Goal: Task Accomplishment & Management: Manage account settings

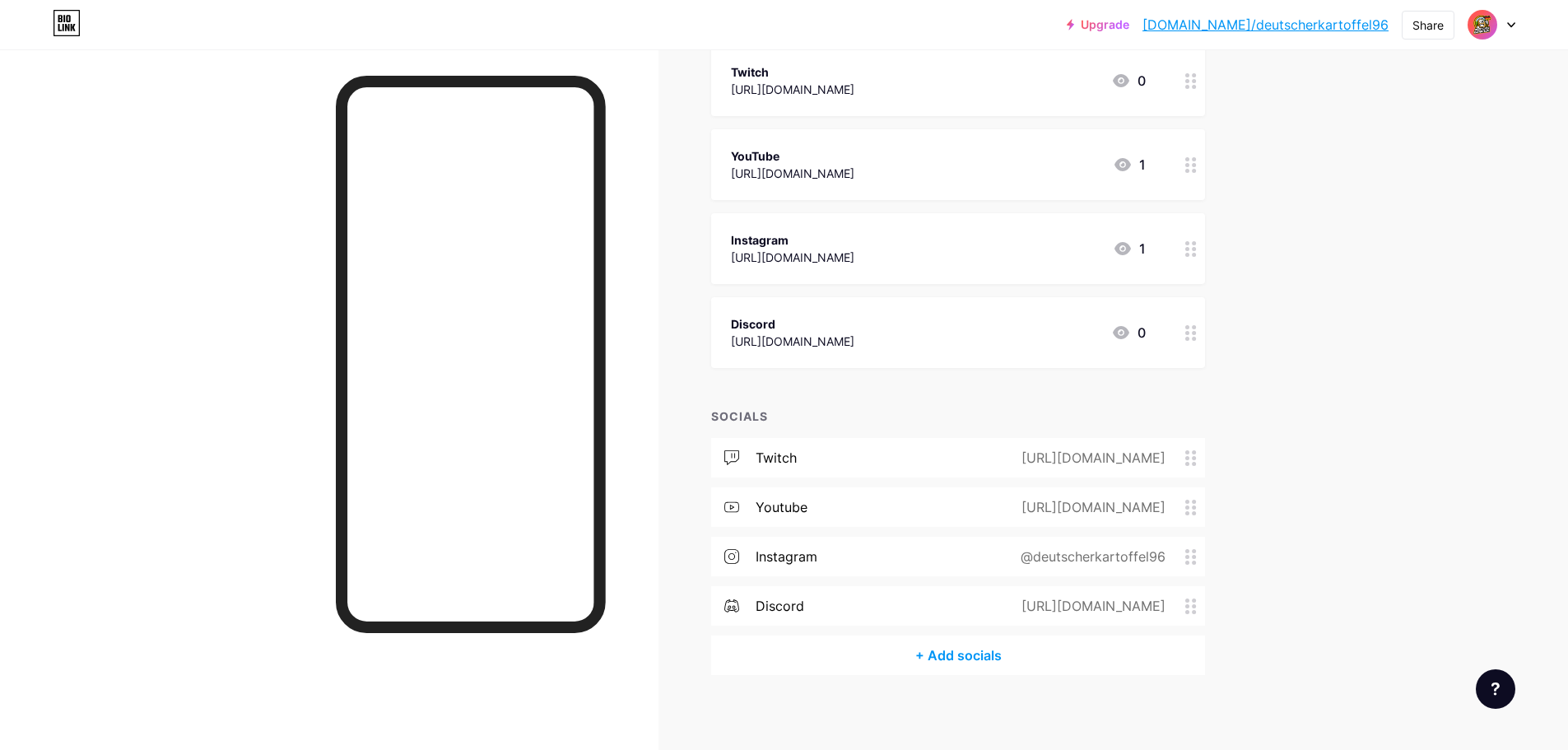
scroll to position [286, 0]
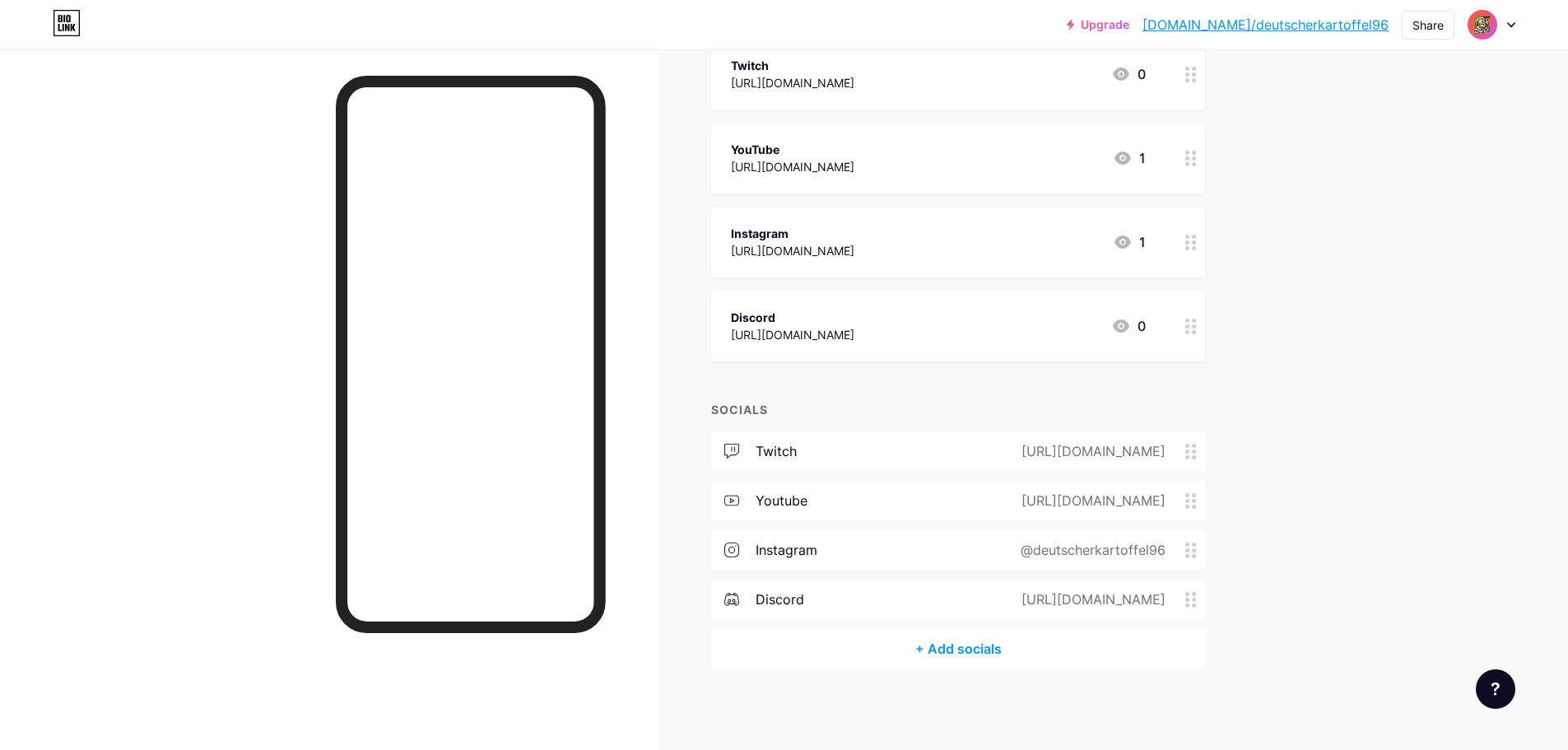
click at [975, 553] on div "instagram @deutscherkartoffel96" at bounding box center [958, 550] width 494 height 40
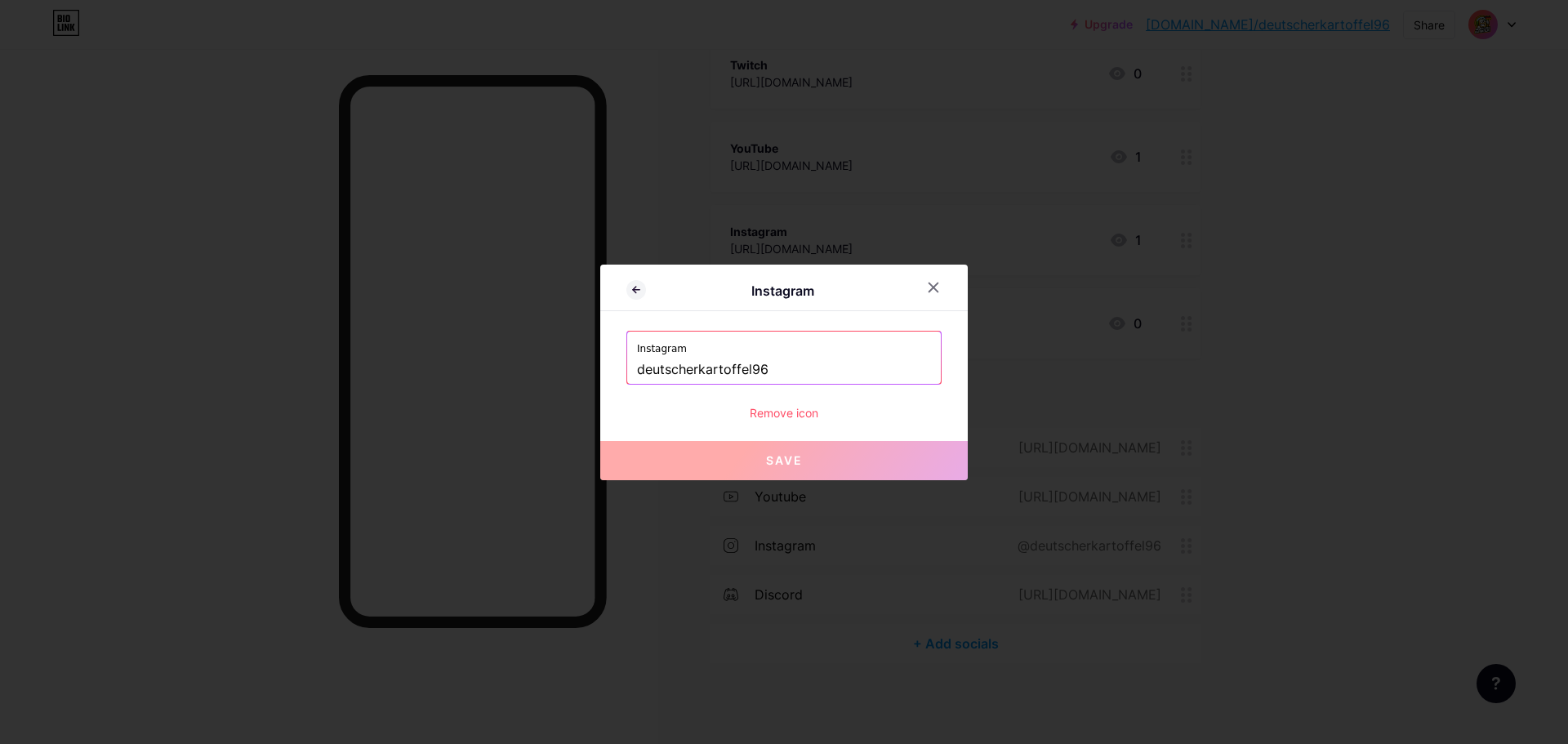
drag, startPoint x: 712, startPoint y: 369, endPoint x: 559, endPoint y: 370, distance: 153.0
click at [559, 369] on div "Instagram Instagram deutscherkartoffel96 Remove icon Save" at bounding box center [784, 372] width 1568 height 744
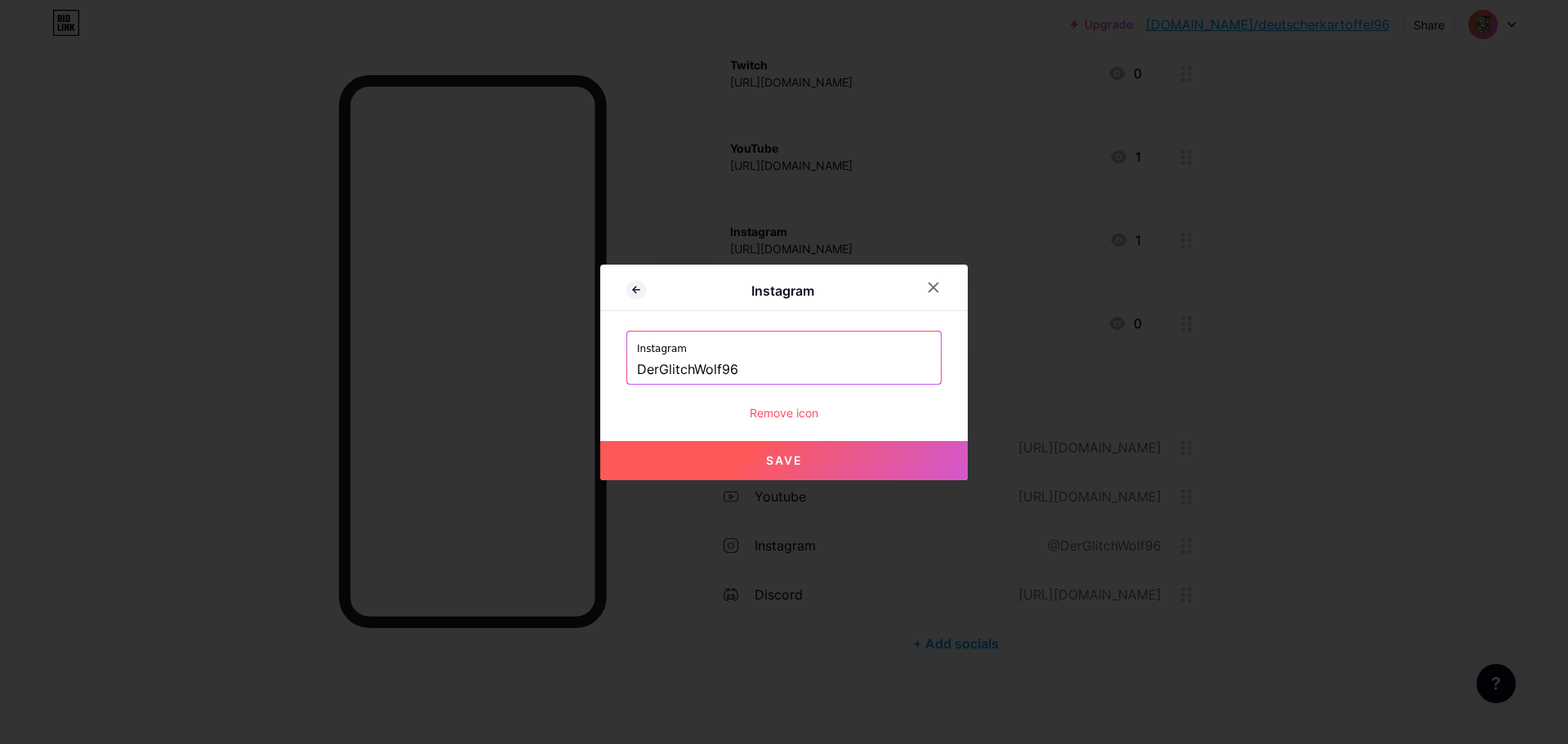
click at [704, 372] on input "DerGlitchWolf96" at bounding box center [784, 369] width 294 height 28
click at [763, 450] on button "Save" at bounding box center [784, 461] width 368 height 40
type input "[URL][DOMAIN_NAME]"
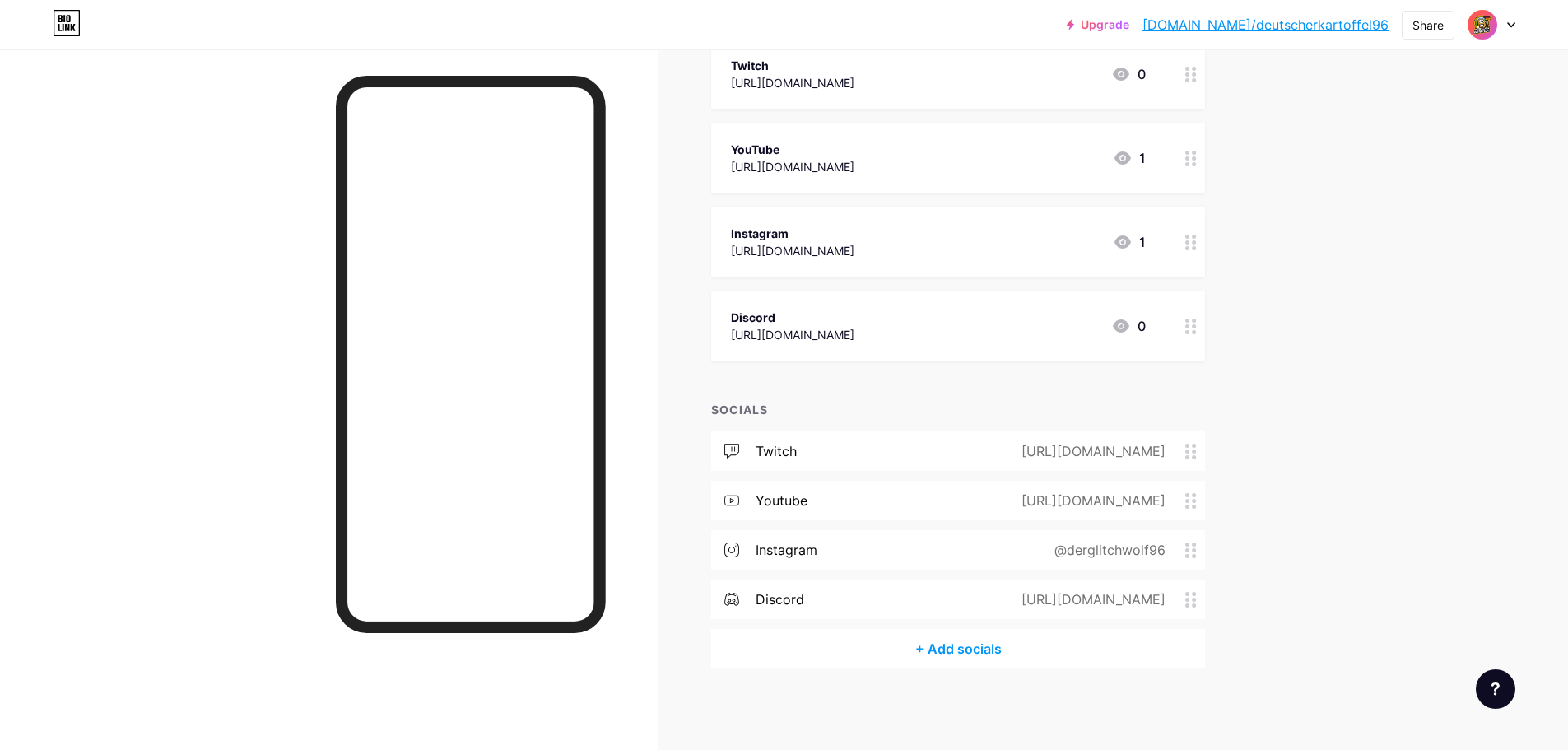
click at [1012, 602] on div "[URL][DOMAIN_NAME]" at bounding box center [1090, 599] width 190 height 20
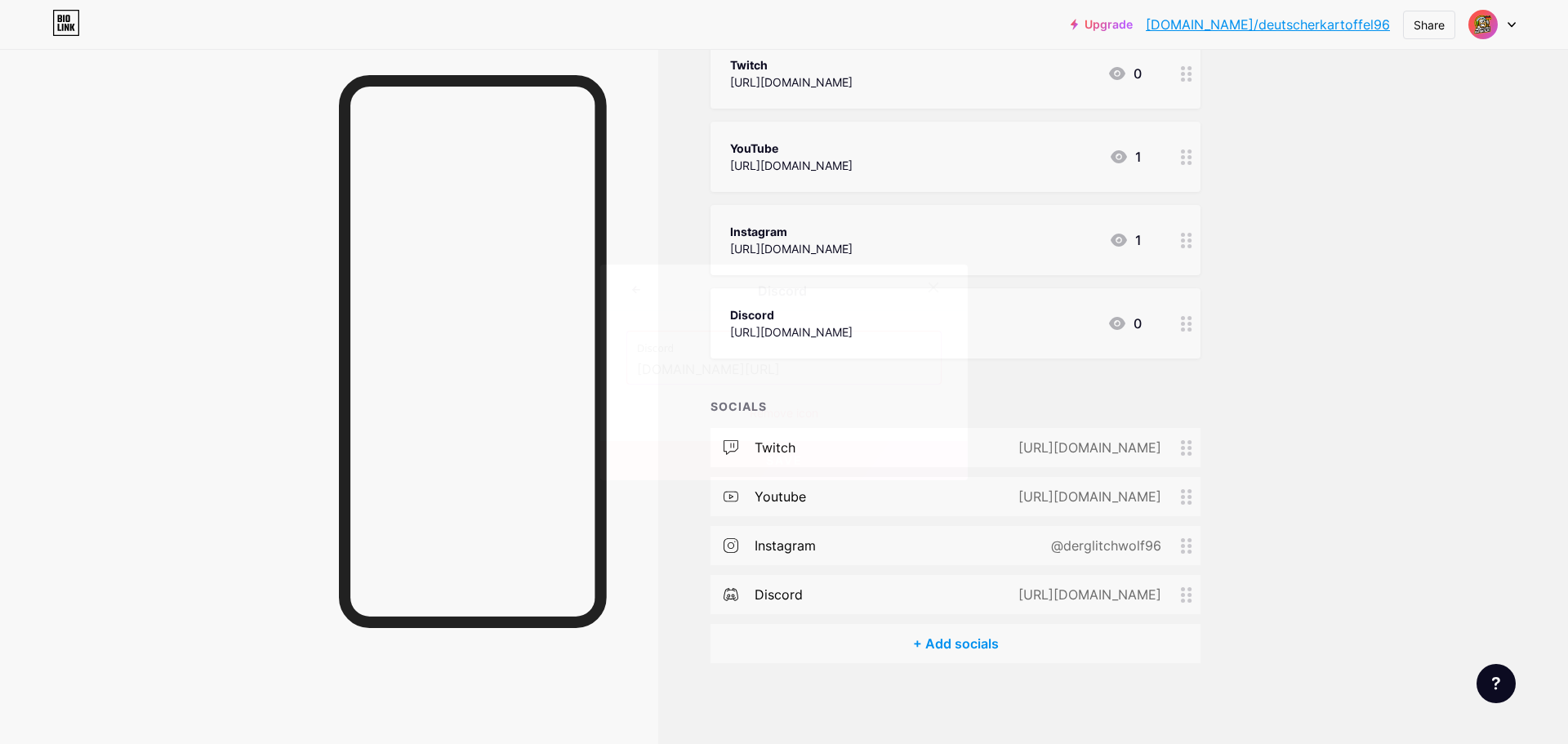
drag, startPoint x: 808, startPoint y: 373, endPoint x: 526, endPoint y: 379, distance: 282.1
click at [526, 379] on div "Discord Discord [DOMAIN_NAME][URL] Remove icon Save" at bounding box center [784, 372] width 1568 height 744
paste input "https://"
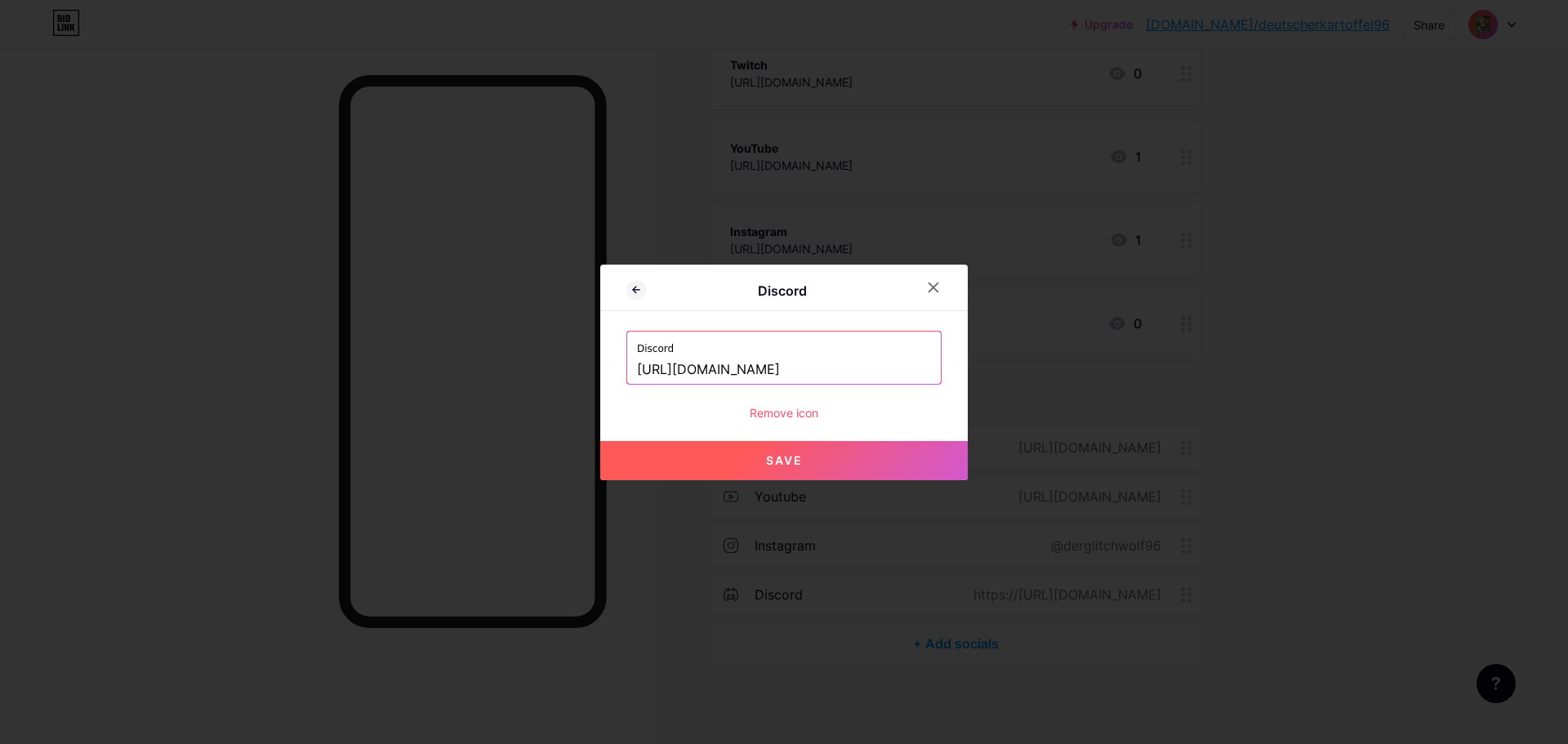
type input "[URL][DOMAIN_NAME]"
click at [726, 468] on button "Save" at bounding box center [784, 461] width 368 height 40
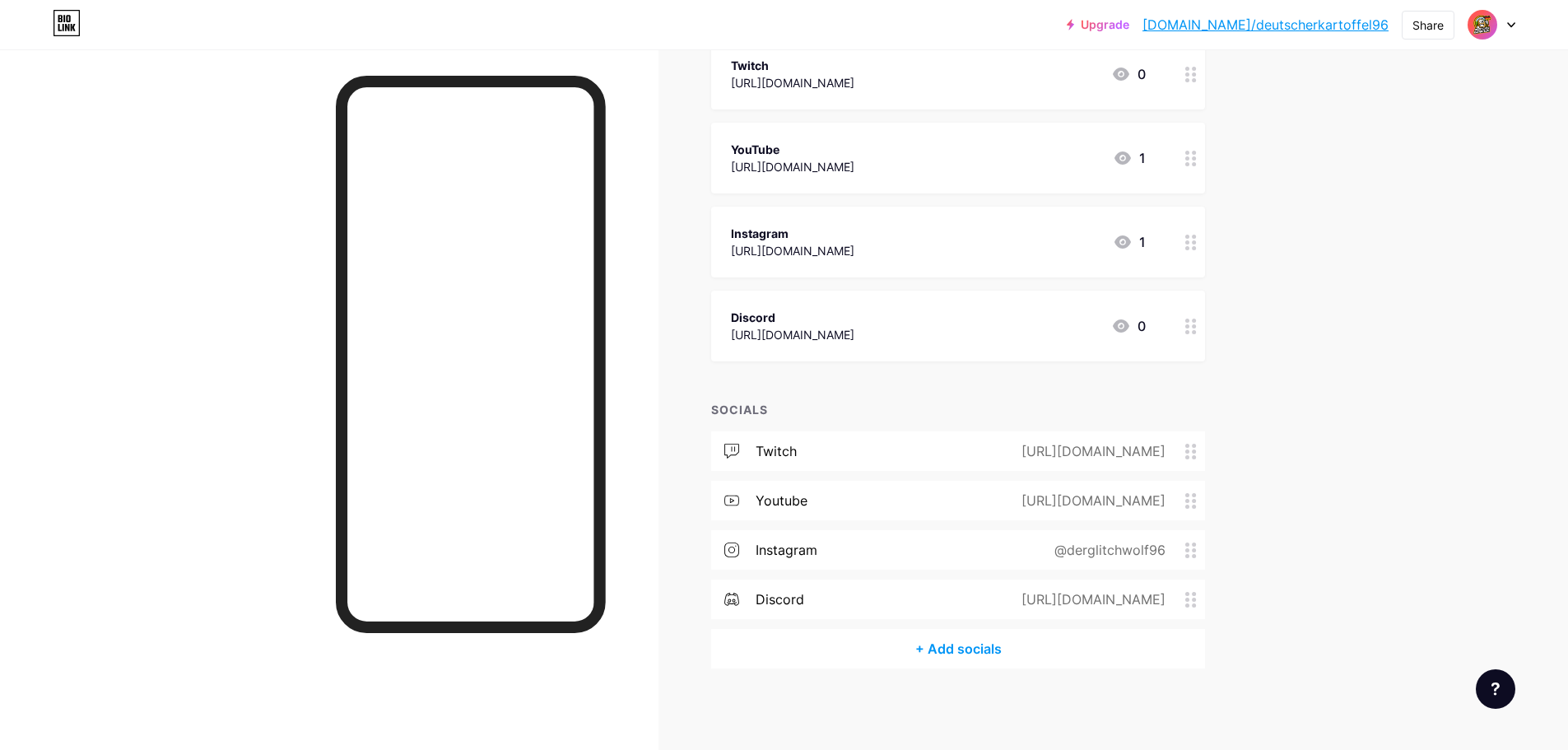
click at [1130, 504] on div "[URL][DOMAIN_NAME]" at bounding box center [1090, 500] width 190 height 20
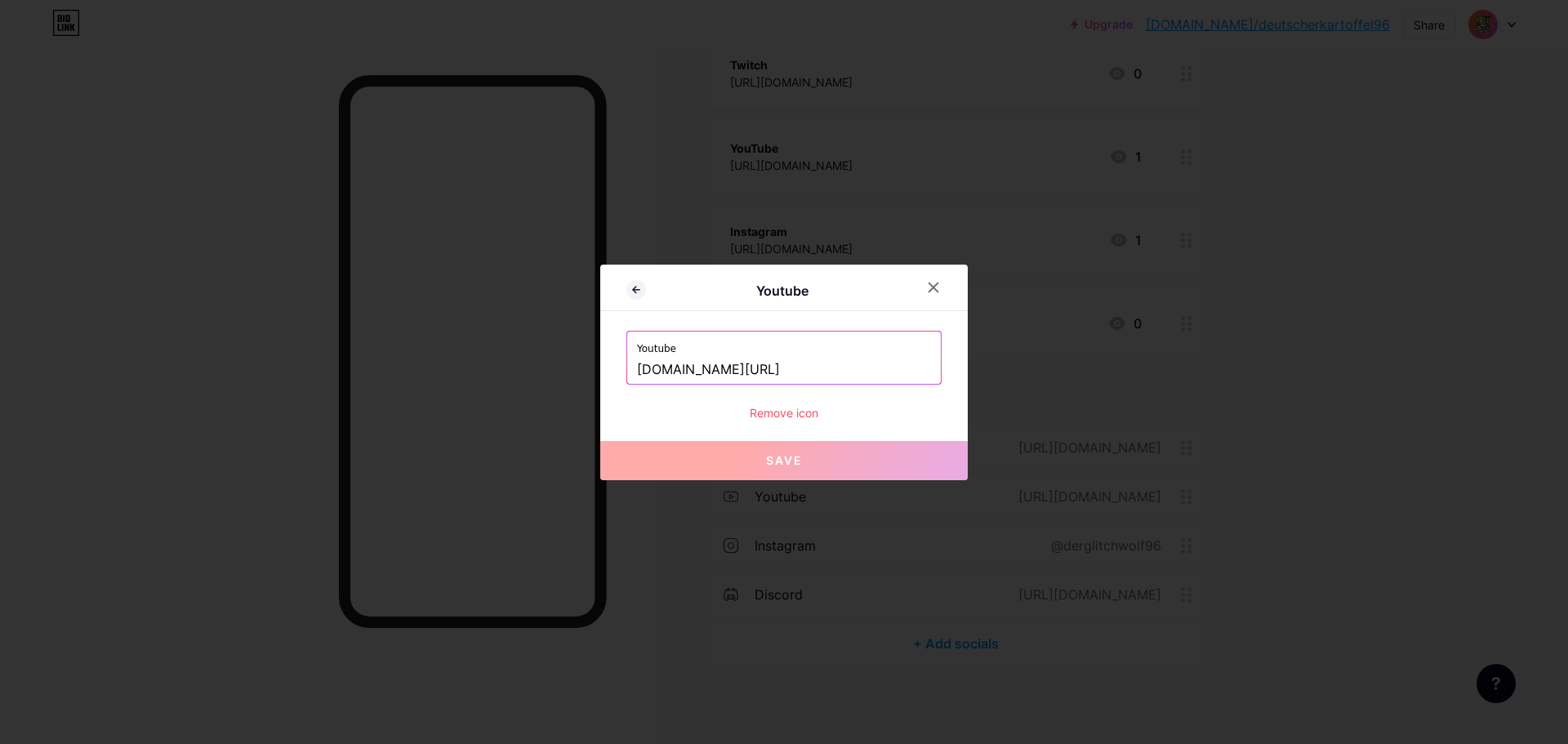
drag, startPoint x: 908, startPoint y: 373, endPoint x: 772, endPoint y: 379, distance: 136.1
click at [772, 379] on input "[DOMAIN_NAME][URL]" at bounding box center [784, 369] width 294 height 28
click at [922, 366] on input "[DOMAIN_NAME][URL]" at bounding box center [784, 369] width 294 height 28
drag, startPoint x: 911, startPoint y: 372, endPoint x: 465, endPoint y: 379, distance: 446.1
click at [467, 376] on div "Youtube Youtube [DOMAIN_NAME][URL] Remove icon Save" at bounding box center [784, 372] width 1568 height 744
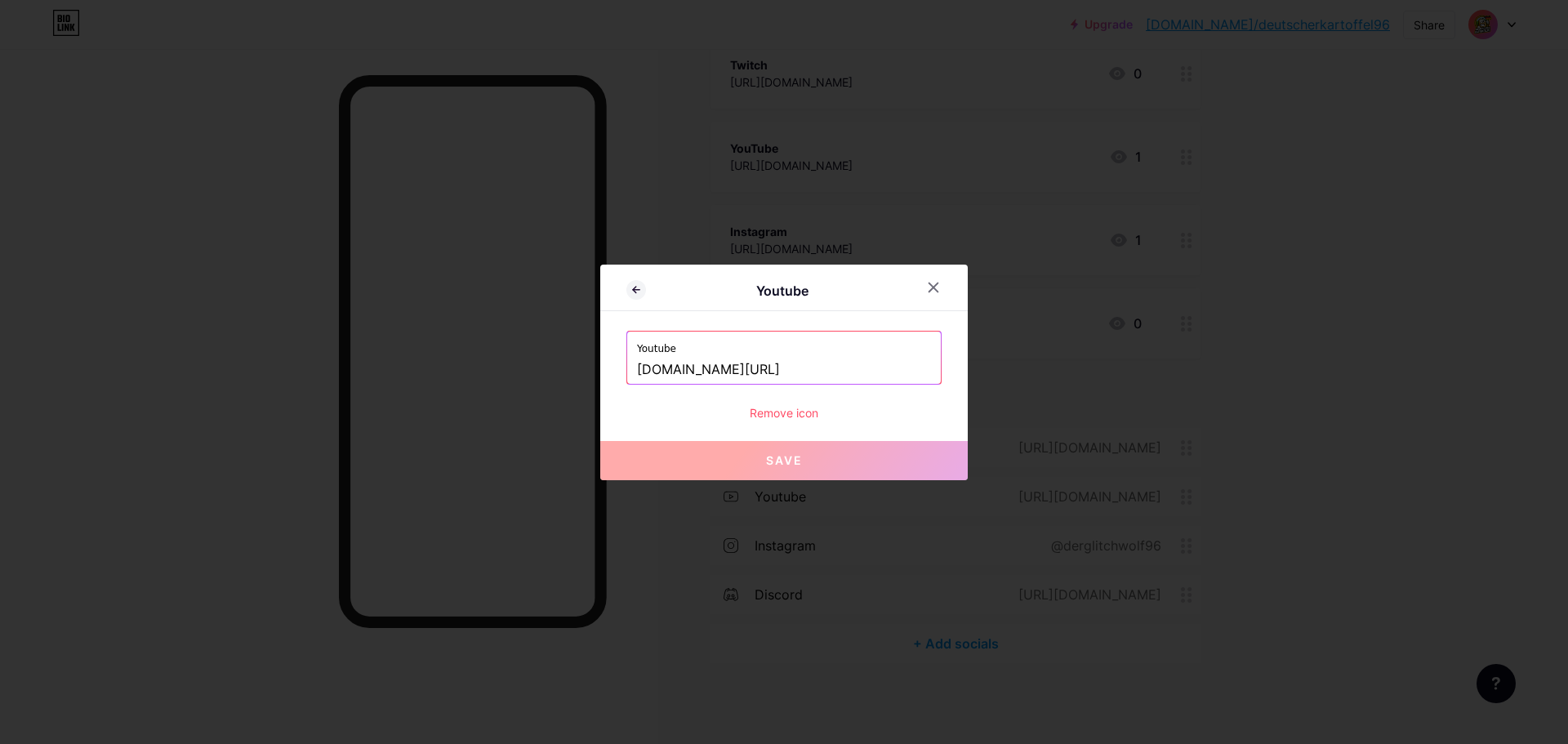
paste input "[URL][DOMAIN_NAME]"
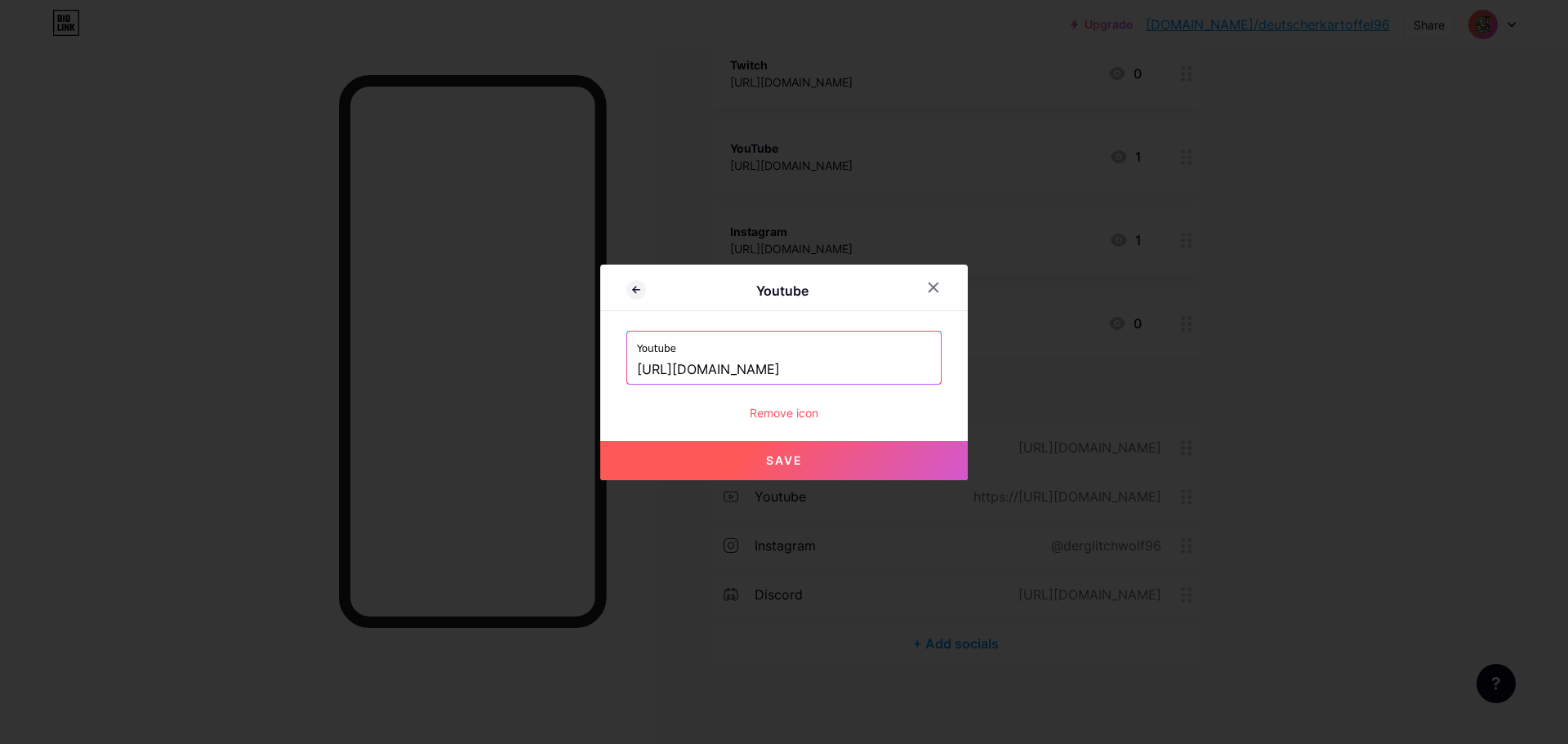
type input "[URL][DOMAIN_NAME]"
click at [706, 459] on button "Save" at bounding box center [784, 461] width 368 height 40
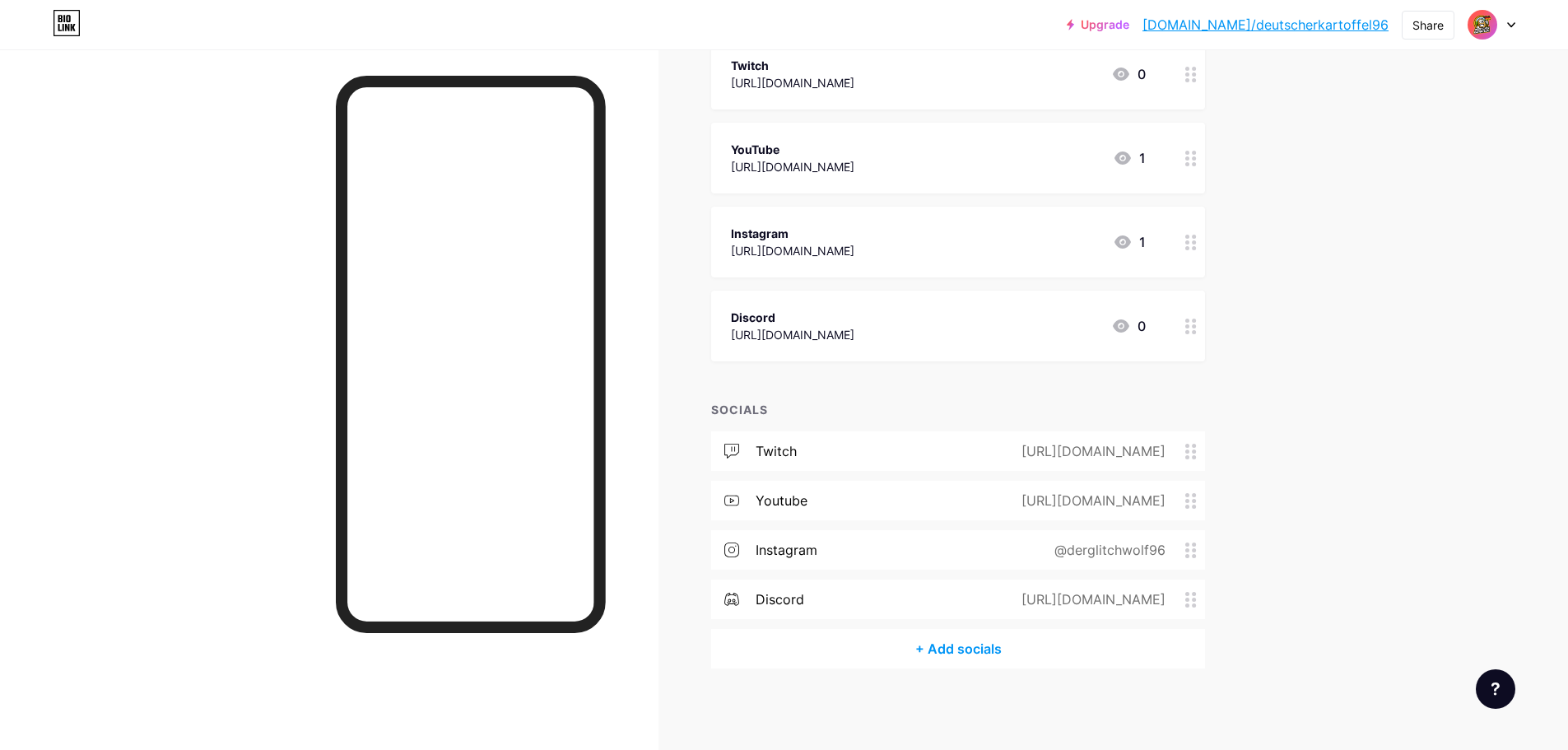
click at [1101, 448] on div "[URL][DOMAIN_NAME]" at bounding box center [1090, 451] width 190 height 20
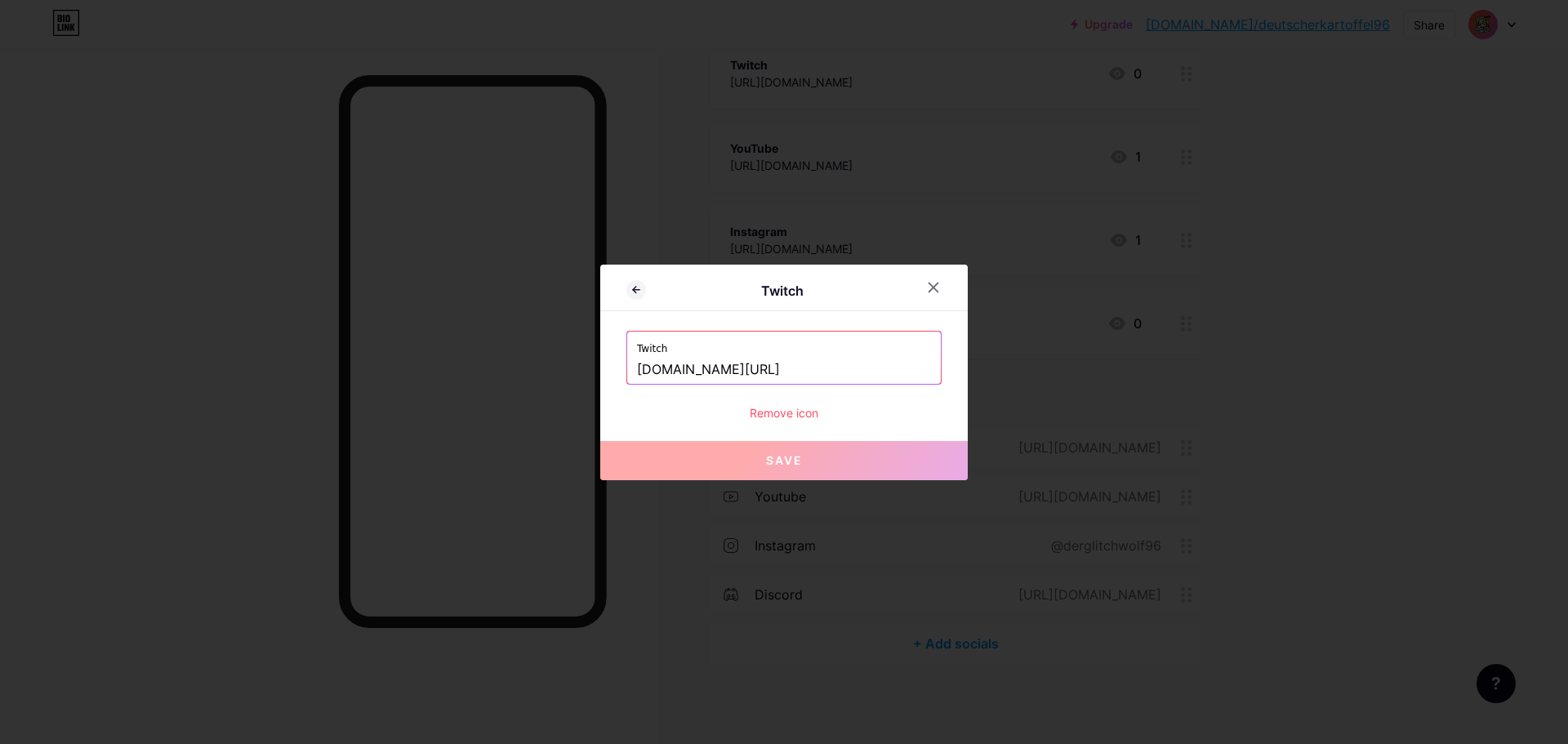
drag, startPoint x: 874, startPoint y: 366, endPoint x: 731, endPoint y: 373, distance: 143.2
click at [731, 373] on input "[DOMAIN_NAME][URL]" at bounding box center [784, 369] width 294 height 28
click at [885, 362] on input "[DOMAIN_NAME][URL]" at bounding box center [784, 369] width 294 height 28
drag, startPoint x: 893, startPoint y: 366, endPoint x: 452, endPoint y: 370, distance: 441.0
click at [453, 370] on div "Twitch Twitch [DOMAIN_NAME][URL] Remove icon Save" at bounding box center [784, 372] width 1568 height 744
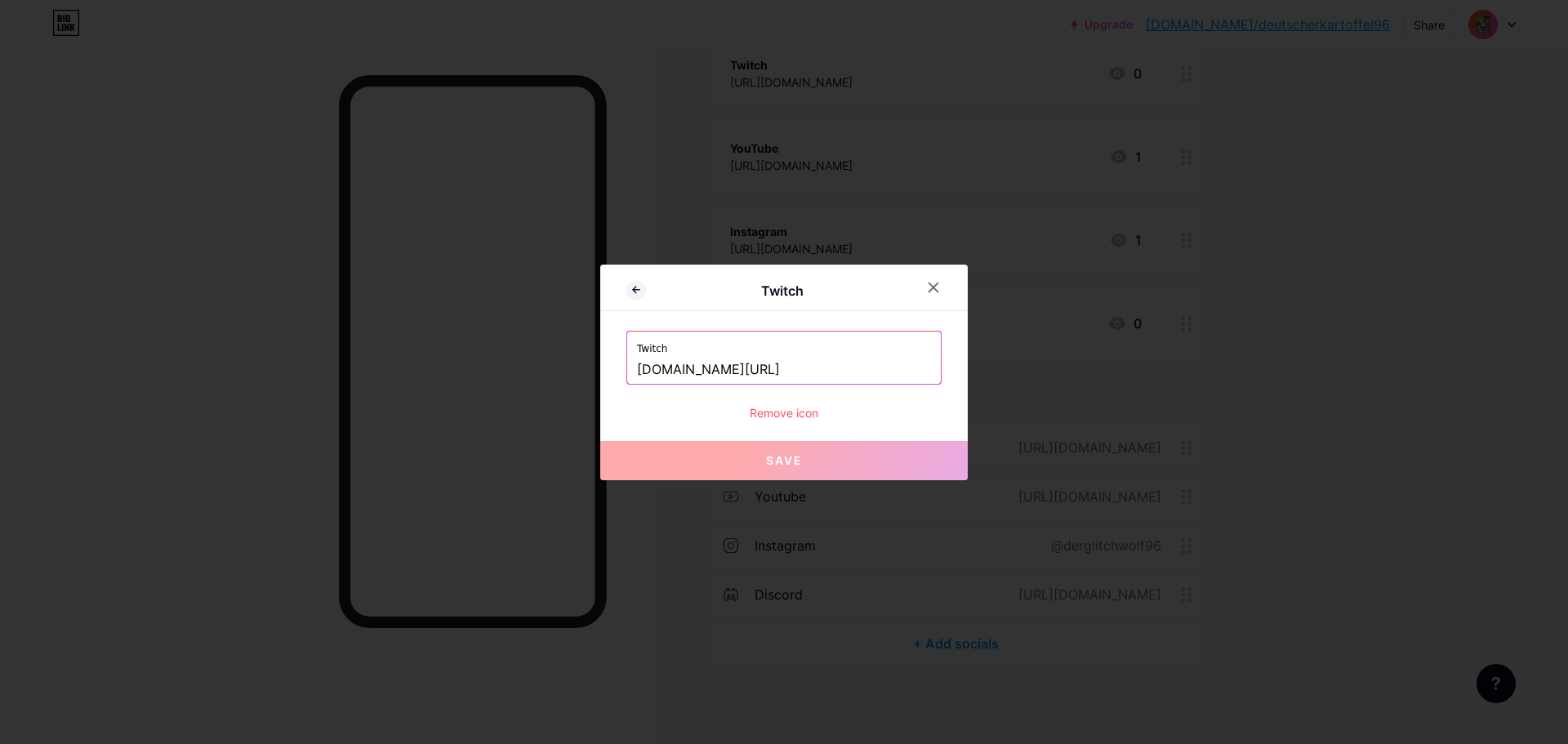
paste input "[URL][DOMAIN_NAME]"
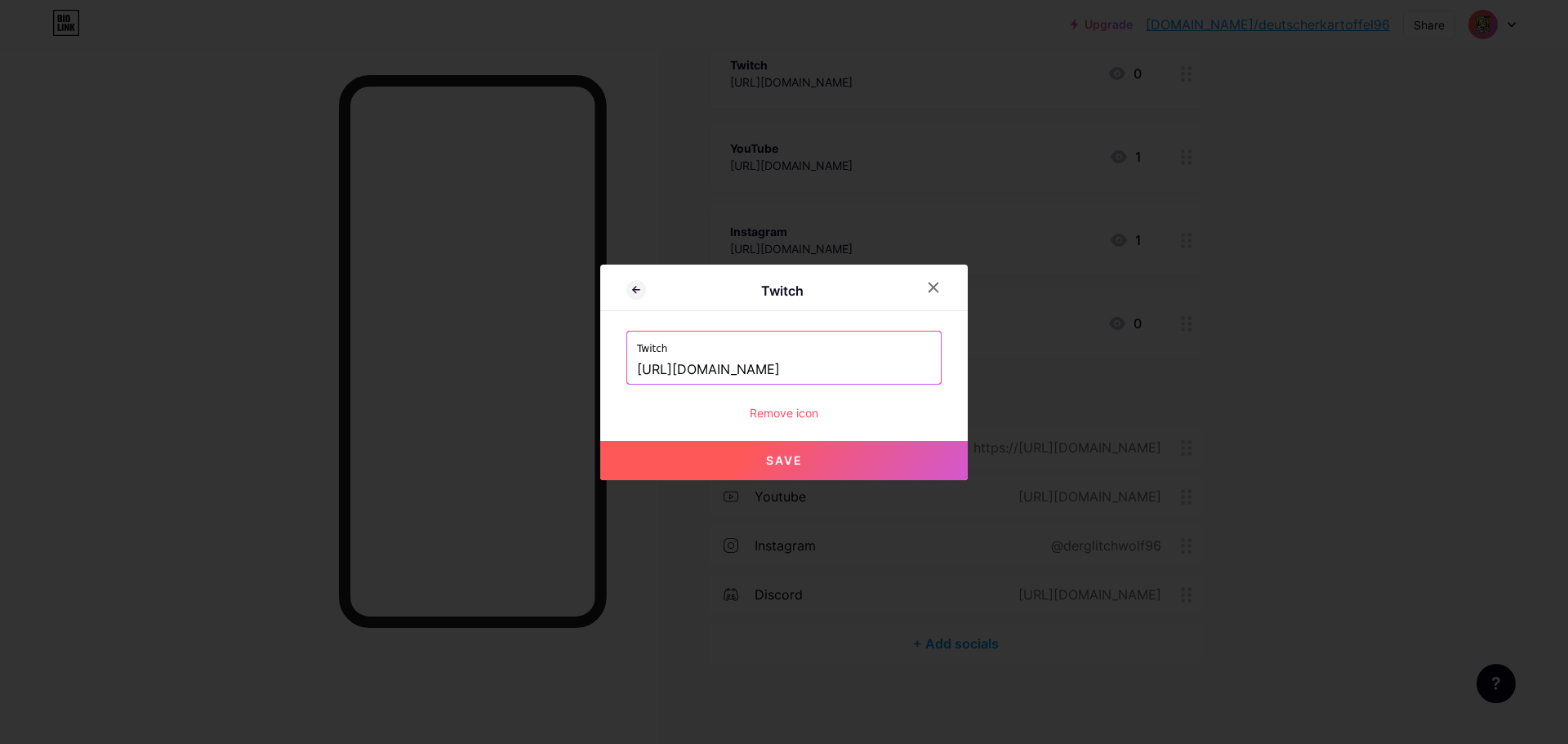
type input "[URL][DOMAIN_NAME]"
click at [726, 468] on button "Save" at bounding box center [784, 461] width 368 height 40
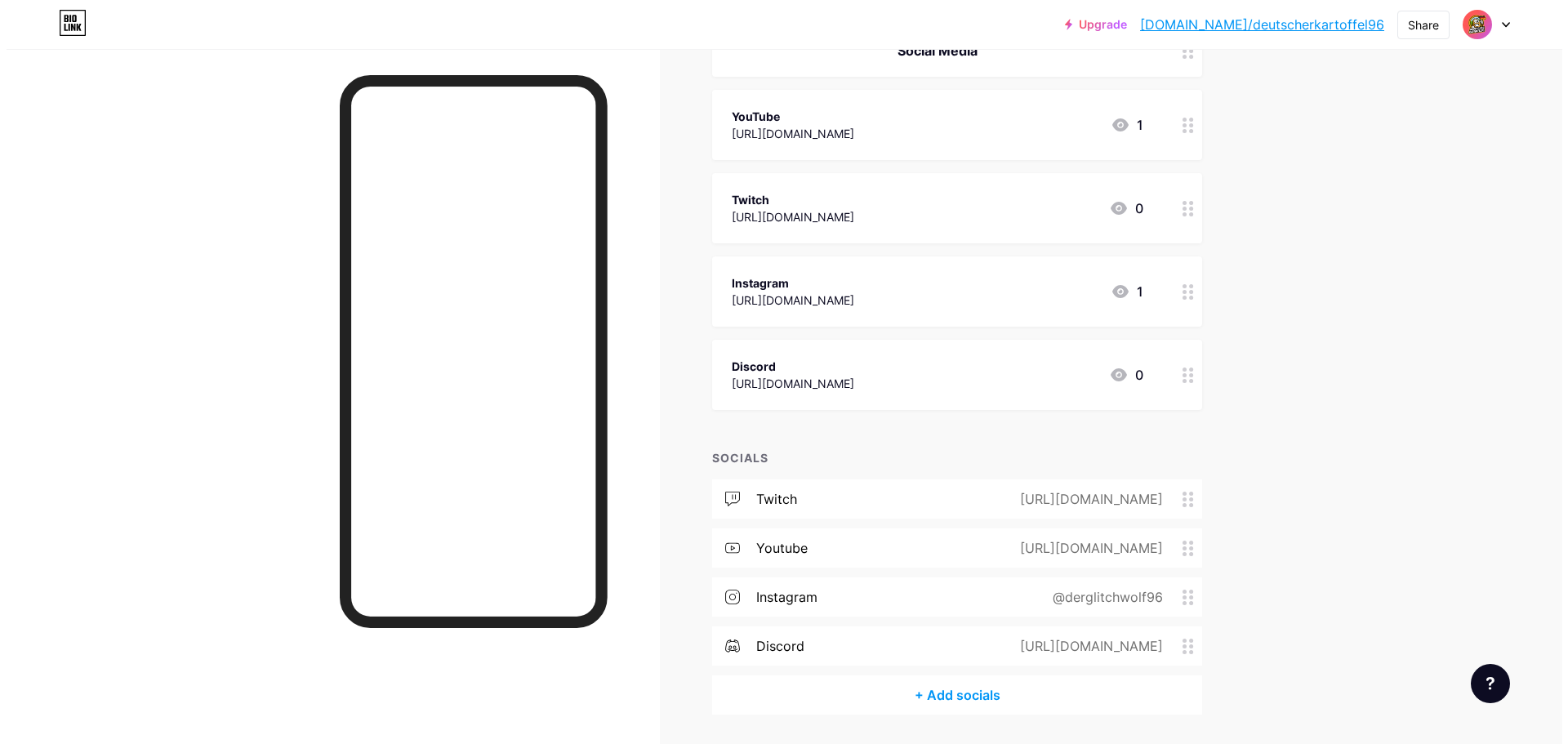
scroll to position [245, 0]
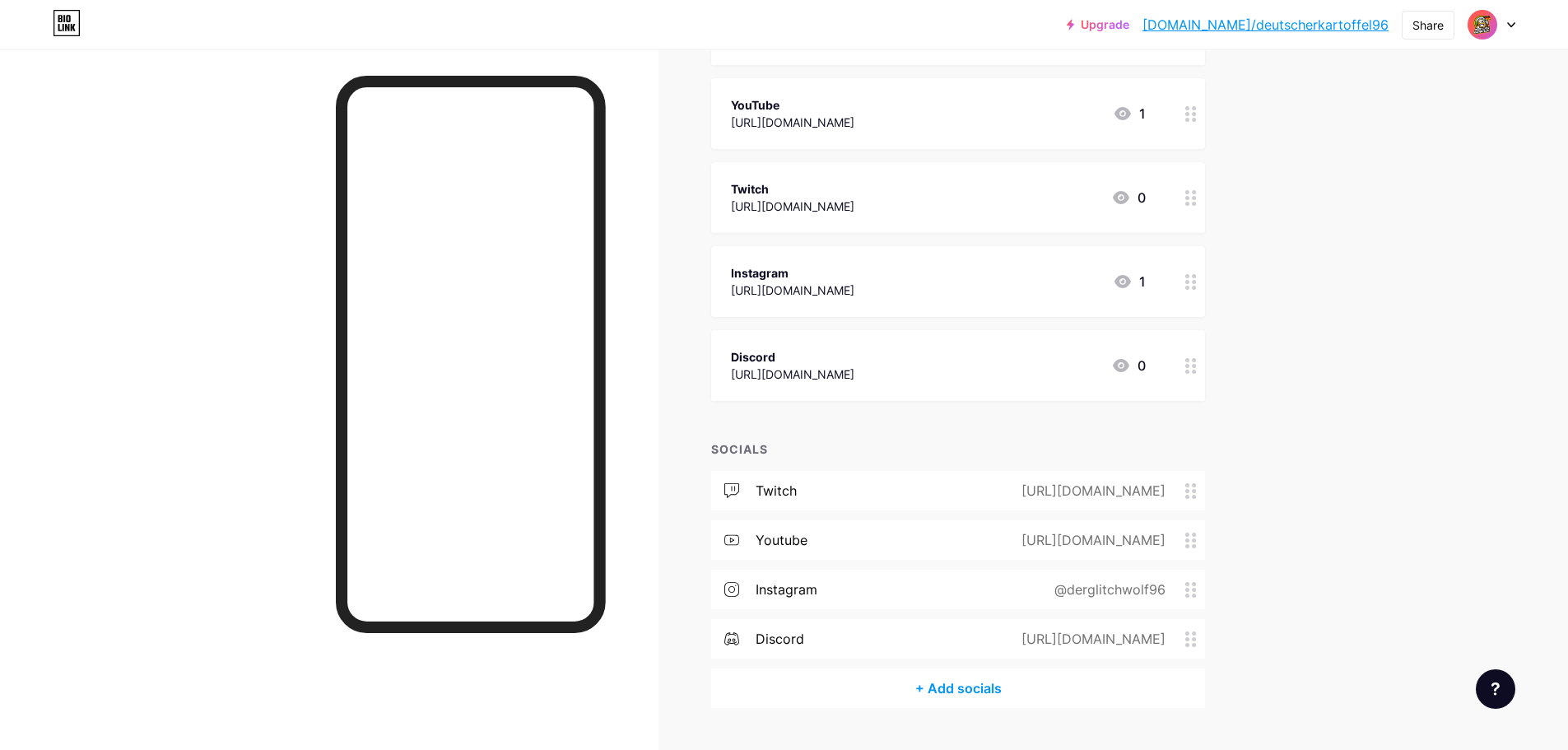
click at [854, 281] on div "[URL][DOMAIN_NAME]" at bounding box center [793, 290] width 123 height 17
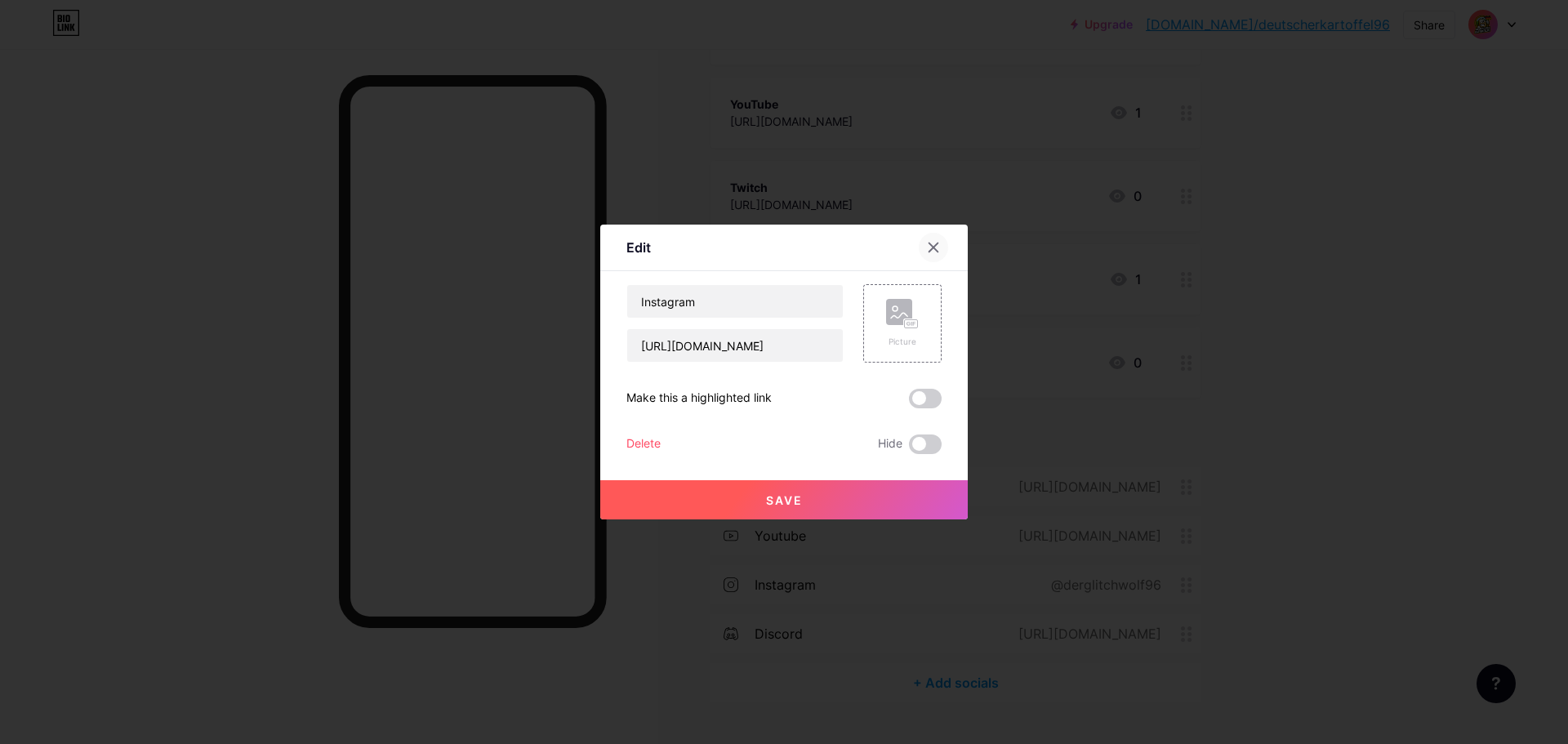
click at [936, 254] on div at bounding box center [934, 247] width 29 height 29
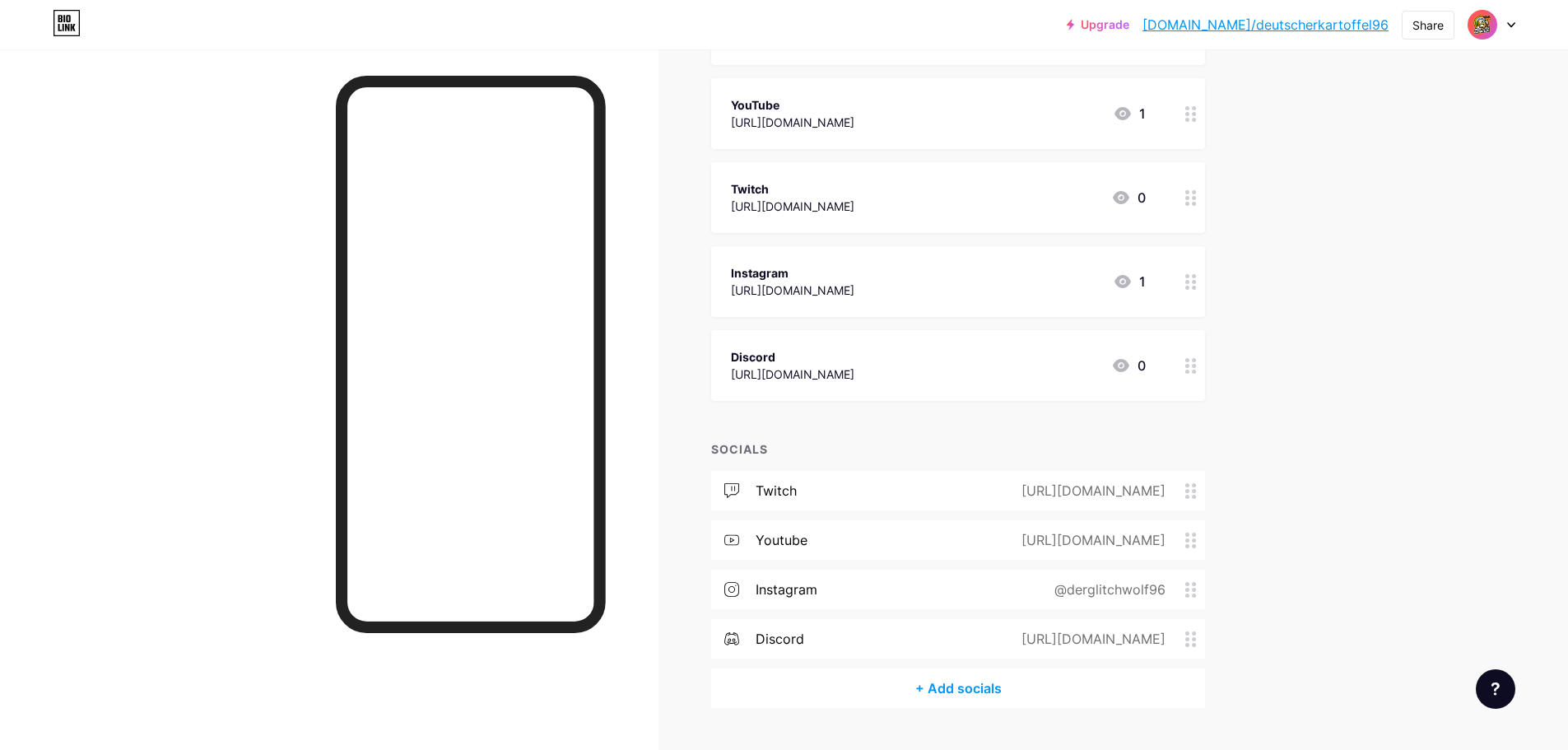
click at [1196, 595] on circle at bounding box center [1194, 595] width 4 height 4
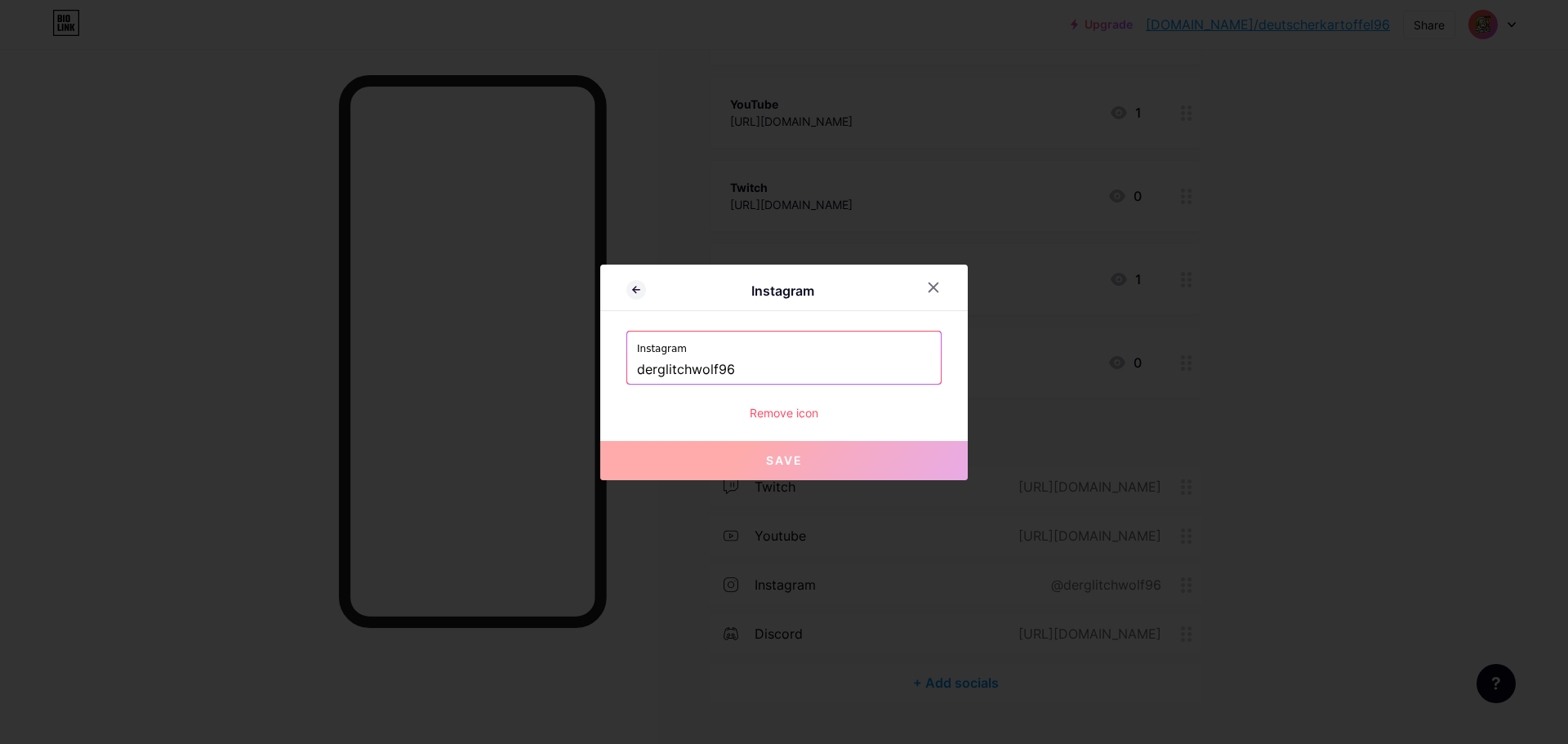
drag, startPoint x: 748, startPoint y: 375, endPoint x: 543, endPoint y: 373, distance: 205.0
click at [543, 373] on div "Instagram Instagram derglitchwolf96 Remove icon Save" at bounding box center [784, 372] width 1568 height 744
click at [934, 282] on icon at bounding box center [933, 287] width 13 height 13
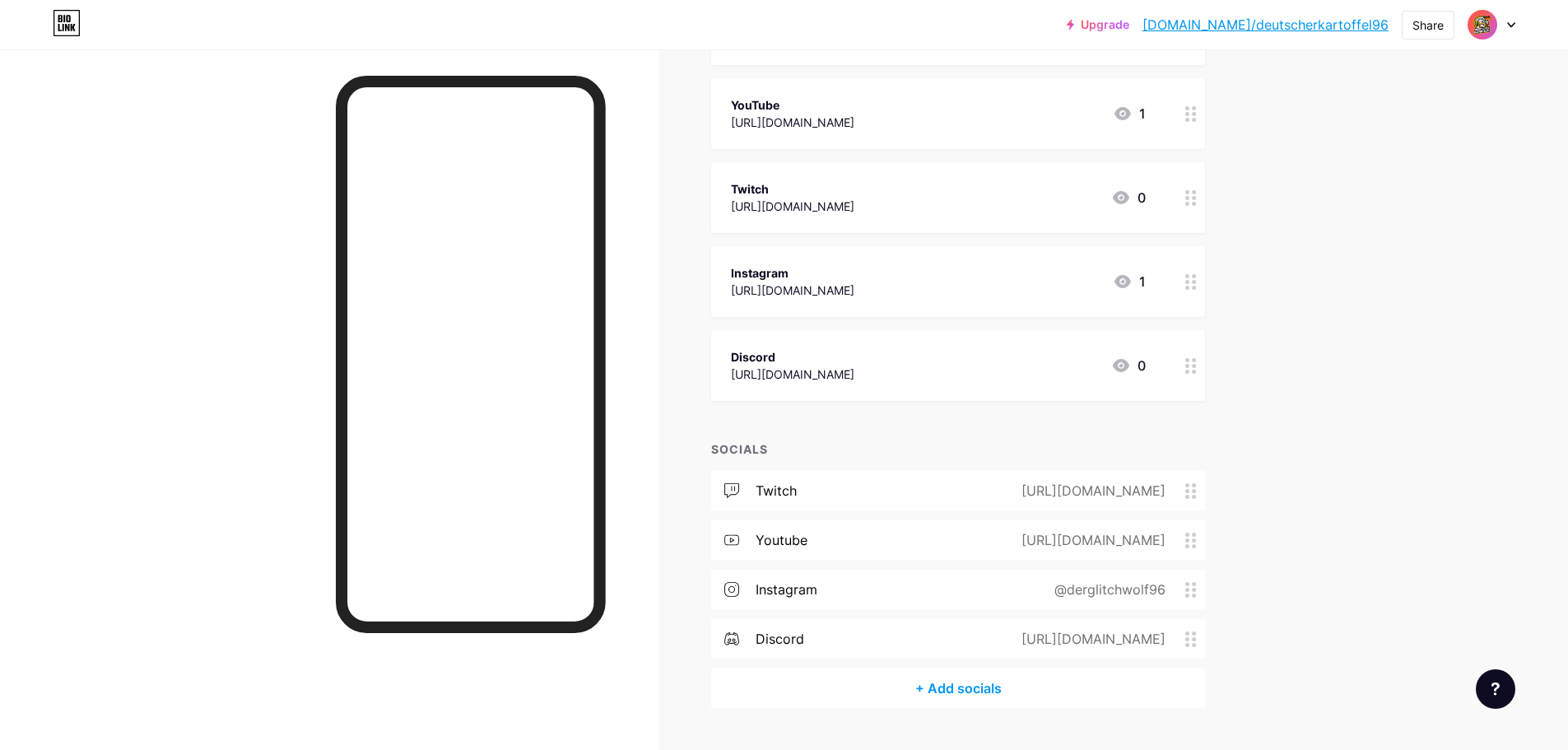
click at [1026, 284] on div "Instagram [URL][DOMAIN_NAME] 1" at bounding box center [939, 281] width 415 height 38
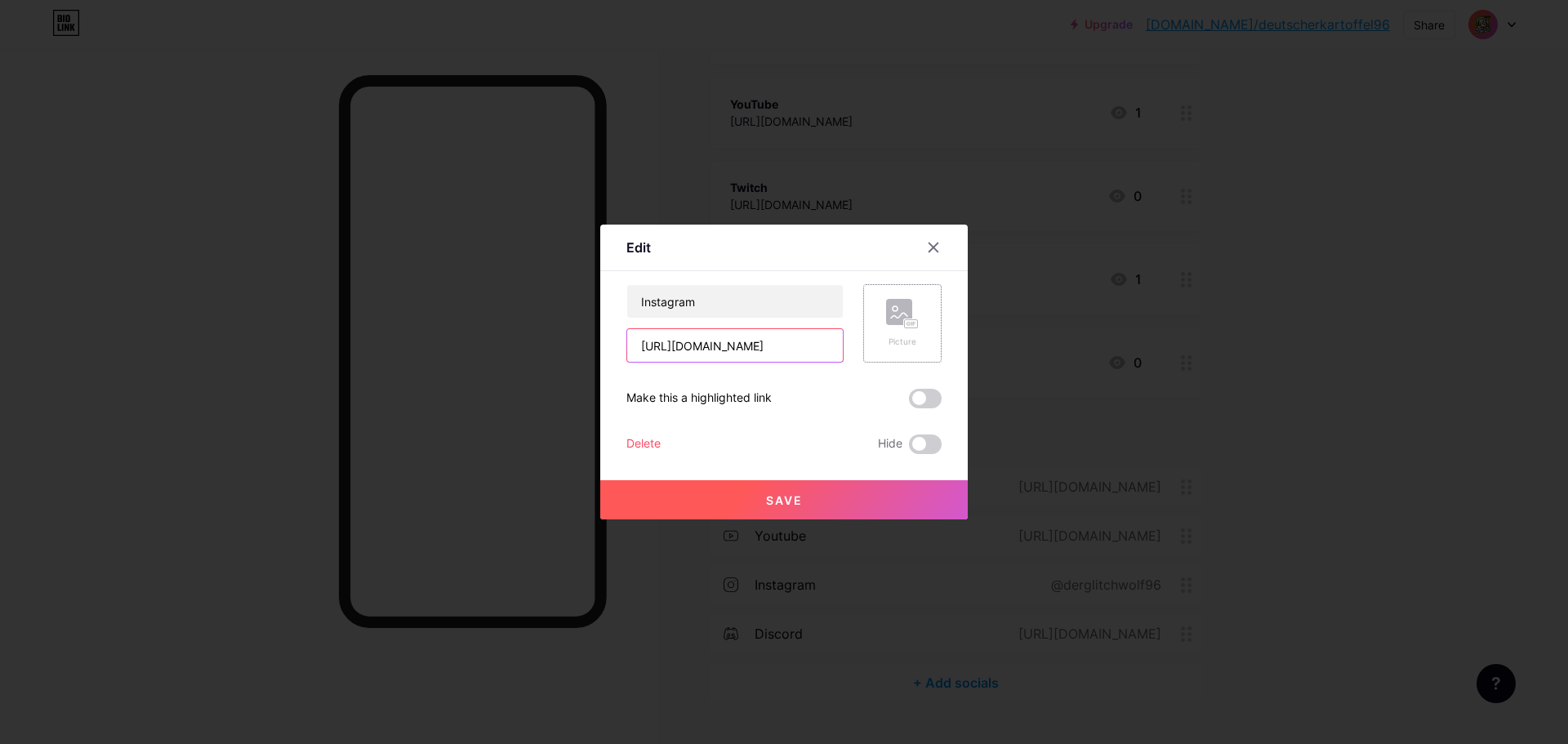
scroll to position [0, 84]
drag, startPoint x: 796, startPoint y: 343, endPoint x: 948, endPoint y: 347, distance: 152.1
click at [948, 347] on div "Edit Content YouTube Play YouTube video without leaving your page. ADD Vimeo Pl…" at bounding box center [784, 372] width 368 height 294
paste input "rglitchwolf96"
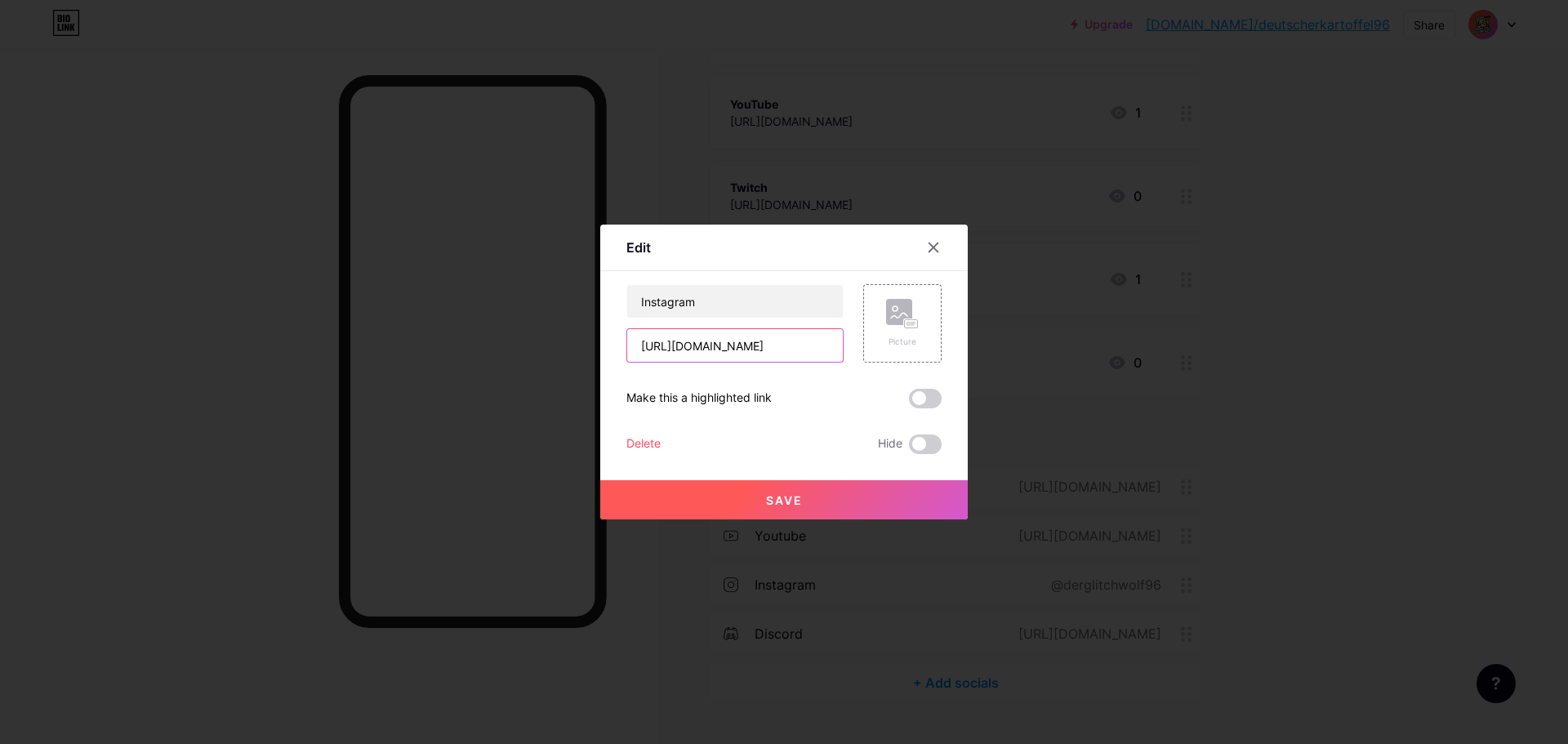
type input "[URL][DOMAIN_NAME]"
click at [778, 502] on span "Save" at bounding box center [784, 500] width 37 height 14
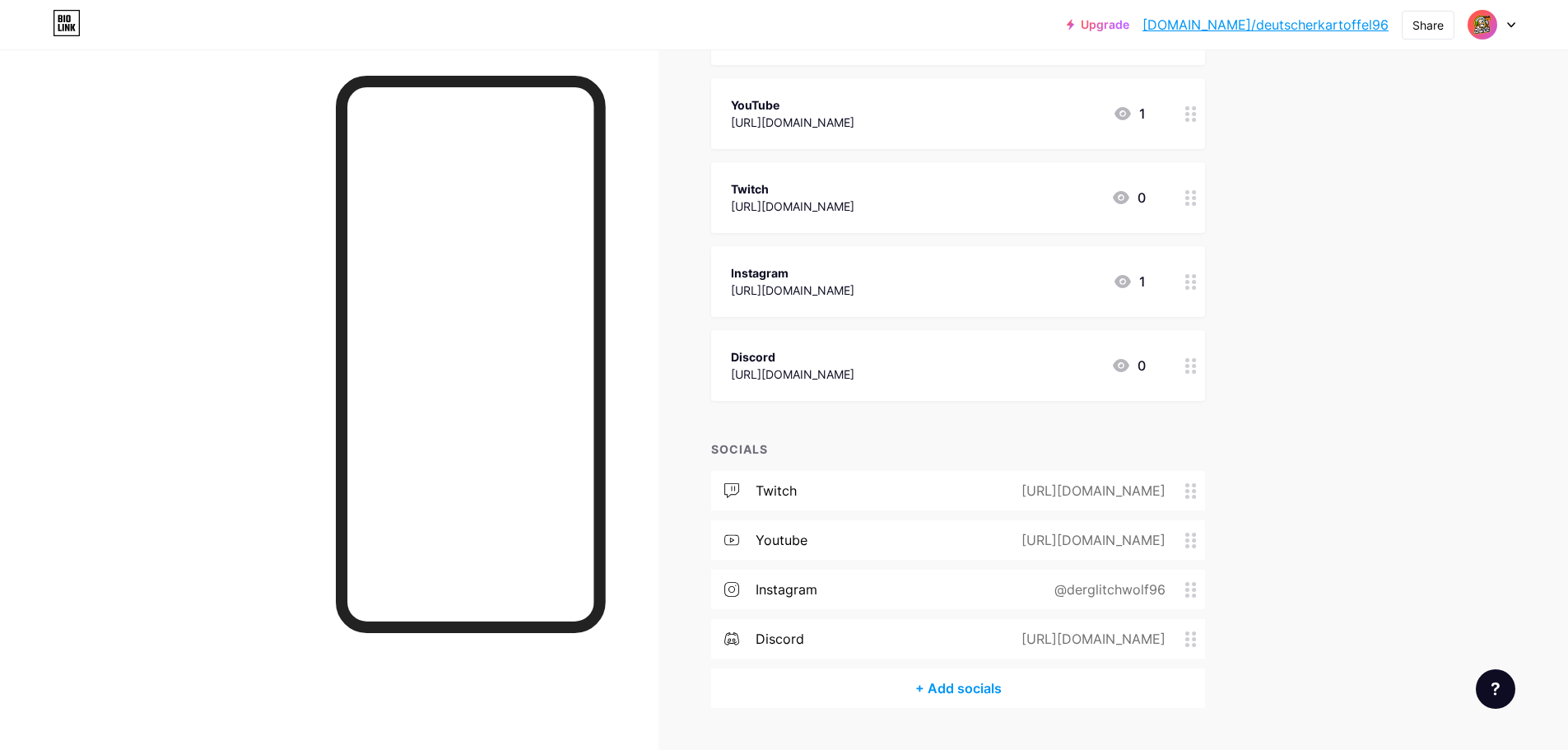
click at [1001, 207] on div "Twitch [URL][DOMAIN_NAME] 0" at bounding box center [939, 198] width 415 height 38
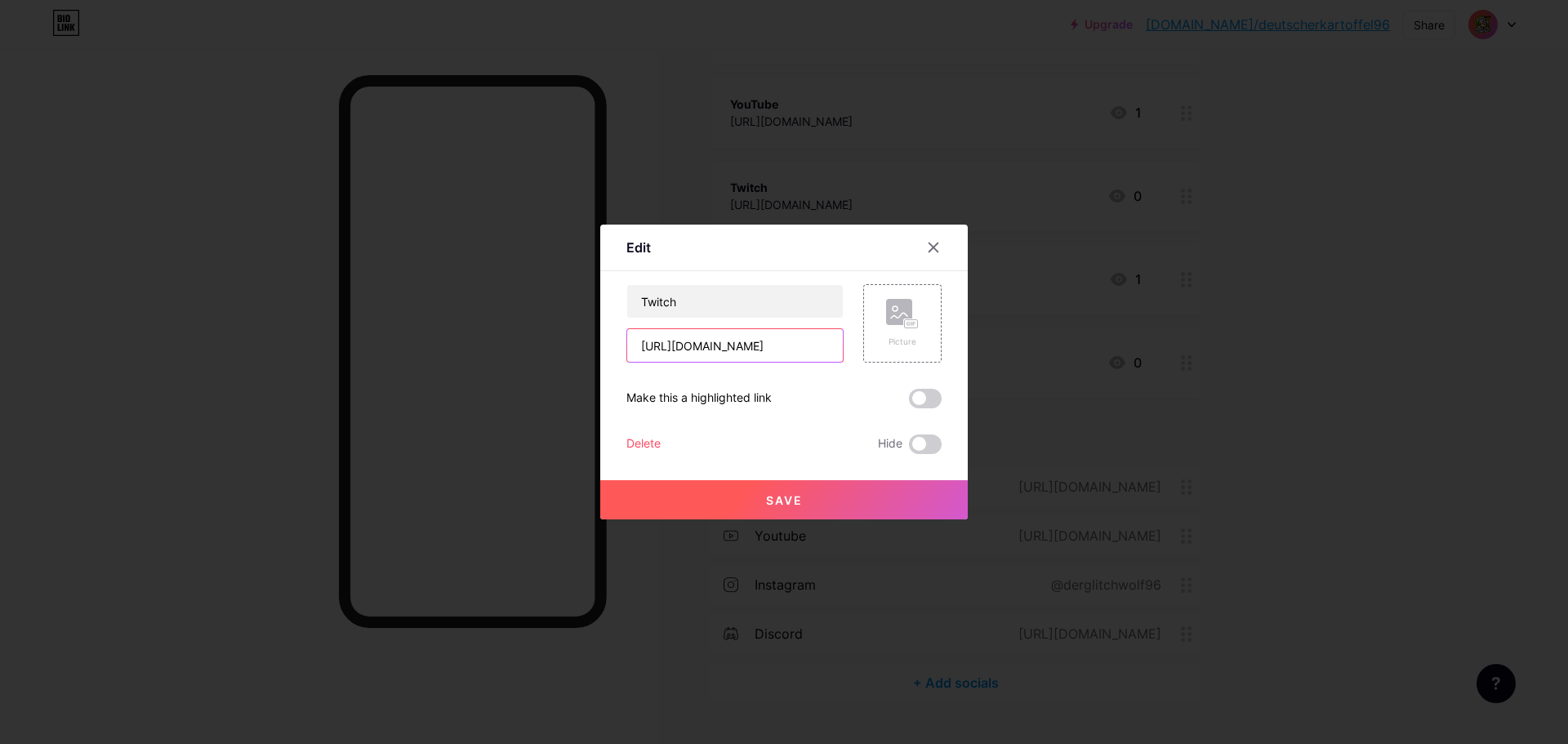
scroll to position [0, 47]
drag, startPoint x: 638, startPoint y: 344, endPoint x: 1293, endPoint y: 363, distance: 655.3
click at [1293, 363] on div "Edit Content YouTube Play YouTube video without leaving your page. ADD Vimeo Pl…" at bounding box center [784, 372] width 1568 height 744
paste input "rglitchwolf"
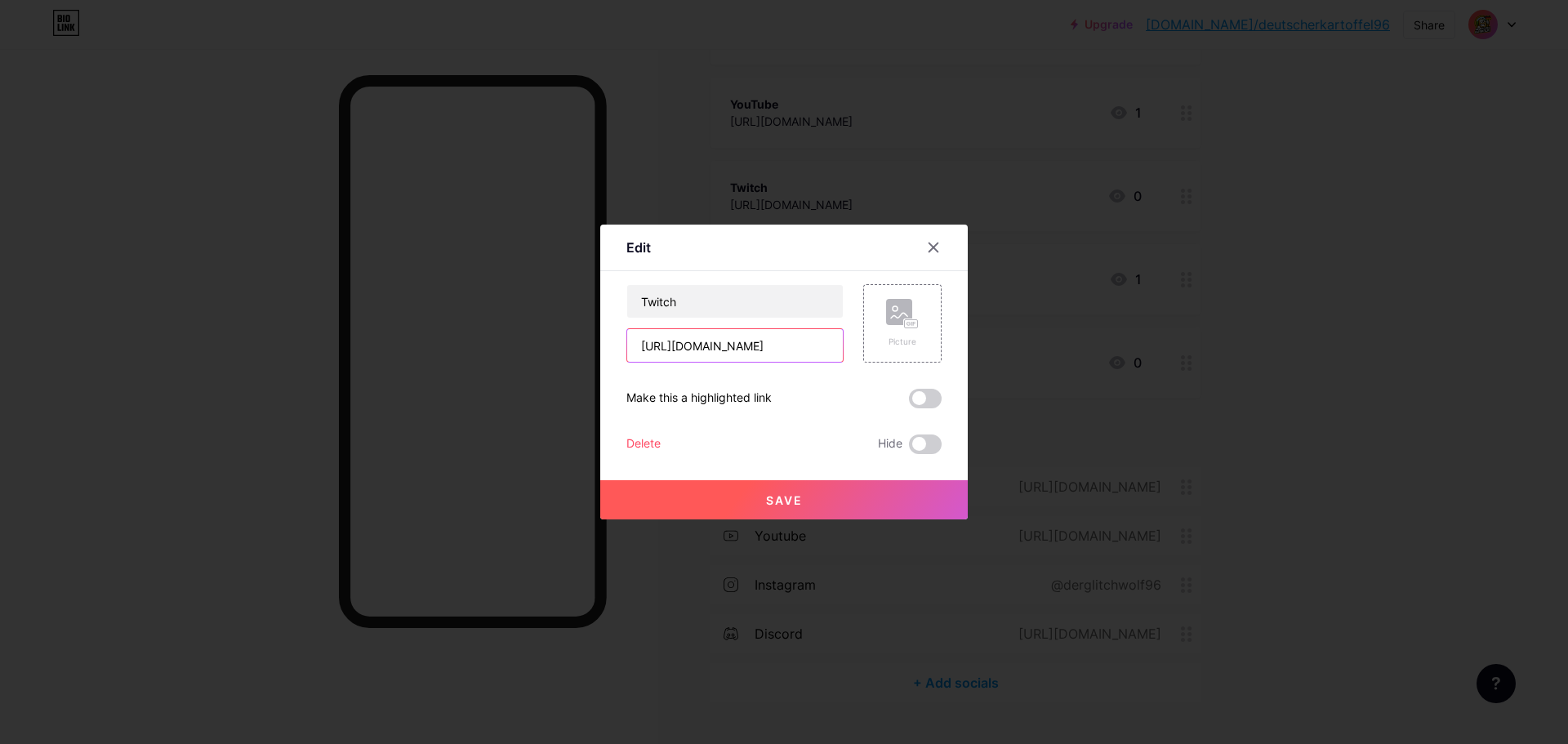
type input "[URL][DOMAIN_NAME]"
click at [922, 489] on button "Save" at bounding box center [784, 499] width 368 height 40
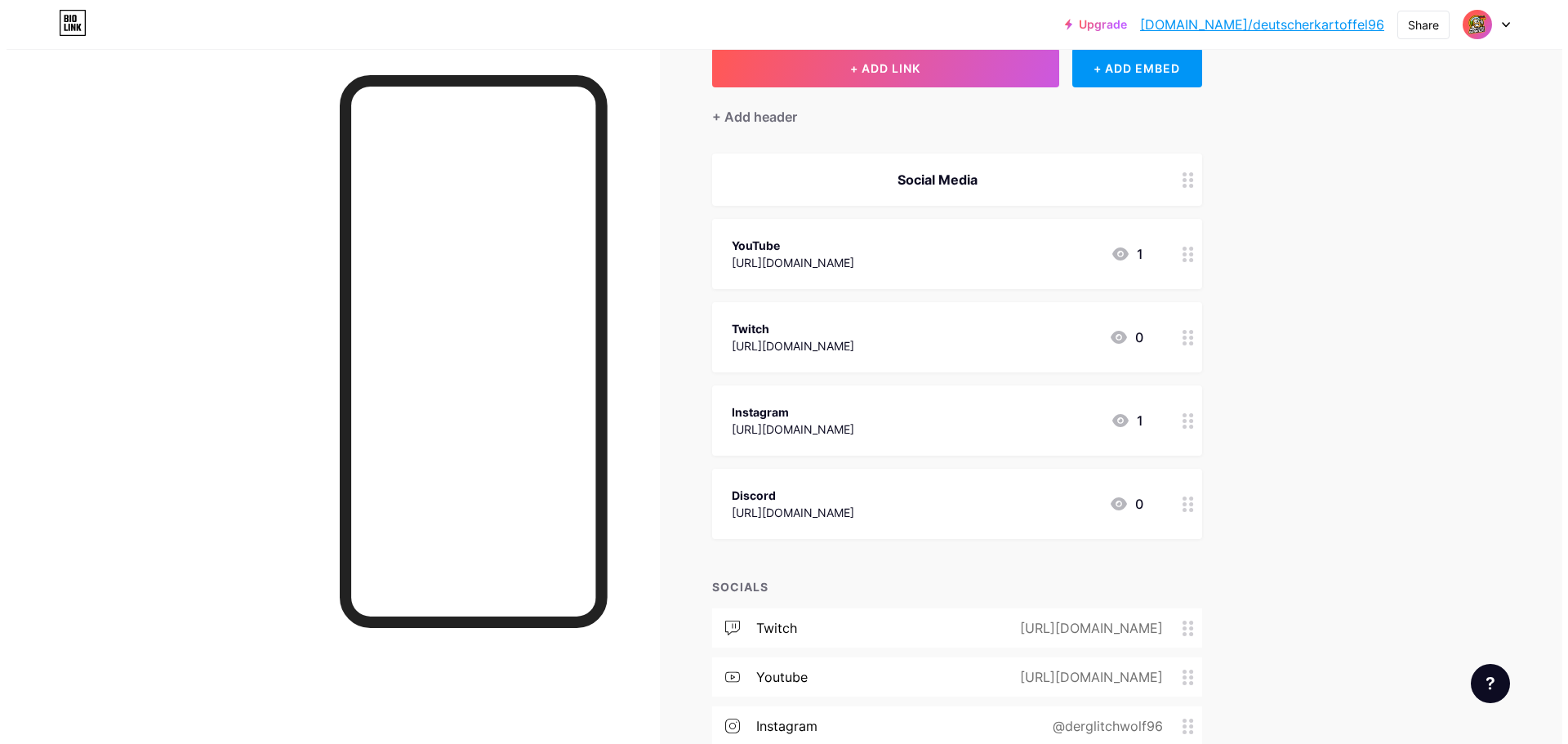
scroll to position [245, 0]
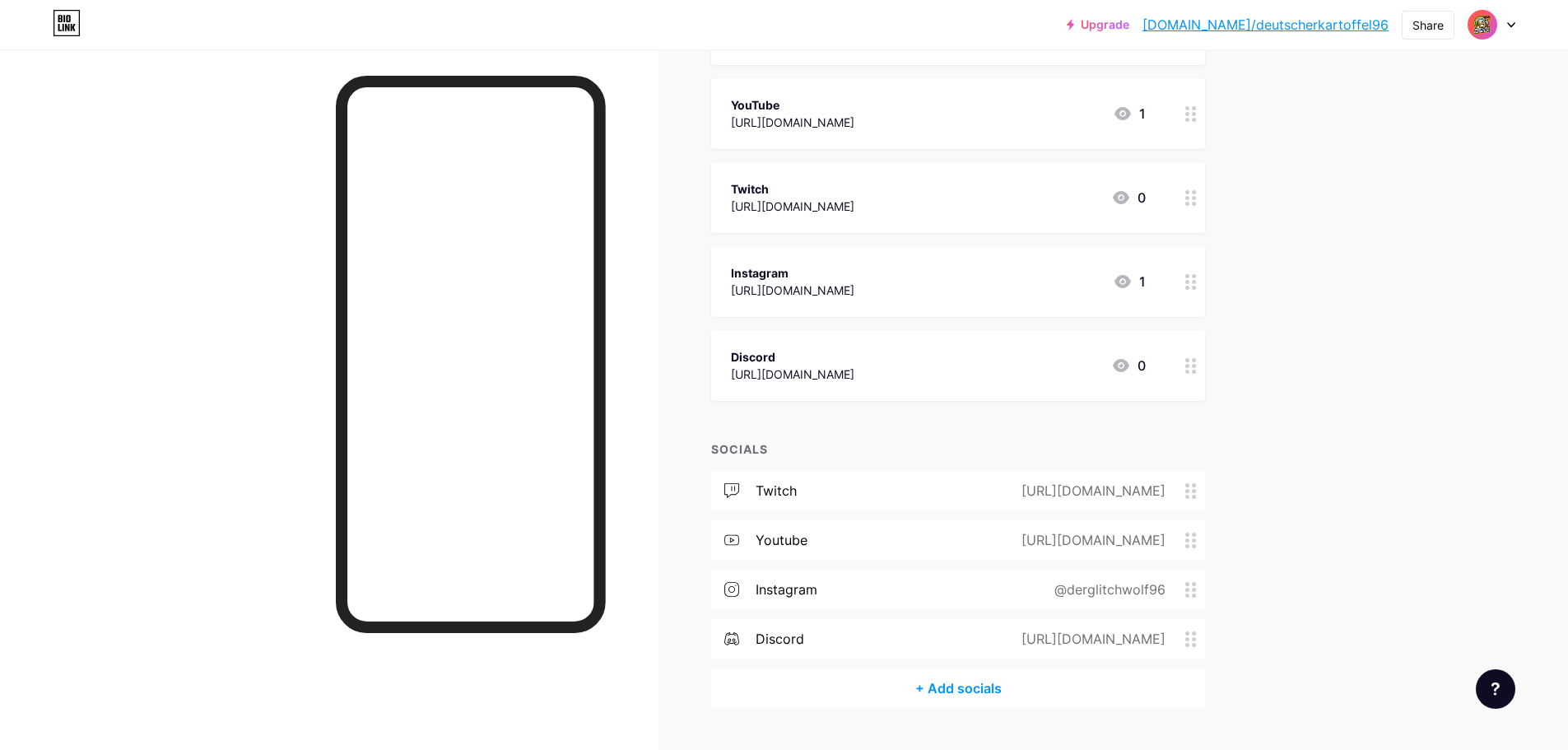
click at [1100, 545] on div "[URL][DOMAIN_NAME]" at bounding box center [1090, 540] width 190 height 20
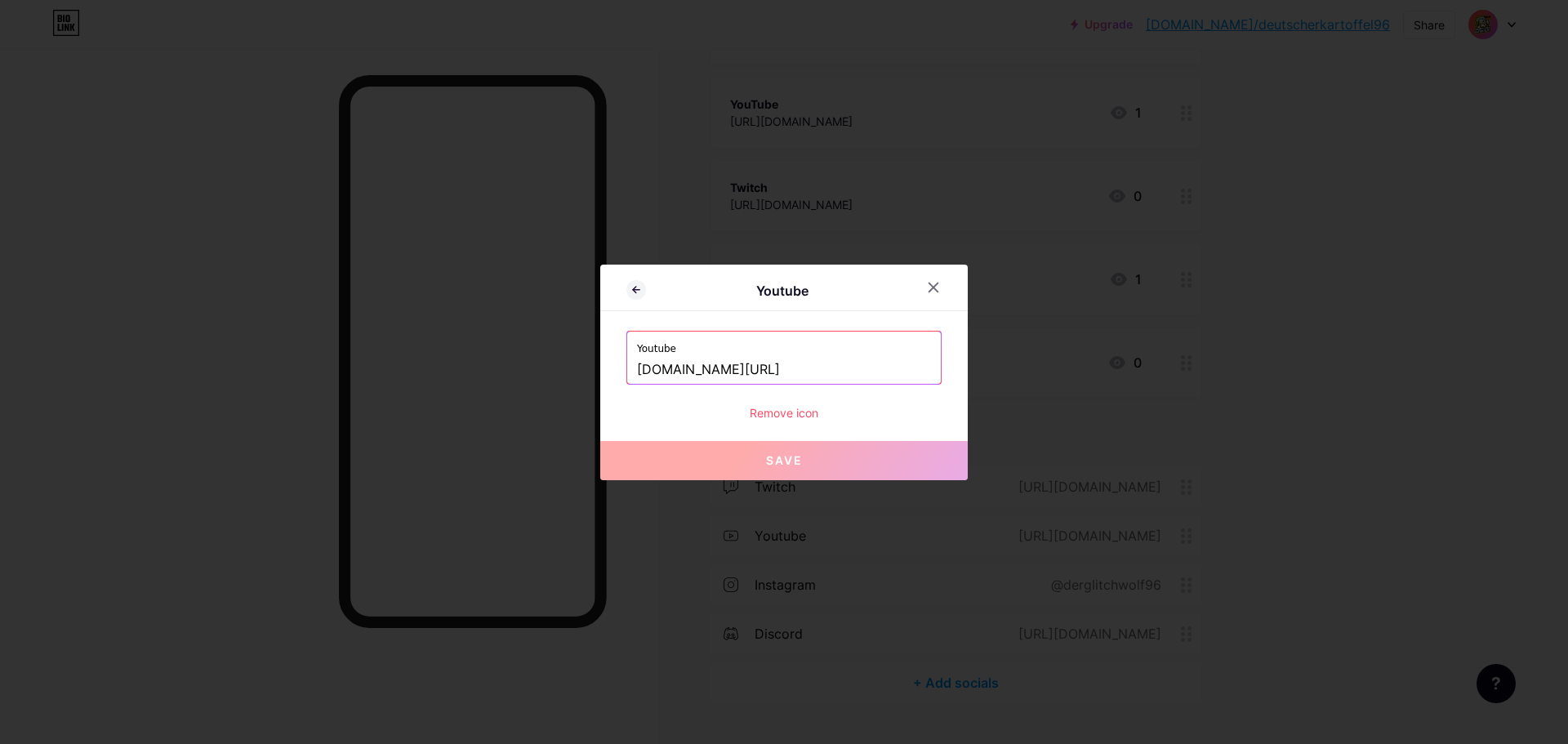
drag, startPoint x: 879, startPoint y: 366, endPoint x: 488, endPoint y: 363, distance: 391.0
click at [493, 363] on div "Youtube Youtube [DOMAIN_NAME][URL] Remove icon Save" at bounding box center [784, 372] width 1568 height 744
click at [902, 369] on input "[DOMAIN_NAME][URL]" at bounding box center [784, 369] width 294 height 28
drag, startPoint x: 902, startPoint y: 369, endPoint x: 796, endPoint y: 369, distance: 106.0
click at [796, 369] on input "[DOMAIN_NAME][URL]" at bounding box center [784, 369] width 294 height 28
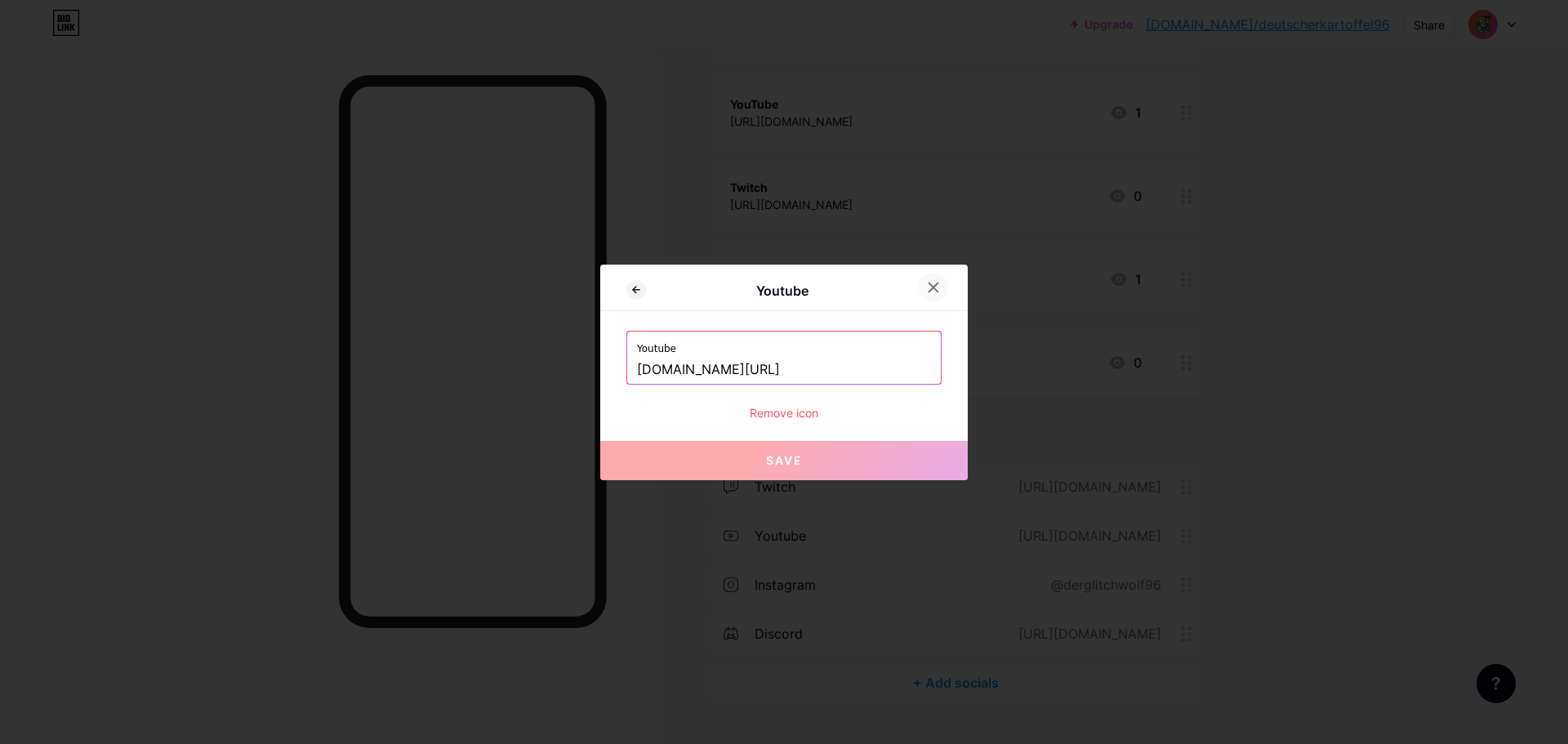
click at [929, 284] on icon at bounding box center [933, 287] width 13 height 13
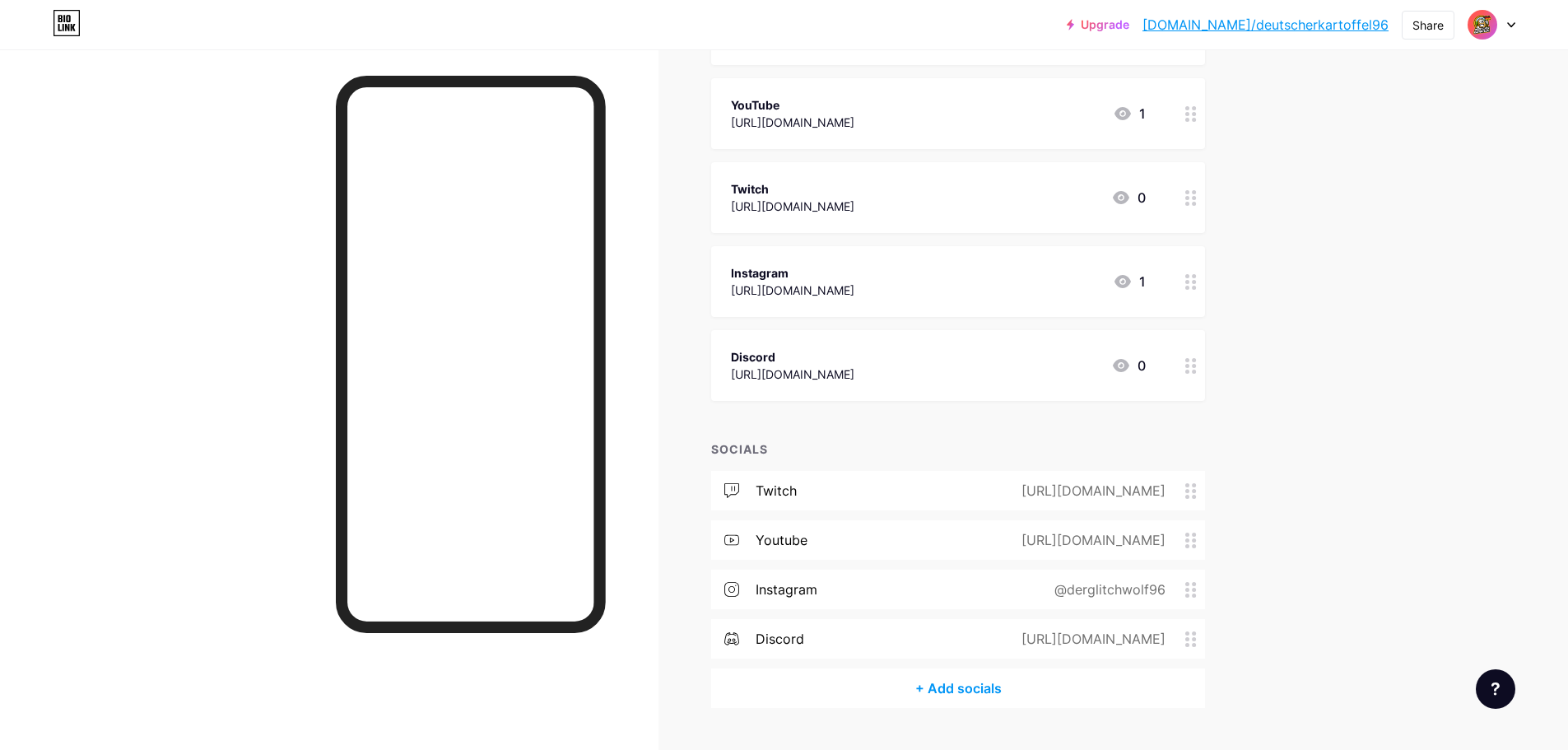
click at [854, 127] on div "[URL][DOMAIN_NAME]" at bounding box center [793, 122] width 123 height 17
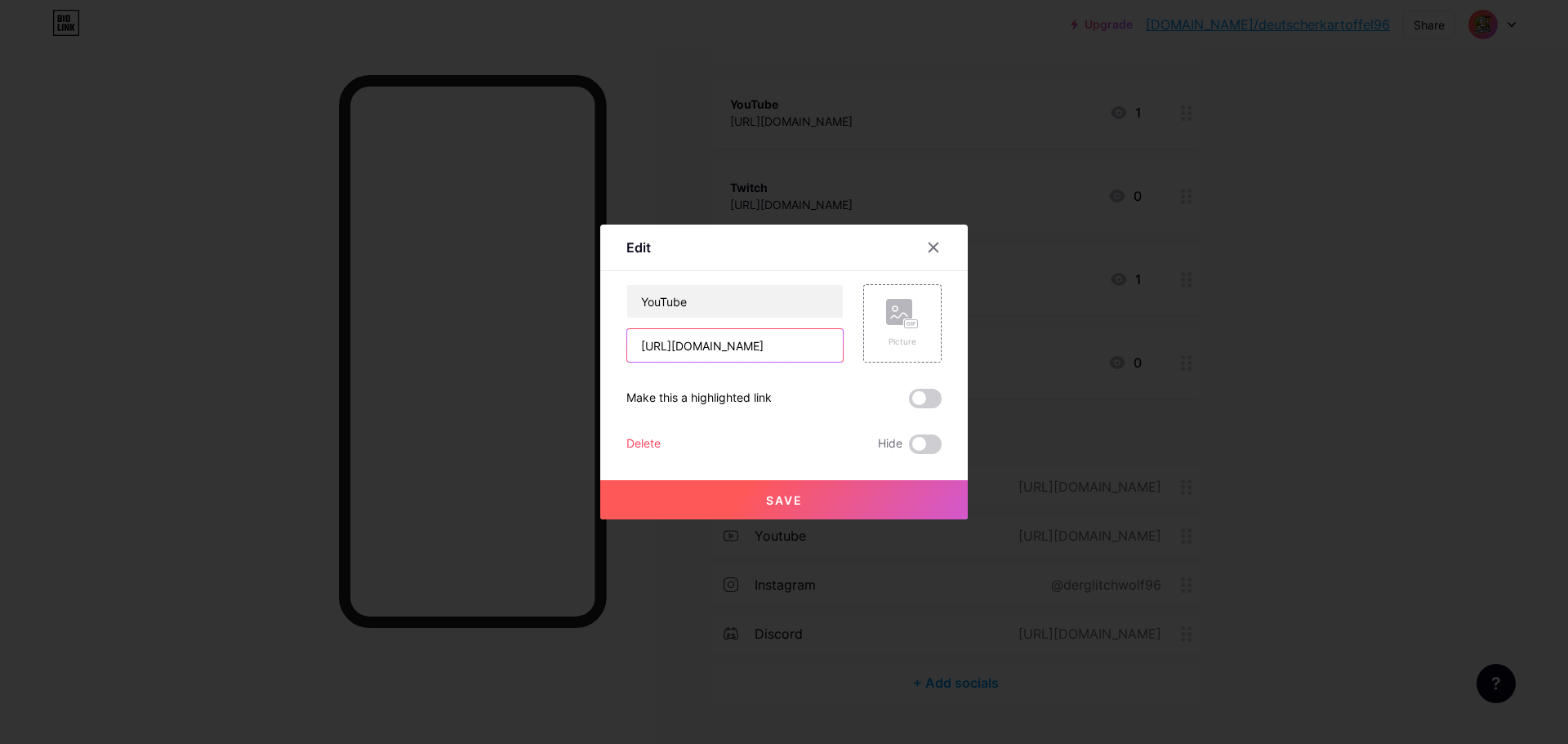
drag, startPoint x: 795, startPoint y: 345, endPoint x: 1055, endPoint y: 359, distance: 260.4
click at [1055, 359] on div "Edit Content YouTube Play YouTube video without leaving your page. ADD Vimeo Pl…" at bounding box center [784, 372] width 1568 height 744
paste input "DerGlitchWolf"
type input "[URL][DOMAIN_NAME]"
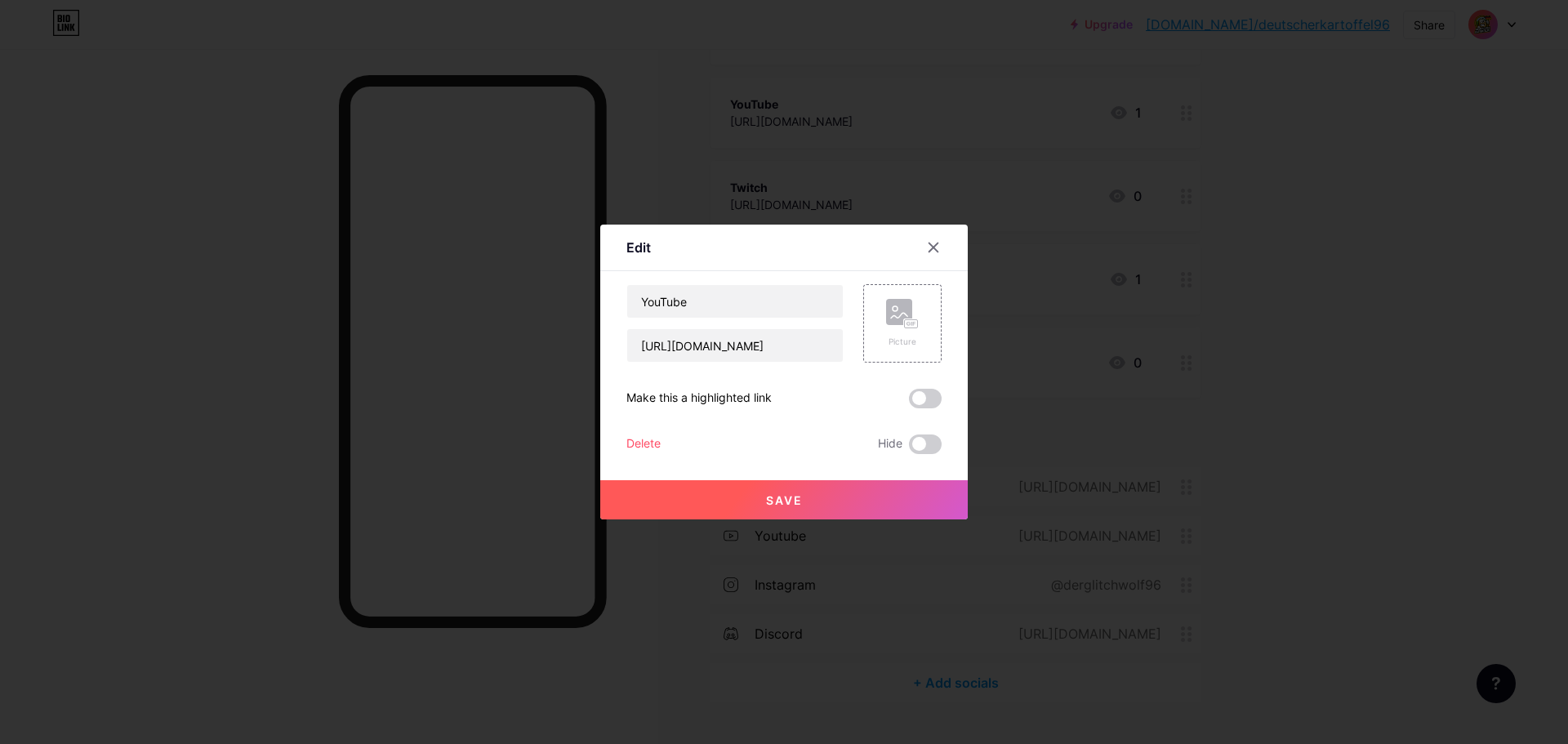
click at [840, 503] on button "Save" at bounding box center [784, 499] width 368 height 40
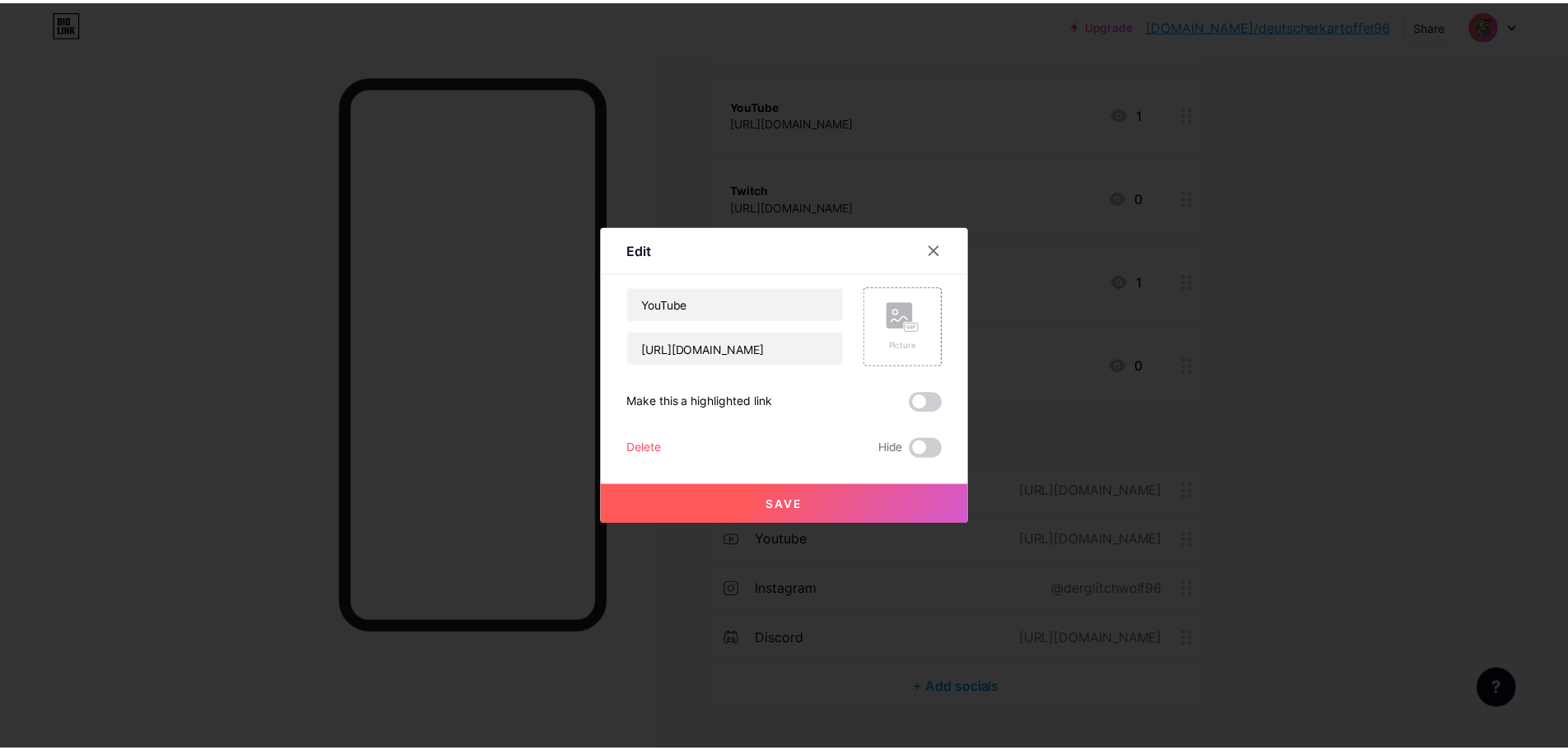
scroll to position [0, 0]
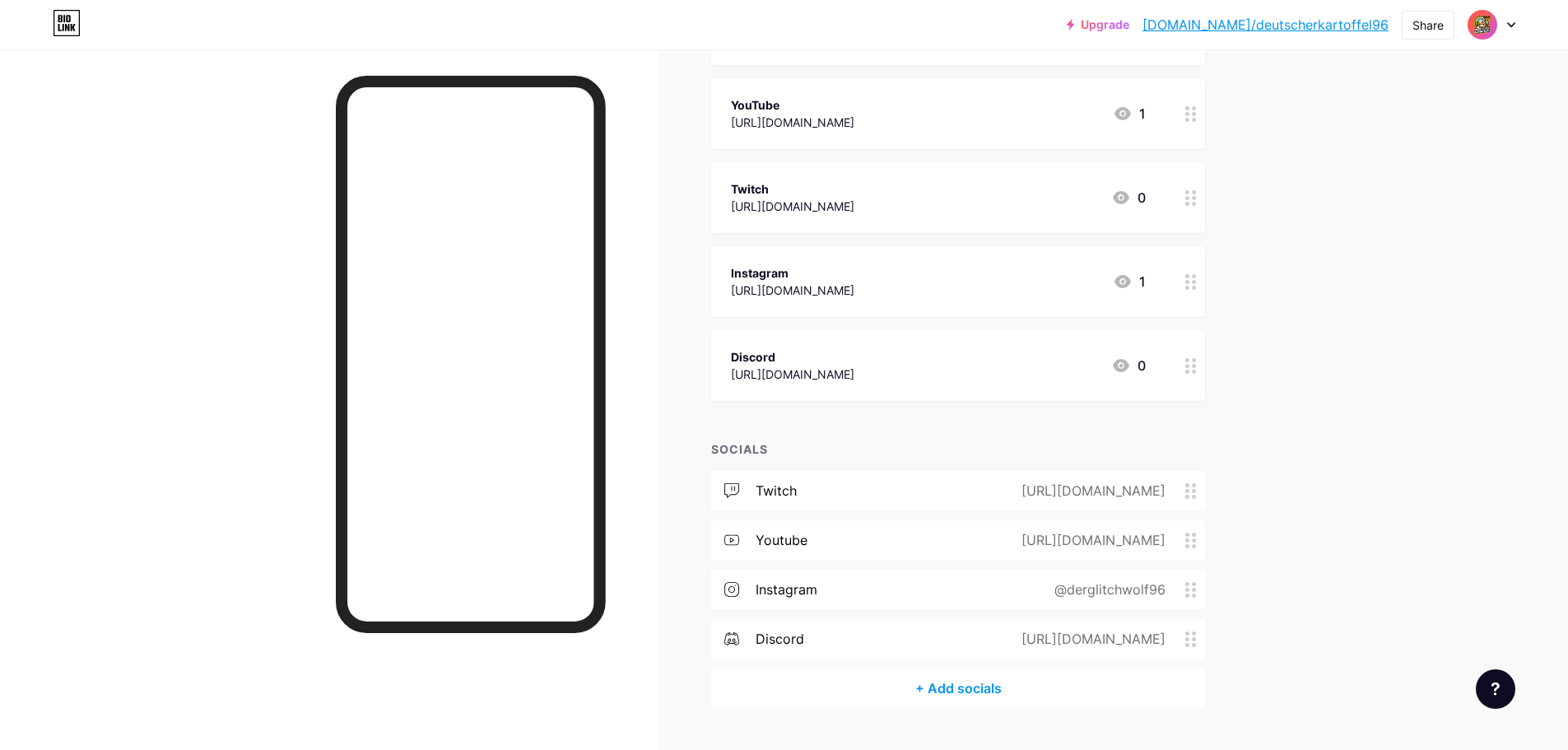
click at [919, 642] on div "discord [URL][DOMAIN_NAME]" at bounding box center [958, 639] width 494 height 40
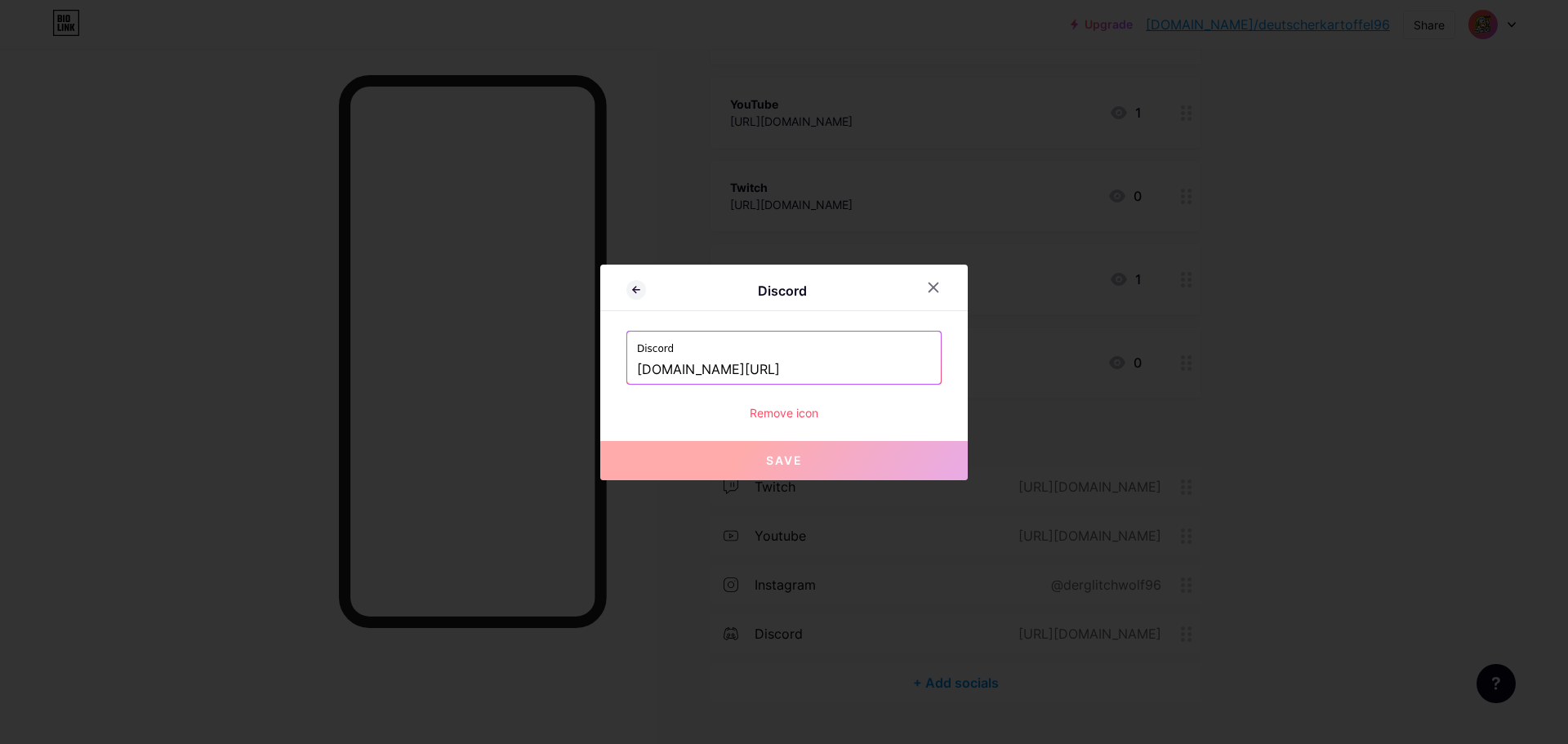
drag, startPoint x: 805, startPoint y: 369, endPoint x: 462, endPoint y: 369, distance: 343.0
click at [462, 369] on div "Discord Discord [DOMAIN_NAME][URL] Remove icon Save" at bounding box center [784, 372] width 1568 height 744
click at [936, 289] on icon at bounding box center [934, 287] width 9 height 9
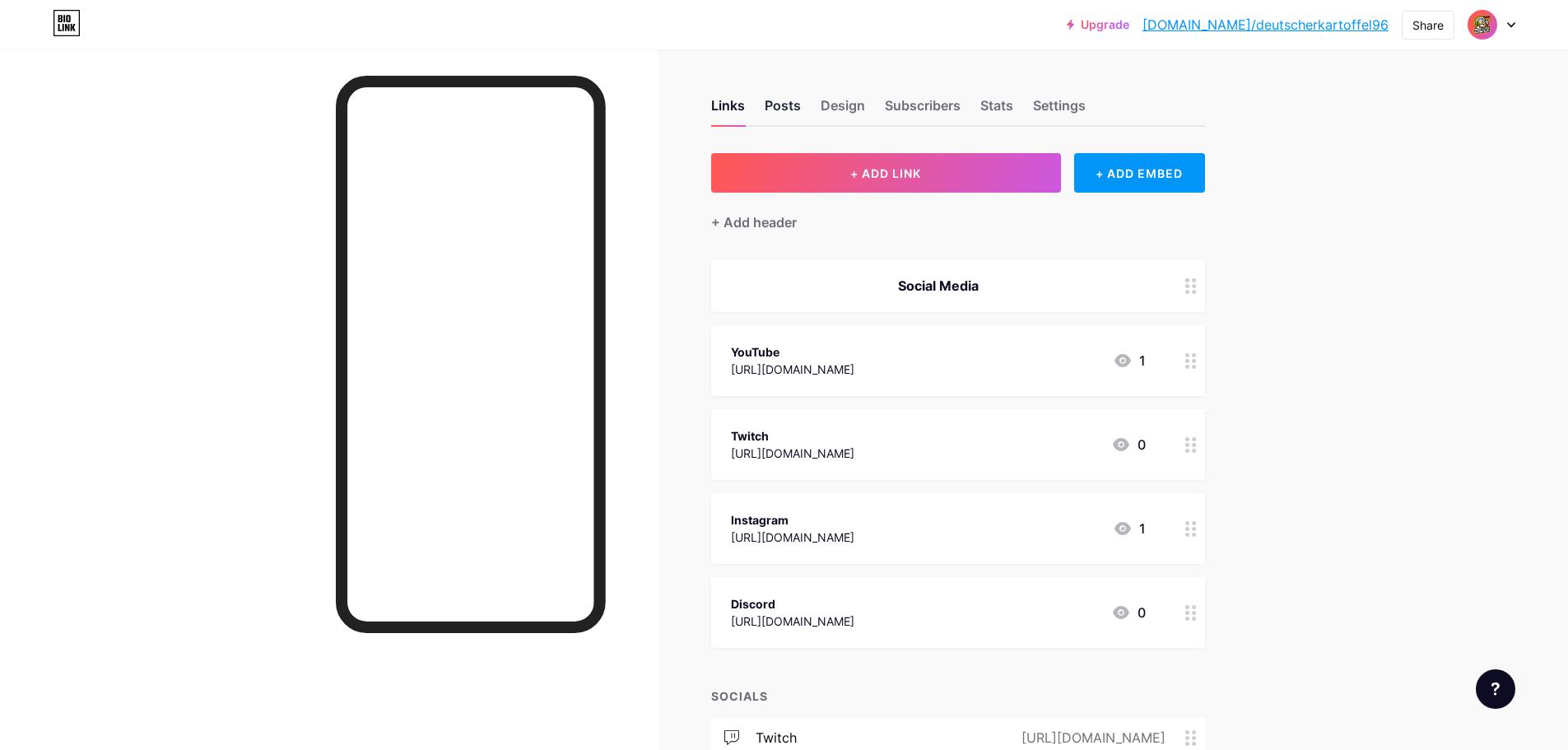
click at [787, 102] on div "Posts" at bounding box center [783, 110] width 36 height 30
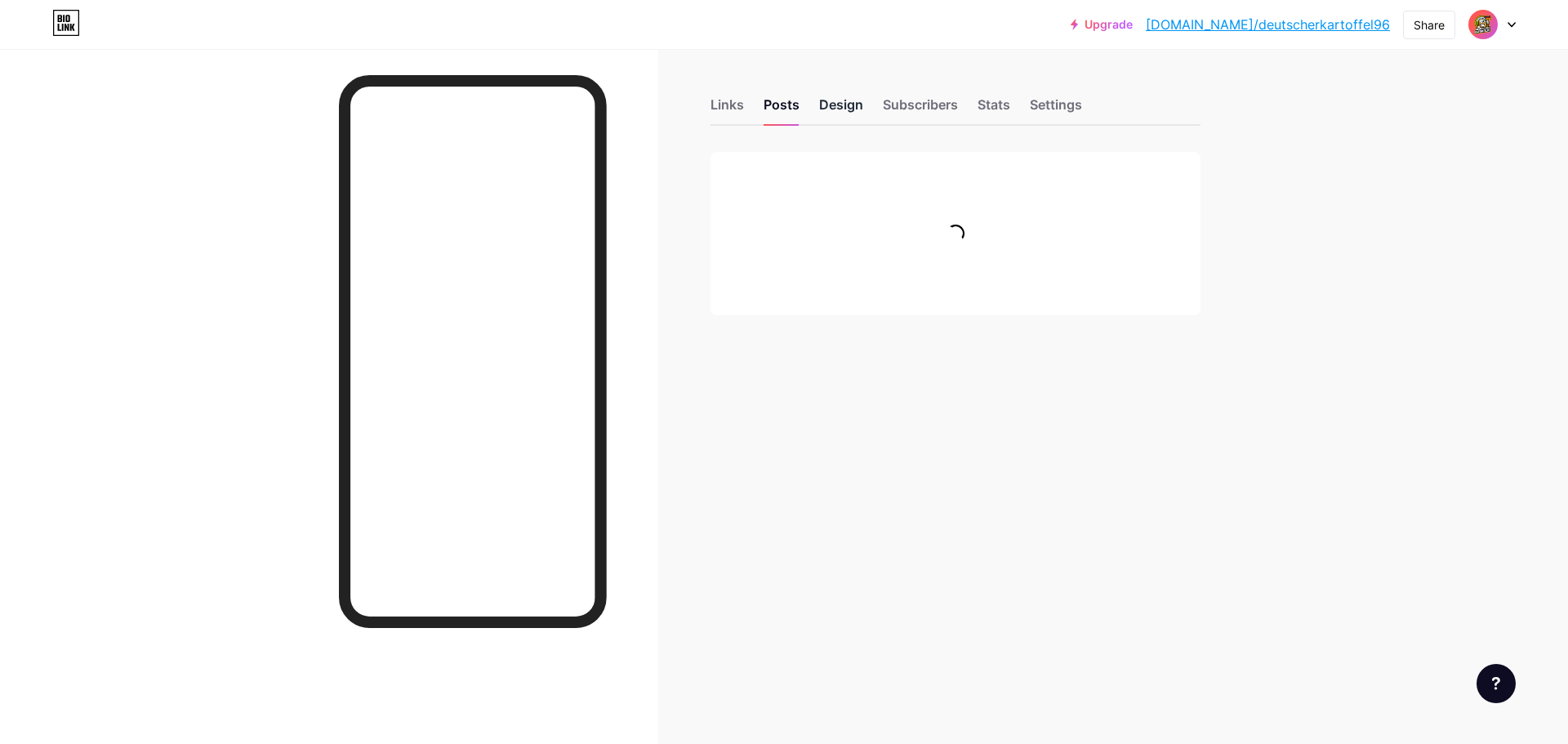
click at [836, 106] on div "Design" at bounding box center [841, 109] width 44 height 29
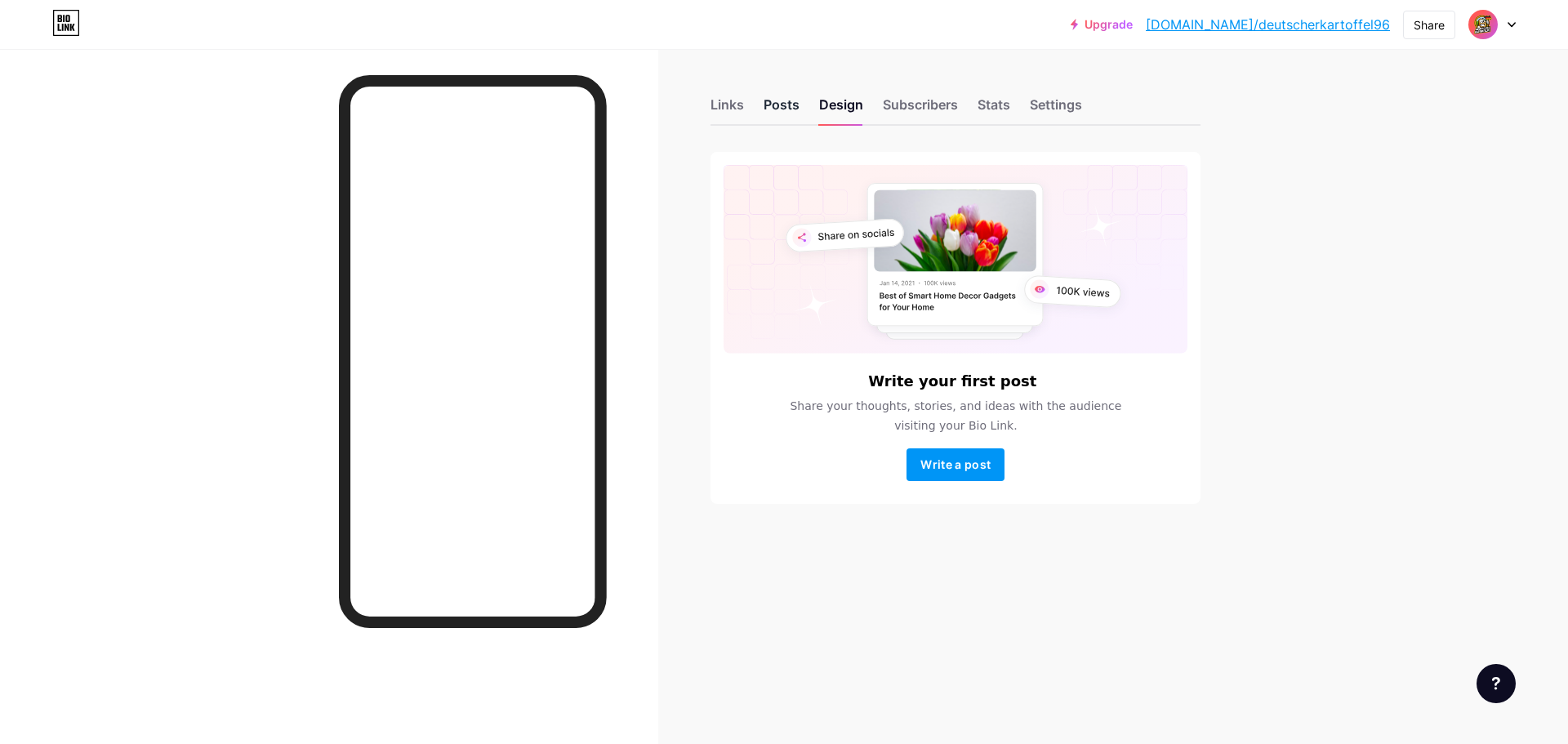
click at [777, 104] on div "Posts" at bounding box center [782, 109] width 36 height 29
click at [847, 106] on div "Design" at bounding box center [841, 109] width 44 height 29
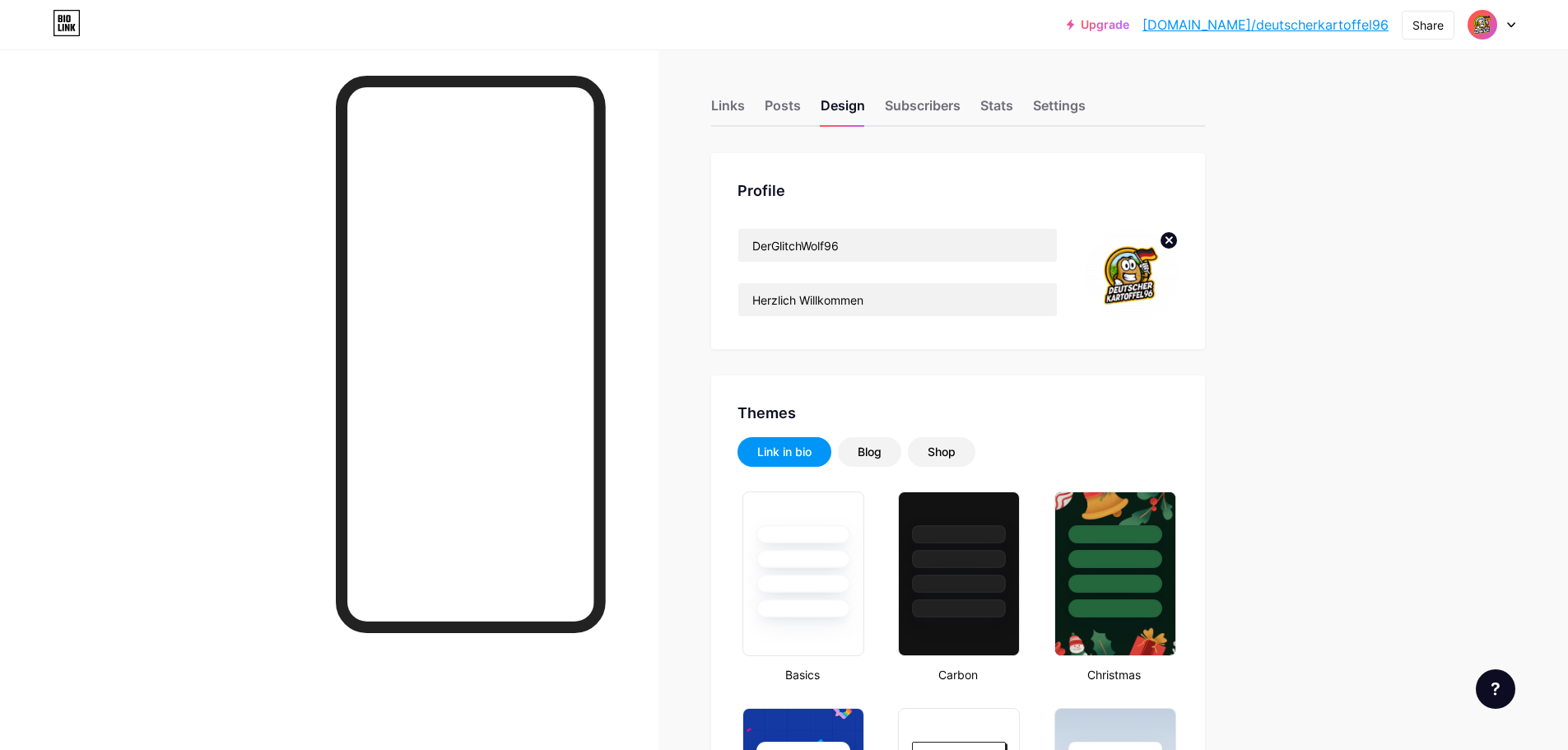
click at [1316, 26] on link "[DOMAIN_NAME]/deutscherkartoffel96" at bounding box center [1265, 24] width 246 height 20
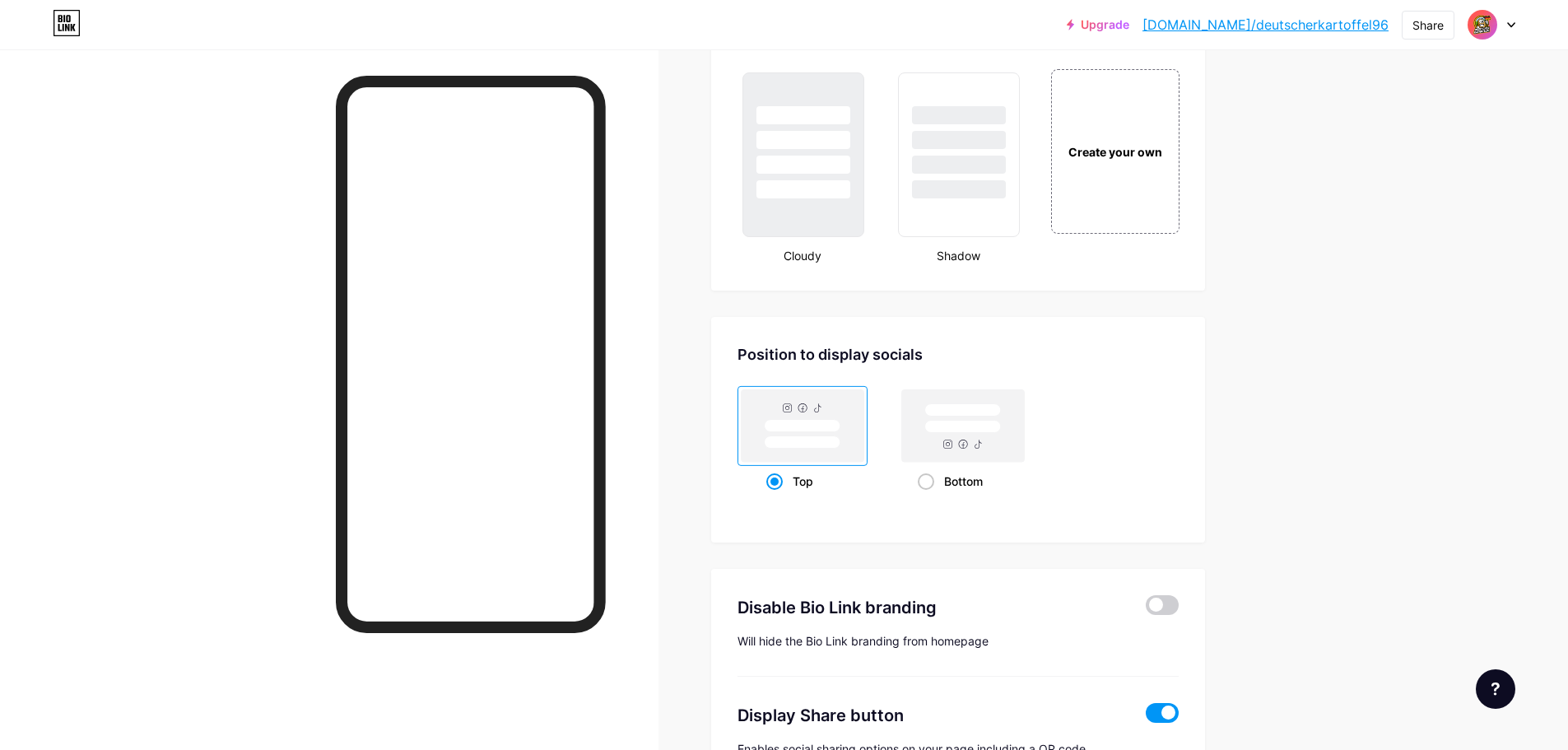
scroll to position [1976, 0]
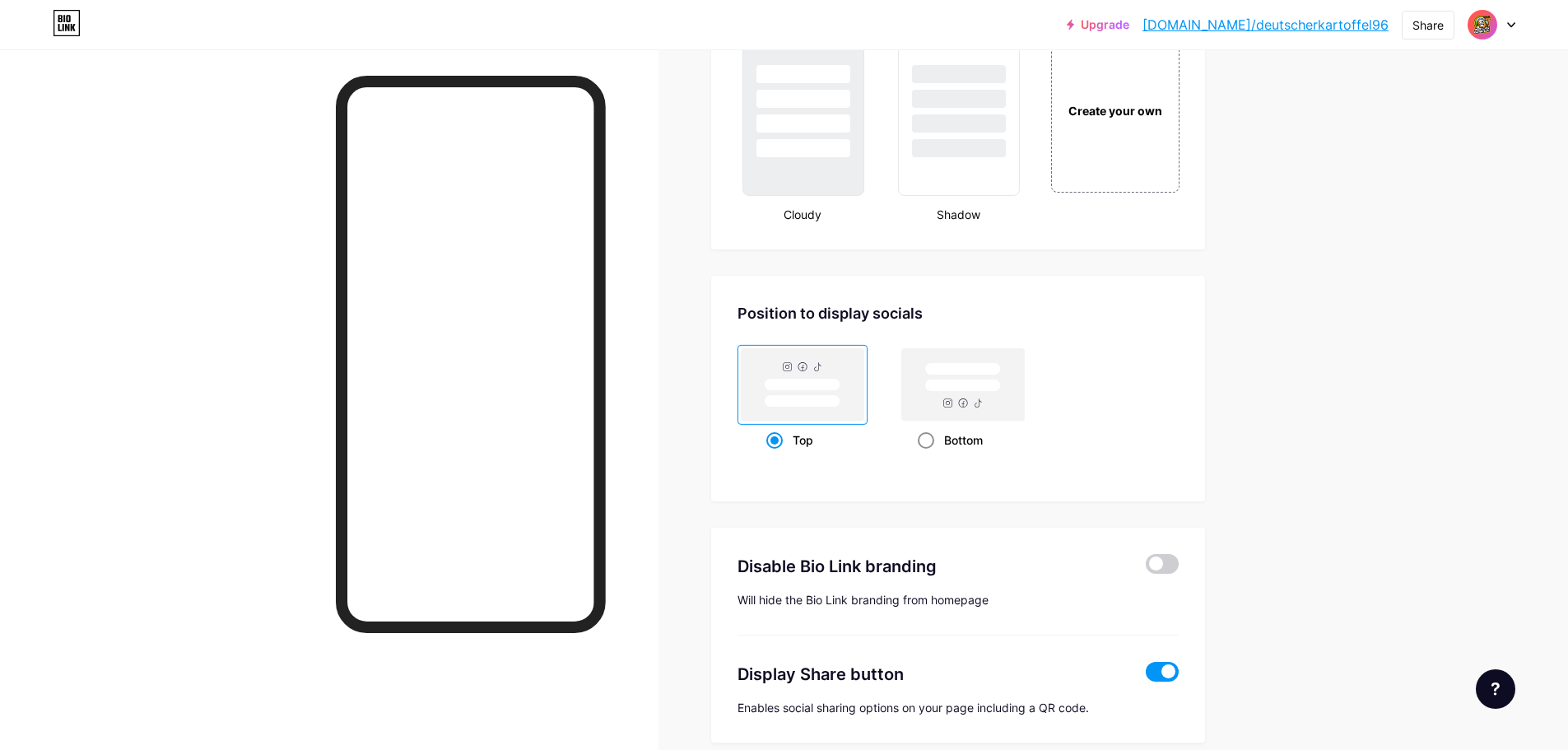
click at [929, 440] on span at bounding box center [926, 440] width 16 height 16
click at [928, 455] on input "Bottom" at bounding box center [923, 460] width 10 height 10
radio input "true"
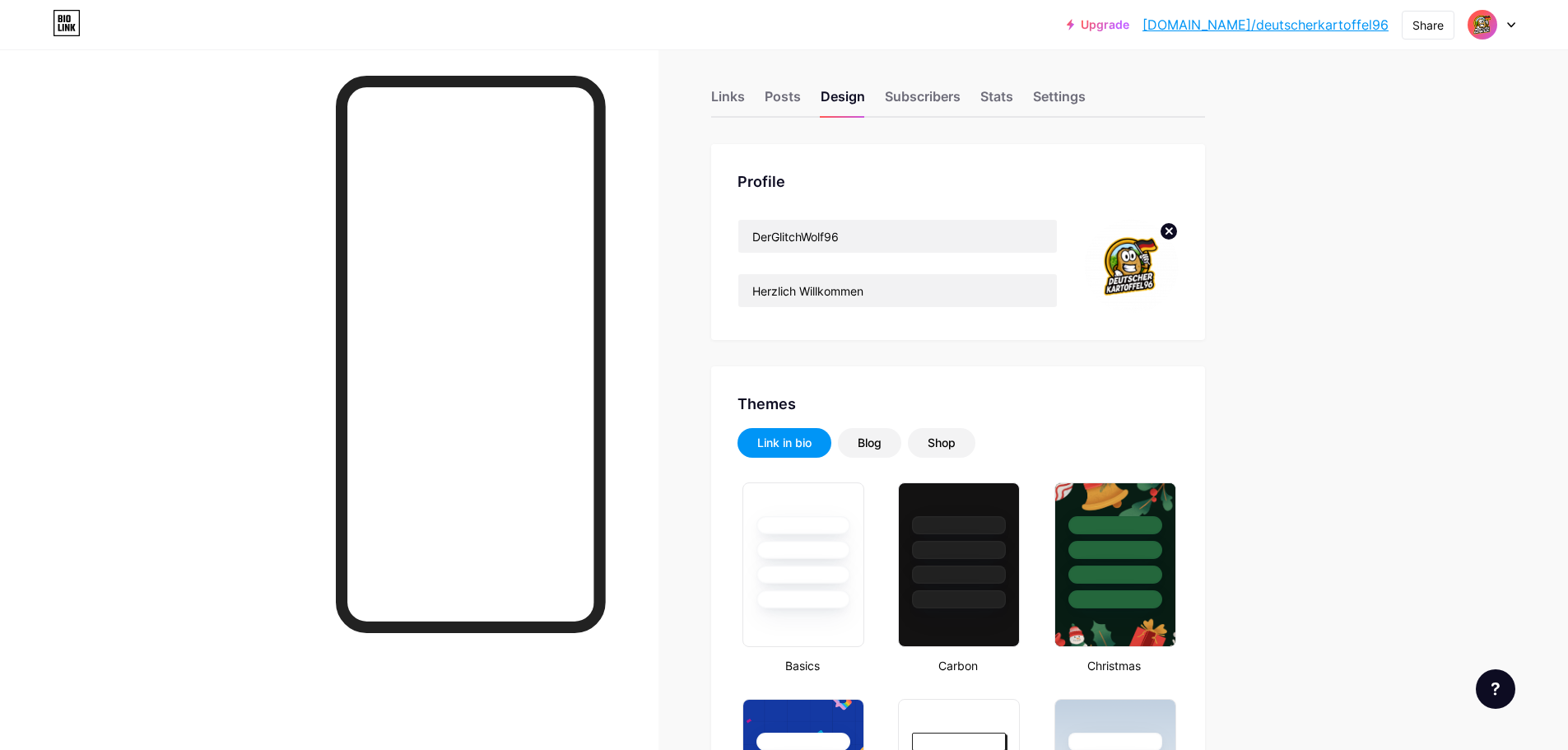
scroll to position [0, 0]
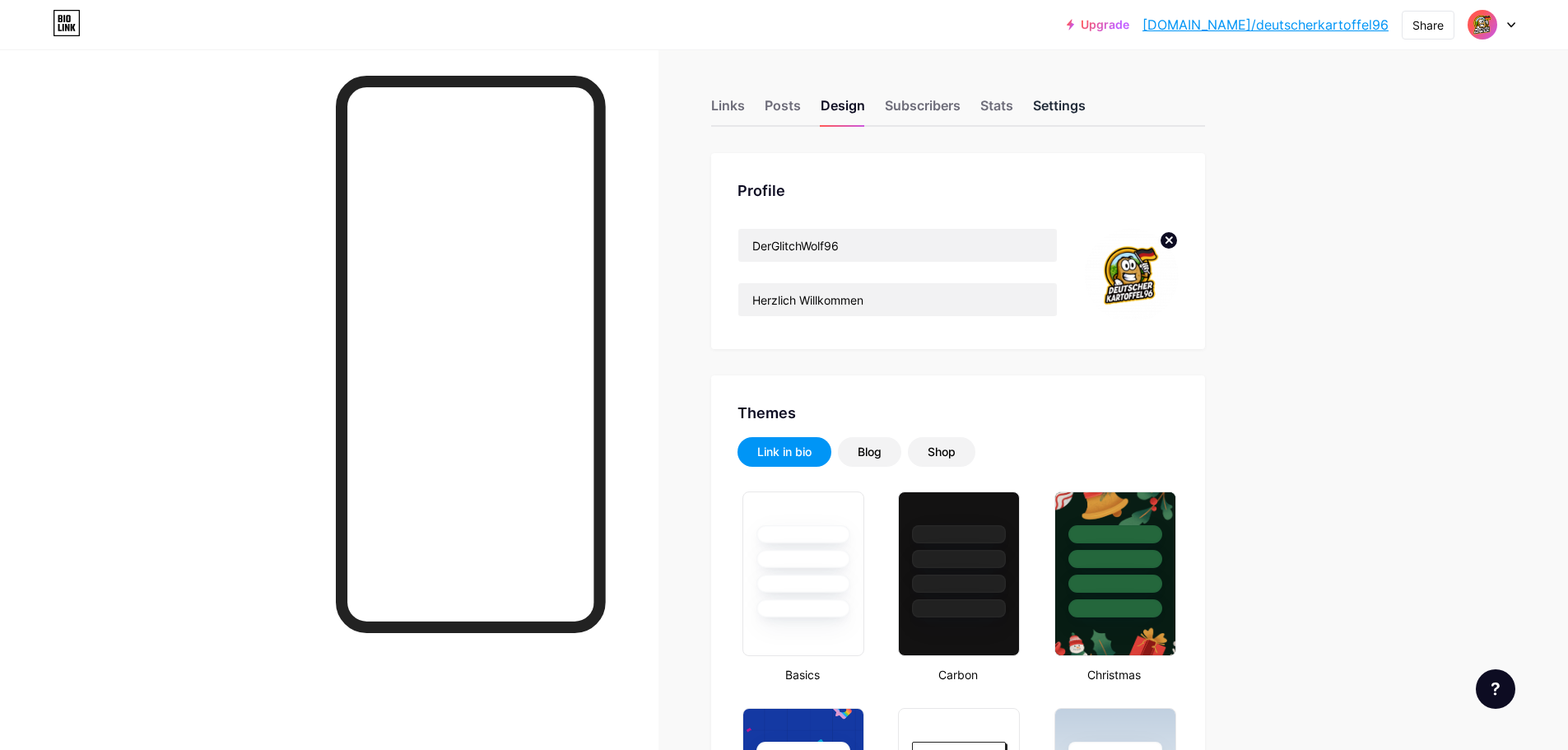
click at [1064, 117] on div "Settings" at bounding box center [1059, 110] width 53 height 30
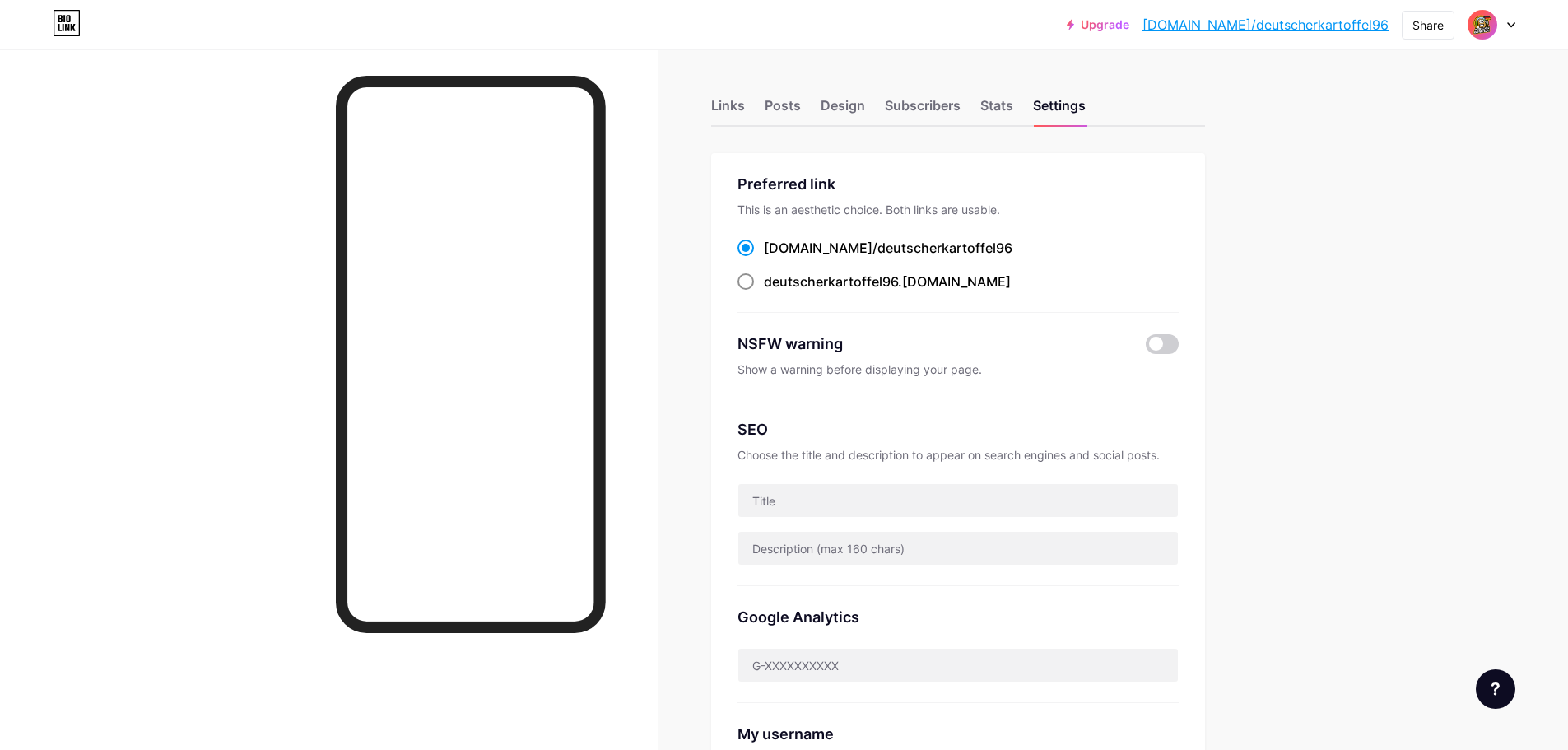
click at [754, 279] on span at bounding box center [746, 281] width 16 height 16
click at [764, 292] on input "deutscherkartoffel96 .[DOMAIN_NAME]" at bounding box center [769, 297] width 10 height 10
radio input "true"
click at [750, 253] on span at bounding box center [746, 247] width 16 height 16
click at [764, 258] on input "[DOMAIN_NAME]/ deutscherkartoffel96" at bounding box center [769, 263] width 10 height 10
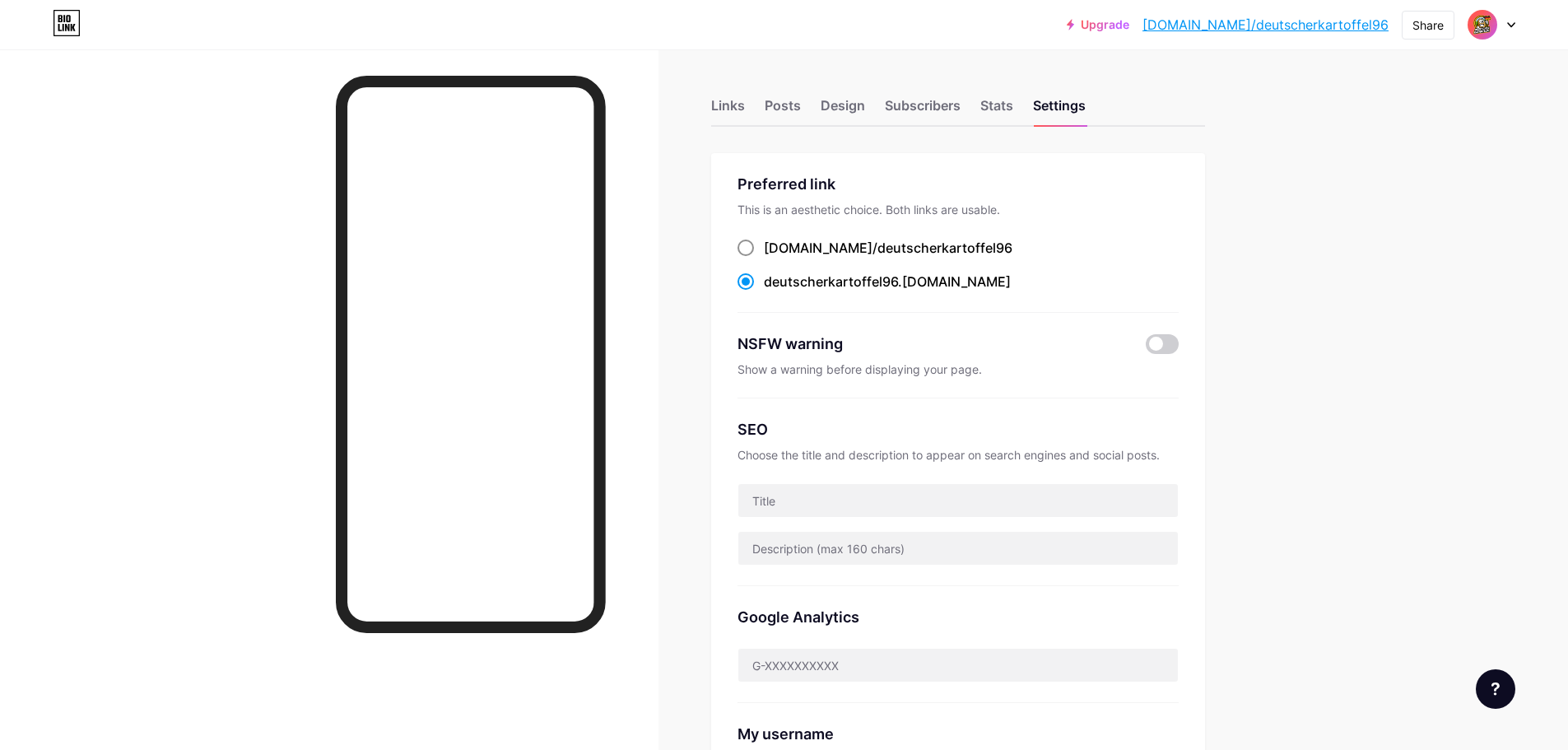
radio input "true"
click at [993, 111] on div "Stats" at bounding box center [997, 110] width 33 height 30
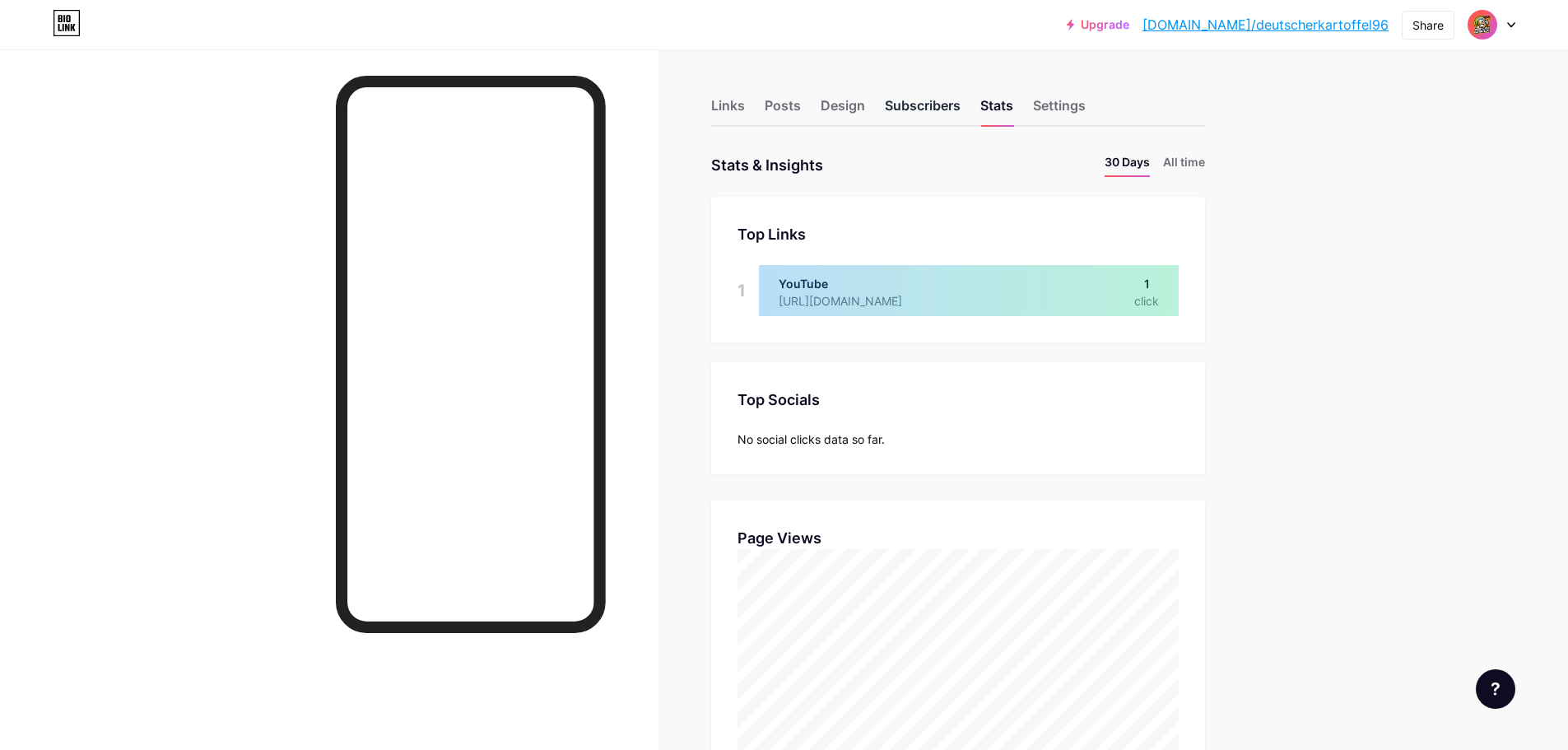
scroll to position [750, 1568]
click at [940, 109] on div "Subscribers" at bounding box center [922, 110] width 76 height 30
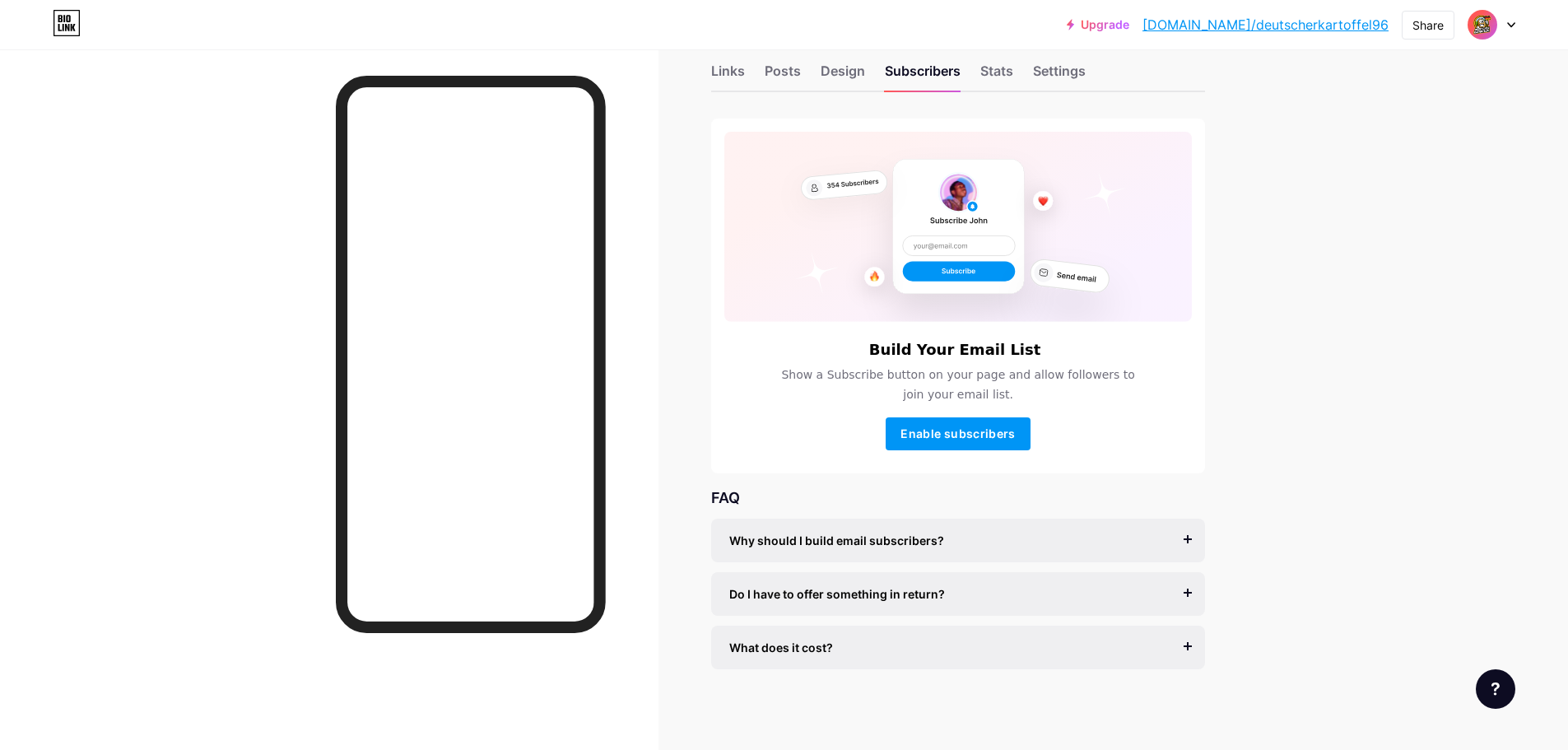
scroll to position [36, 0]
click at [834, 67] on div "Design" at bounding box center [842, 74] width 44 height 30
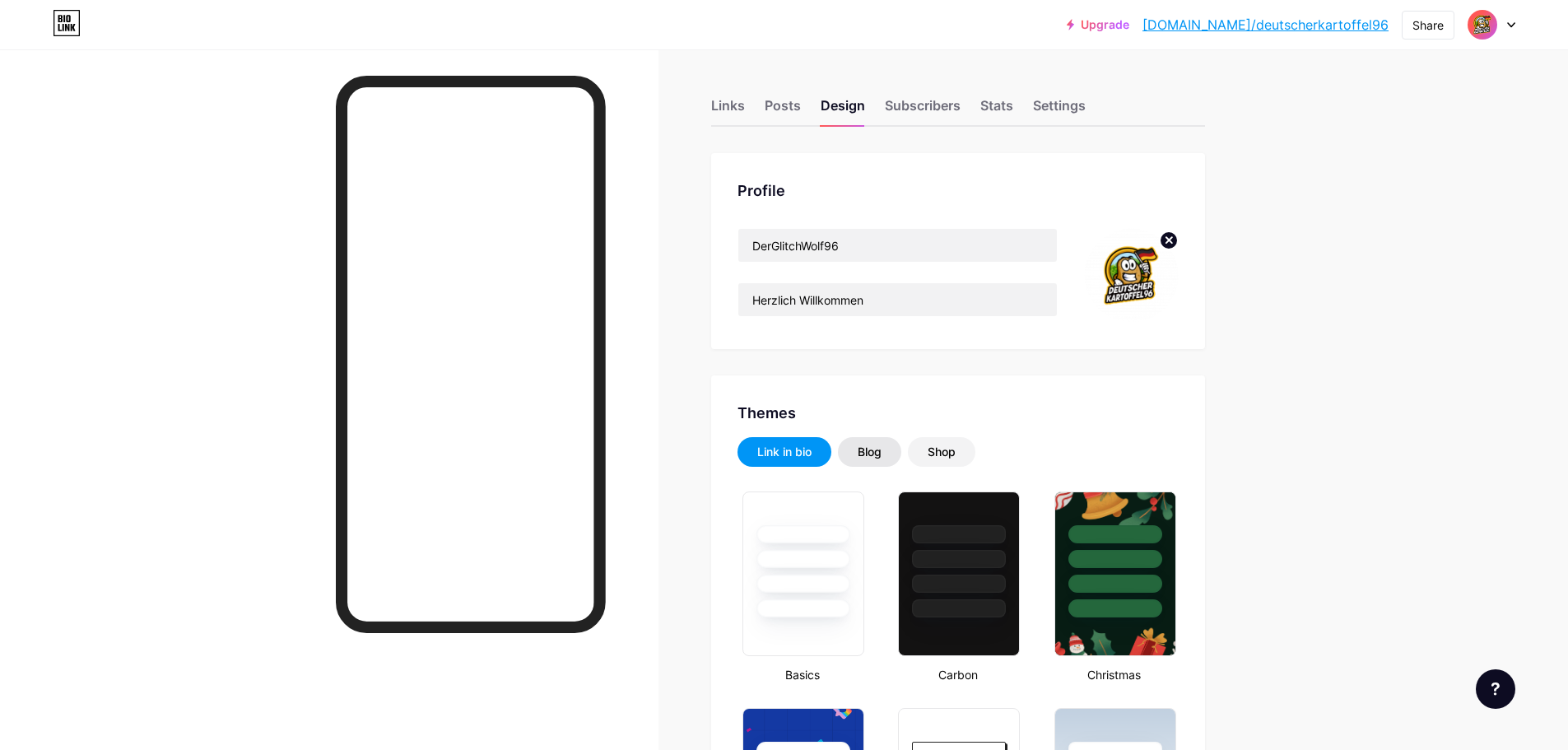
click at [874, 457] on div "Blog" at bounding box center [869, 451] width 23 height 16
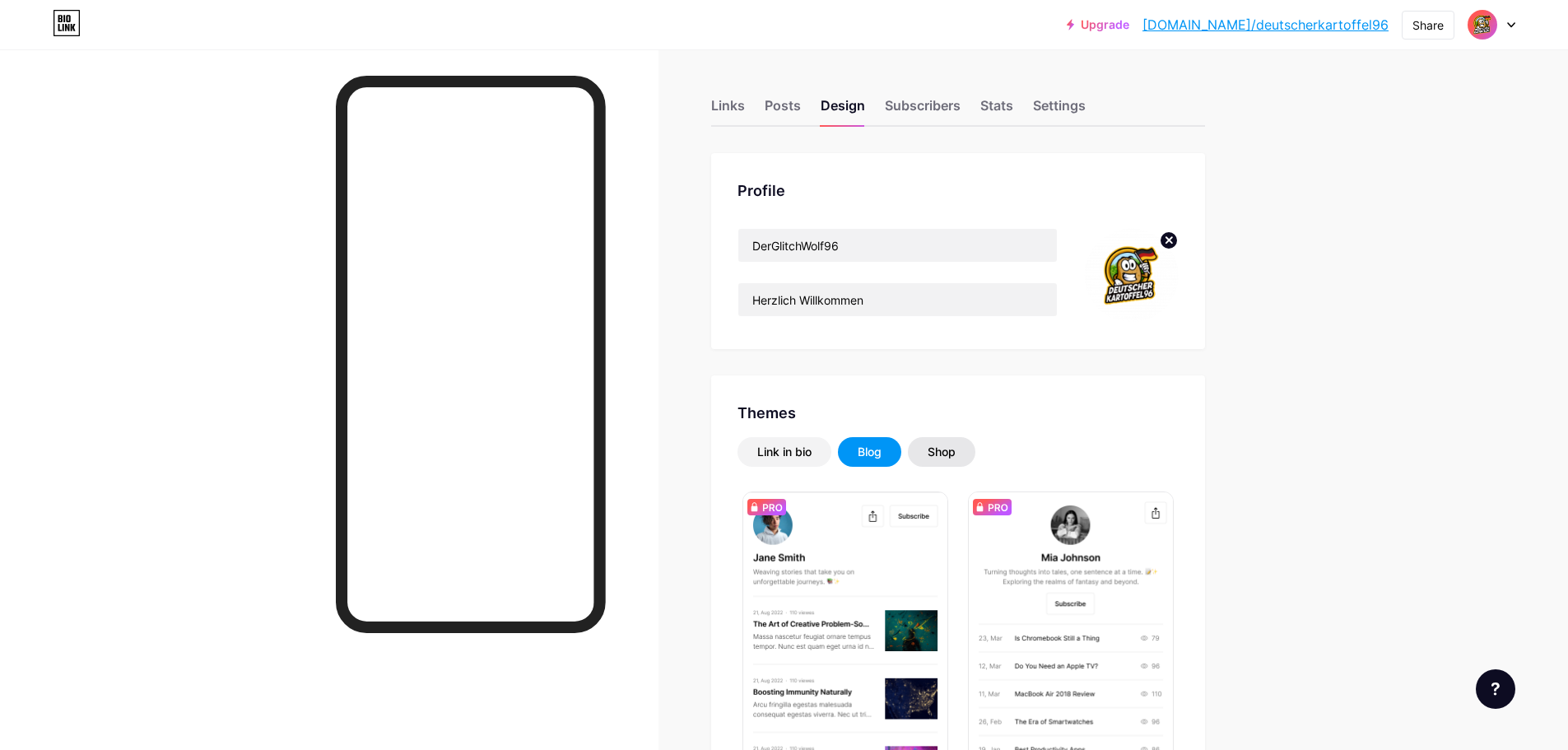
click at [956, 456] on div "Shop" at bounding box center [942, 451] width 28 height 16
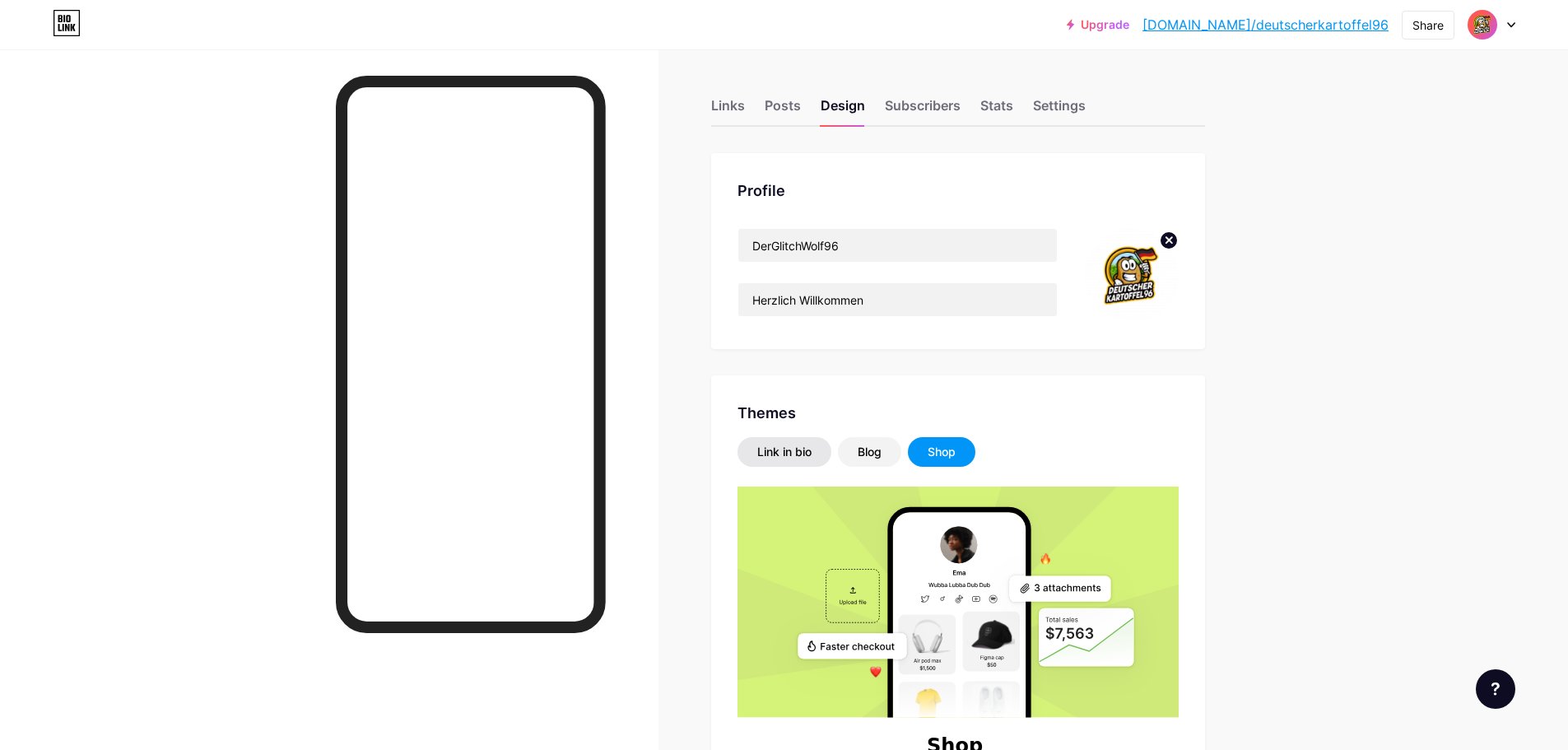
click at [812, 451] on div "Link in bio" at bounding box center [784, 451] width 55 height 16
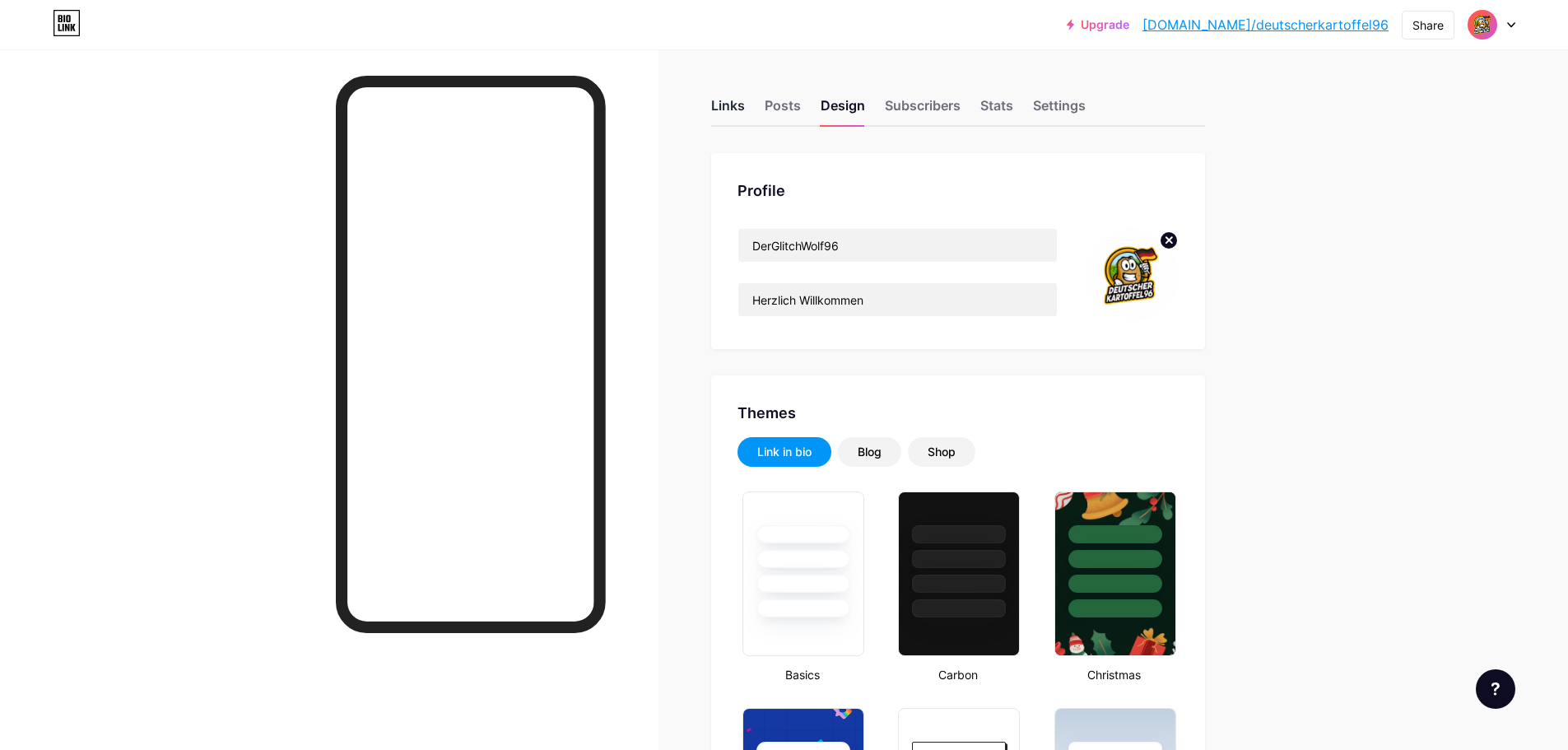
click at [729, 104] on div "Links" at bounding box center [728, 110] width 34 height 30
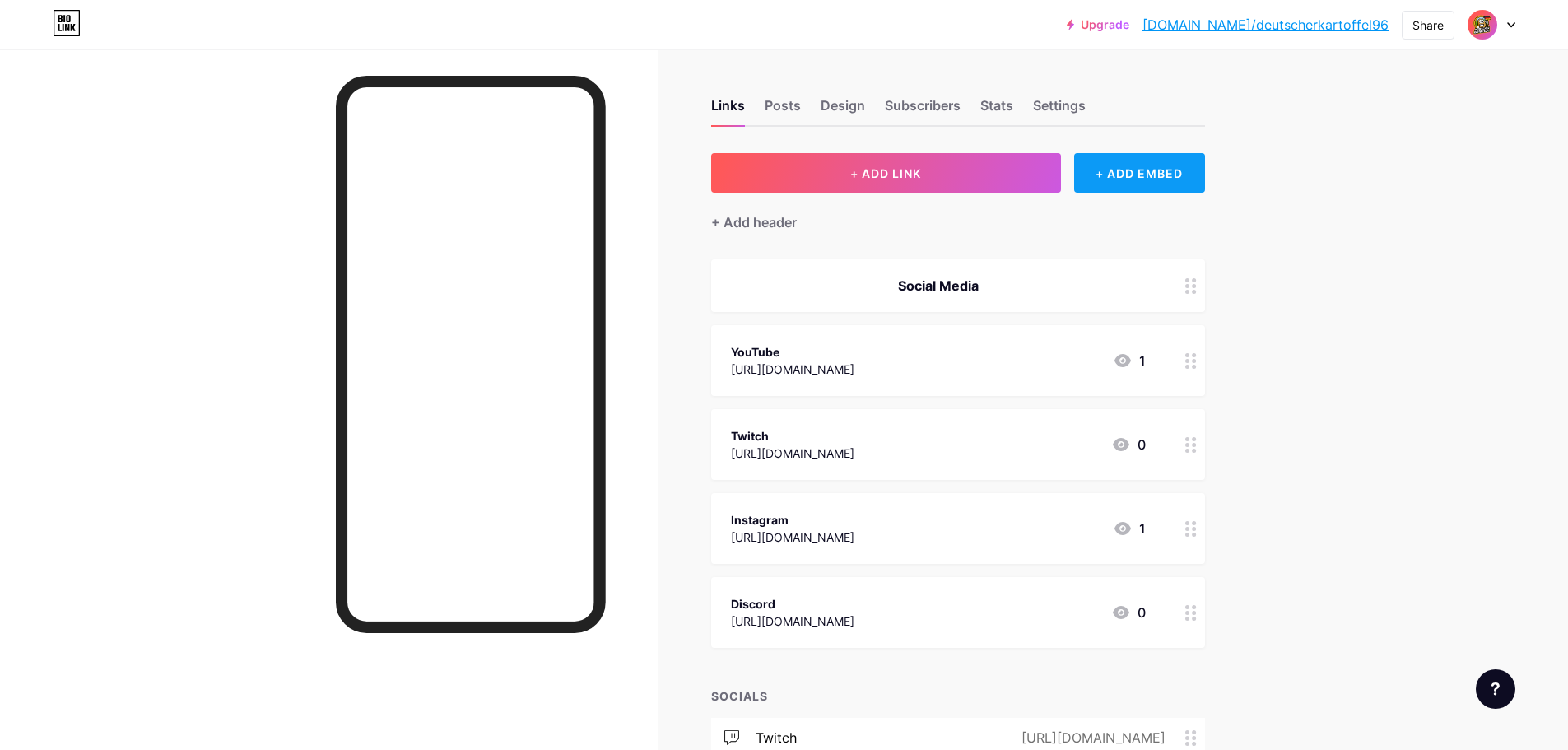
click at [1150, 174] on div "+ ADD EMBED" at bounding box center [1139, 173] width 131 height 40
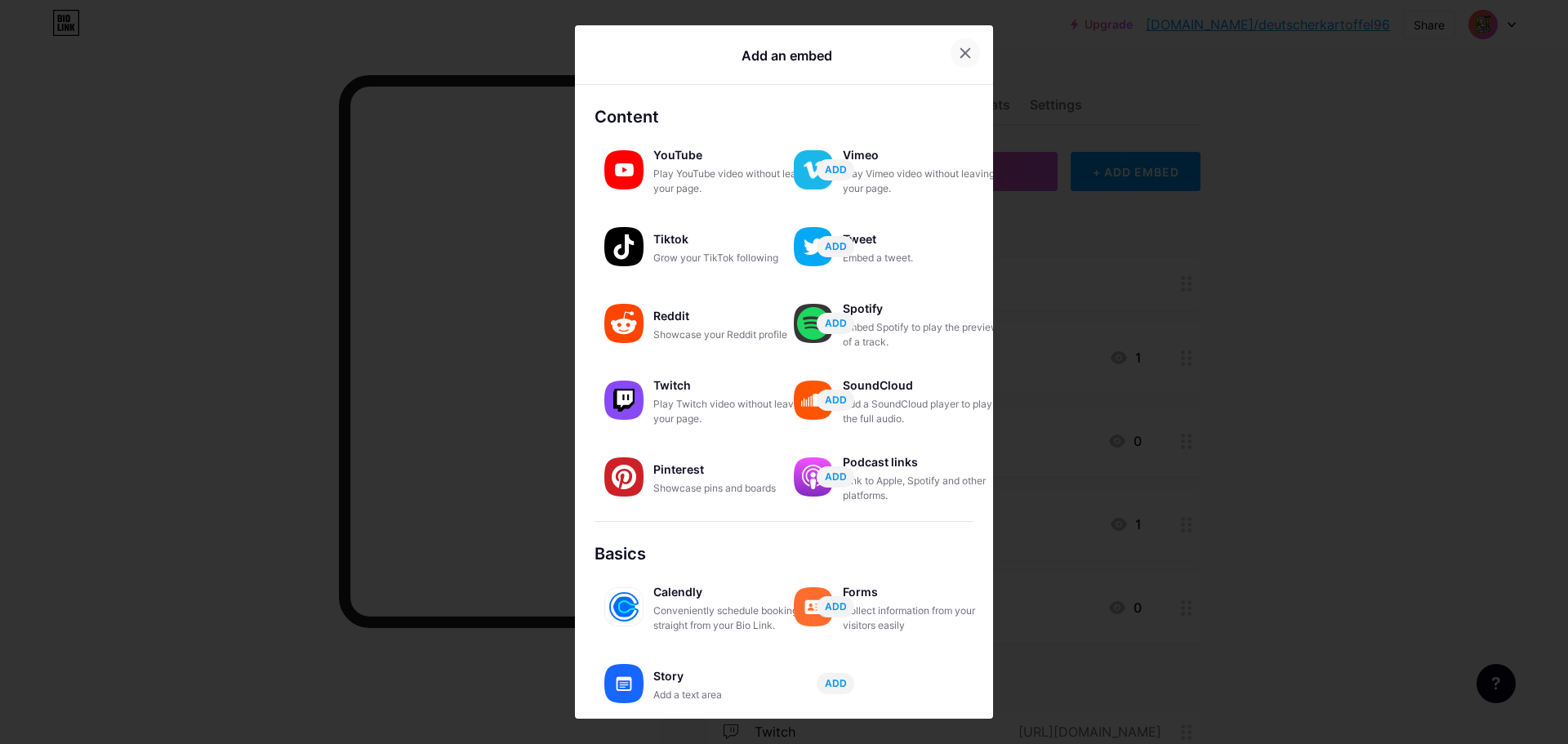
click at [963, 48] on icon at bounding box center [965, 53] width 13 height 13
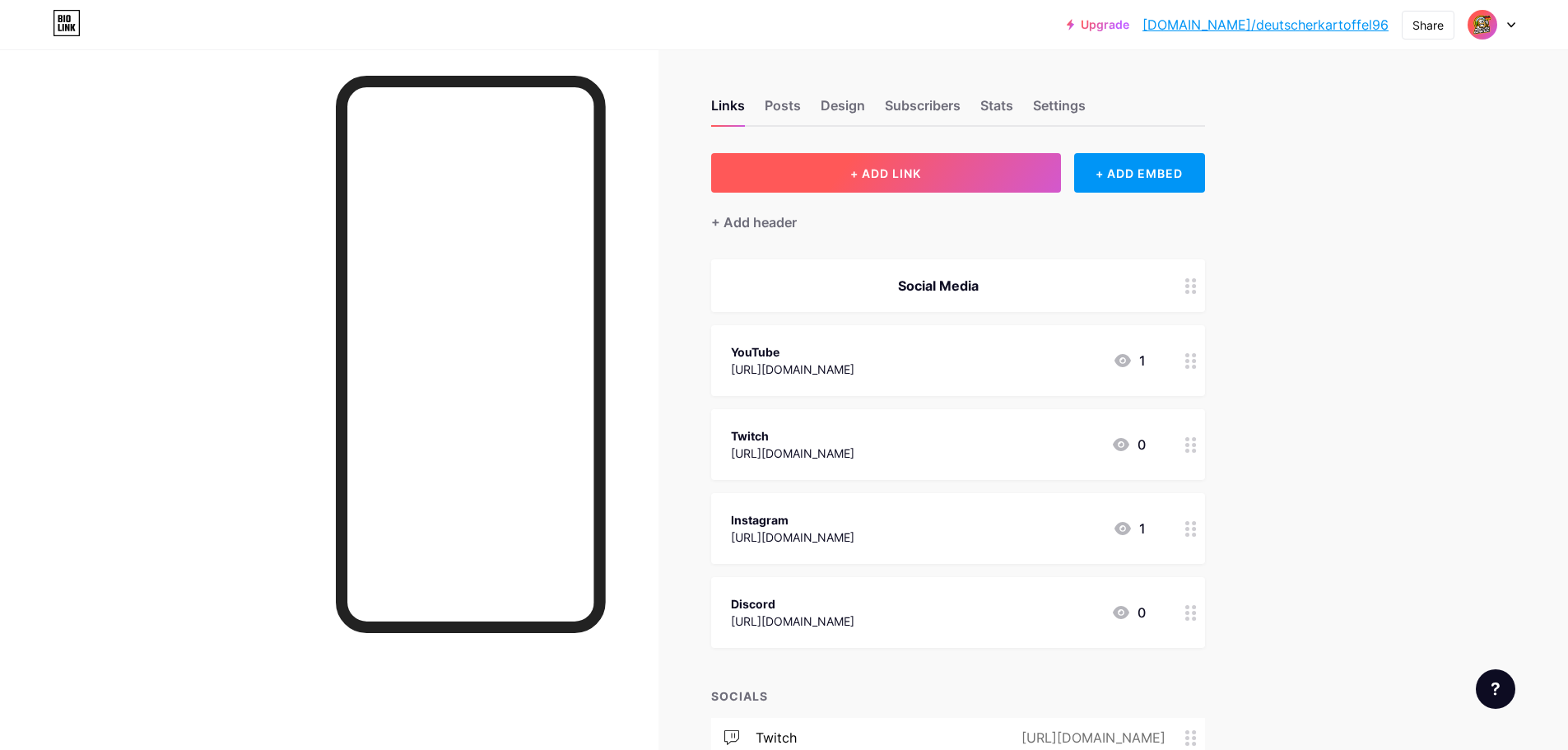
click at [944, 173] on button "+ ADD LINK" at bounding box center [886, 173] width 350 height 40
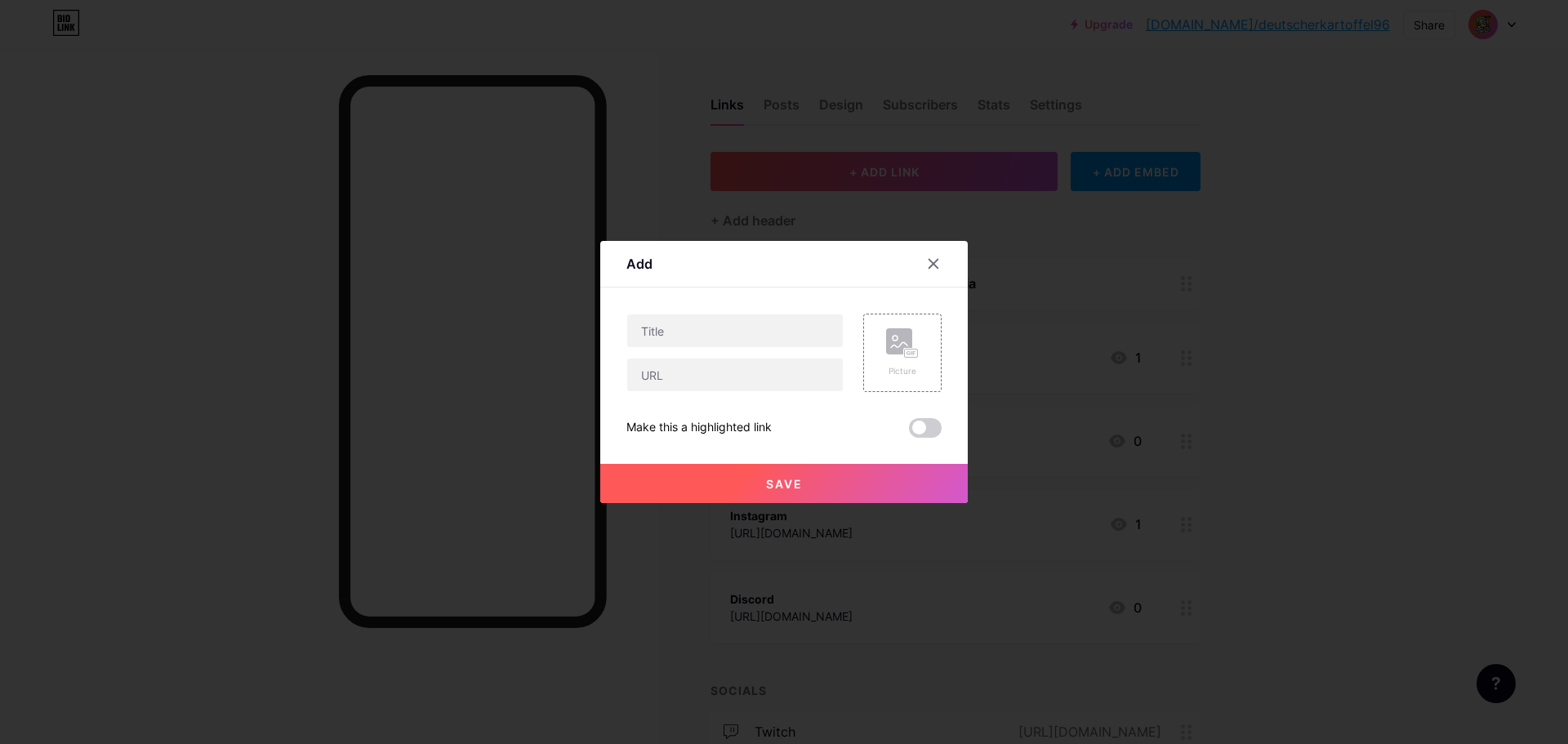
click at [950, 267] on div at bounding box center [943, 264] width 49 height 29
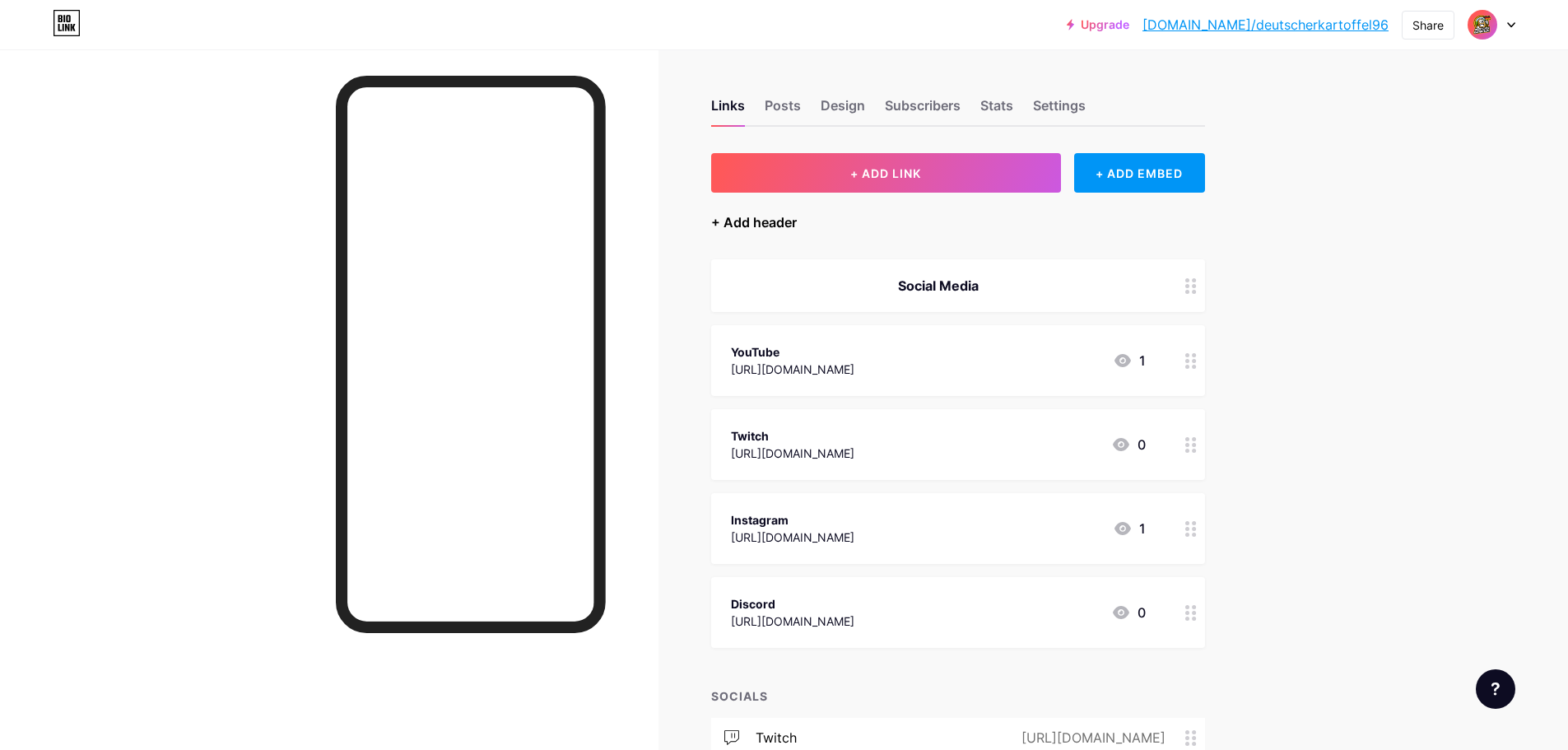
click at [784, 225] on div "+ Add header" at bounding box center [754, 222] width 86 height 20
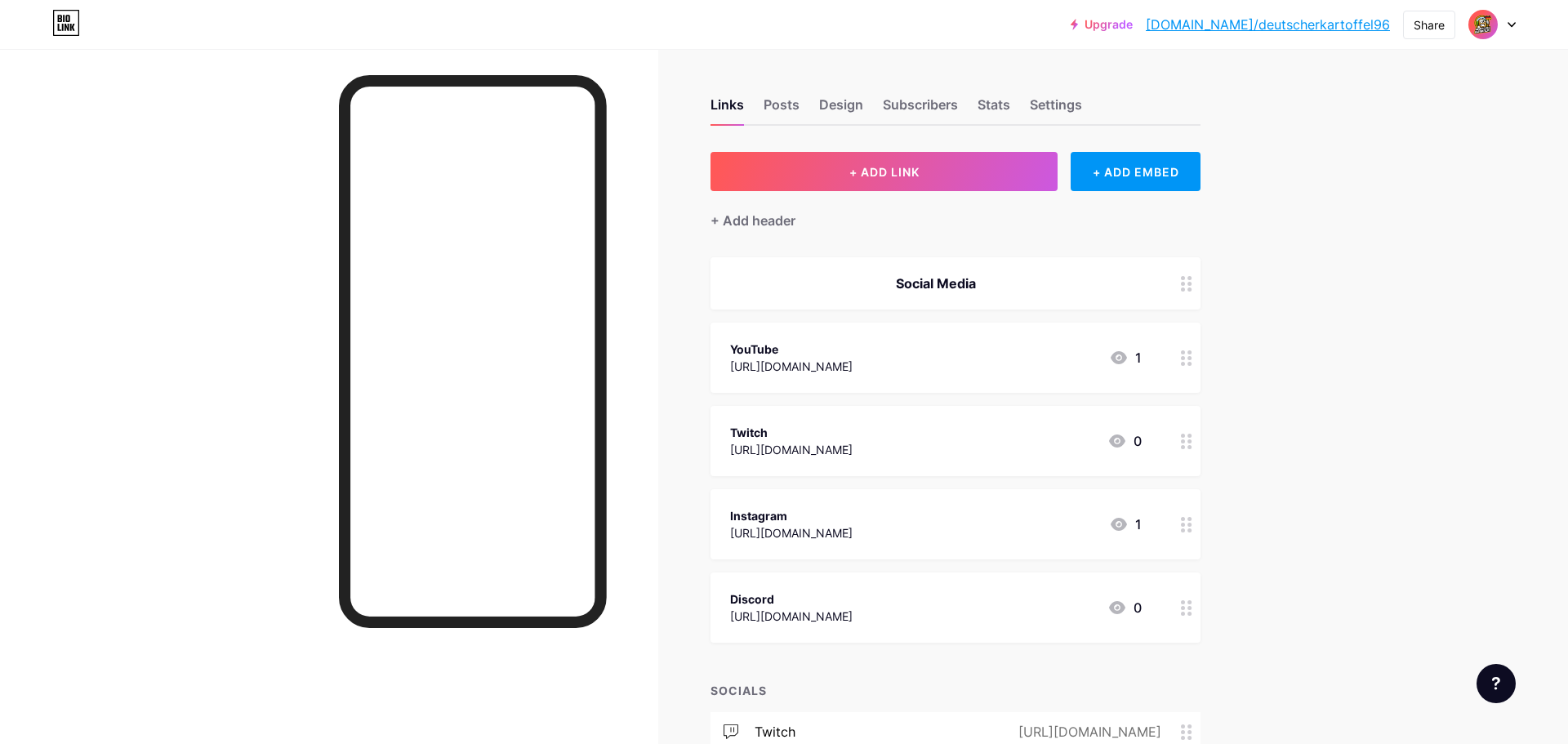
click at [757, 386] on input "text" at bounding box center [784, 372] width 314 height 33
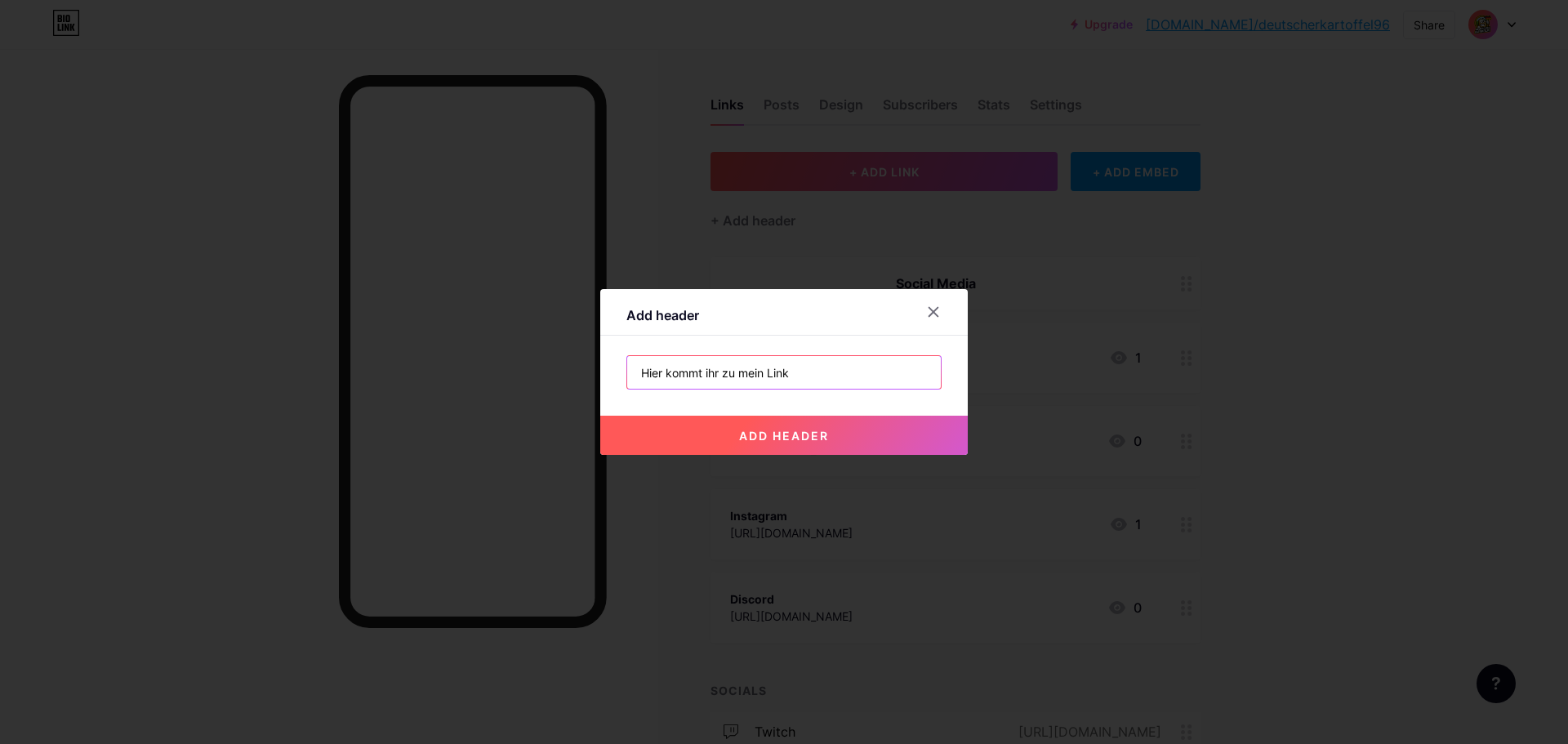
type input "Hier kommt ihr zu mein Link"
click at [765, 433] on span "add header" at bounding box center [784, 436] width 90 height 14
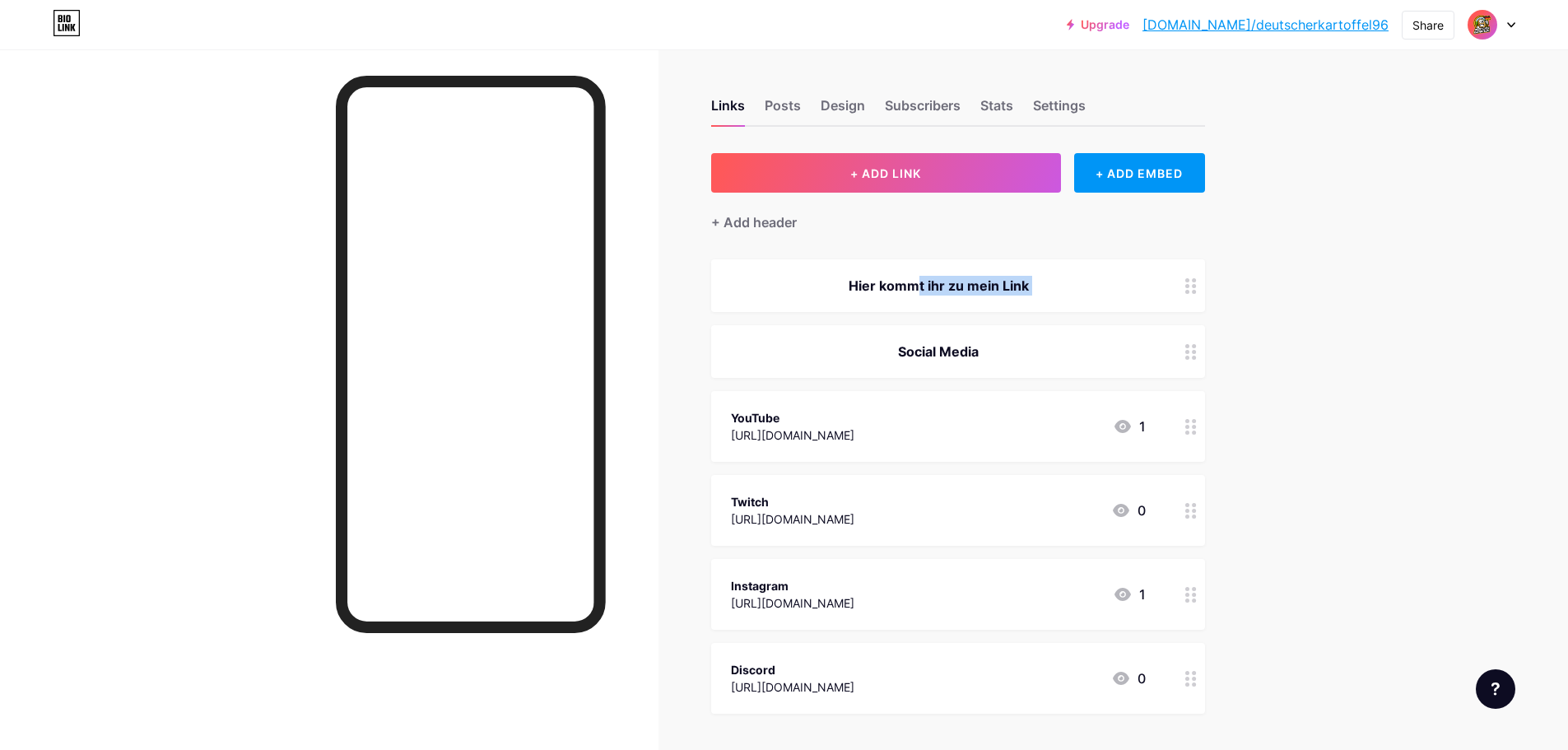
drag, startPoint x: 895, startPoint y: 290, endPoint x: 896, endPoint y: 371, distance: 81.0
click at [896, 371] on span "Hier kommt ihr zu mein Link Social Media YouTube [URL][DOMAIN_NAME] 1 Twitch [U…" at bounding box center [958, 486] width 494 height 454
click at [1065, 352] on div "Hier kommt ihr zu mein Link" at bounding box center [939, 351] width 415 height 20
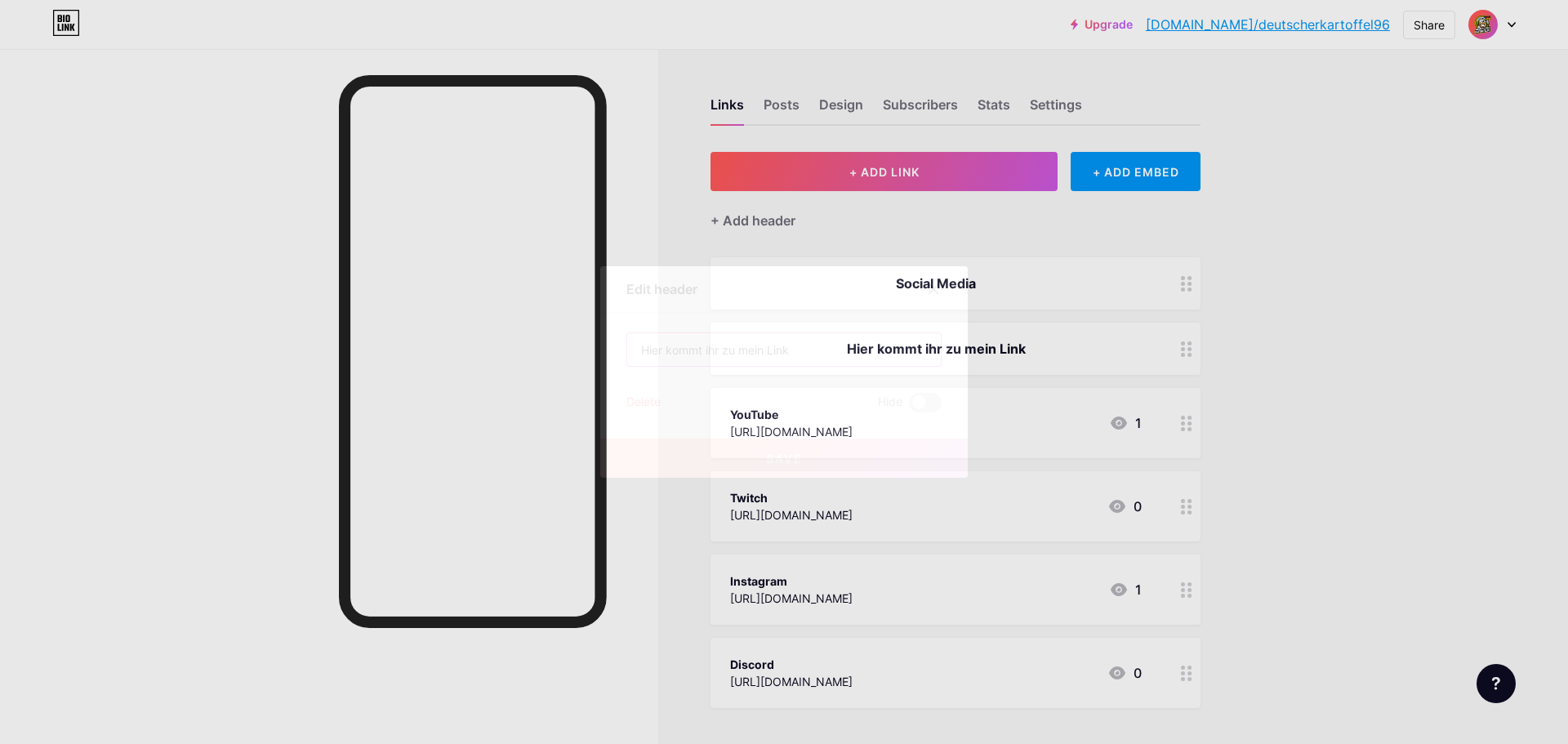
click at [863, 351] on input "Hier kommt ihr zu mein Link" at bounding box center [784, 350] width 314 height 33
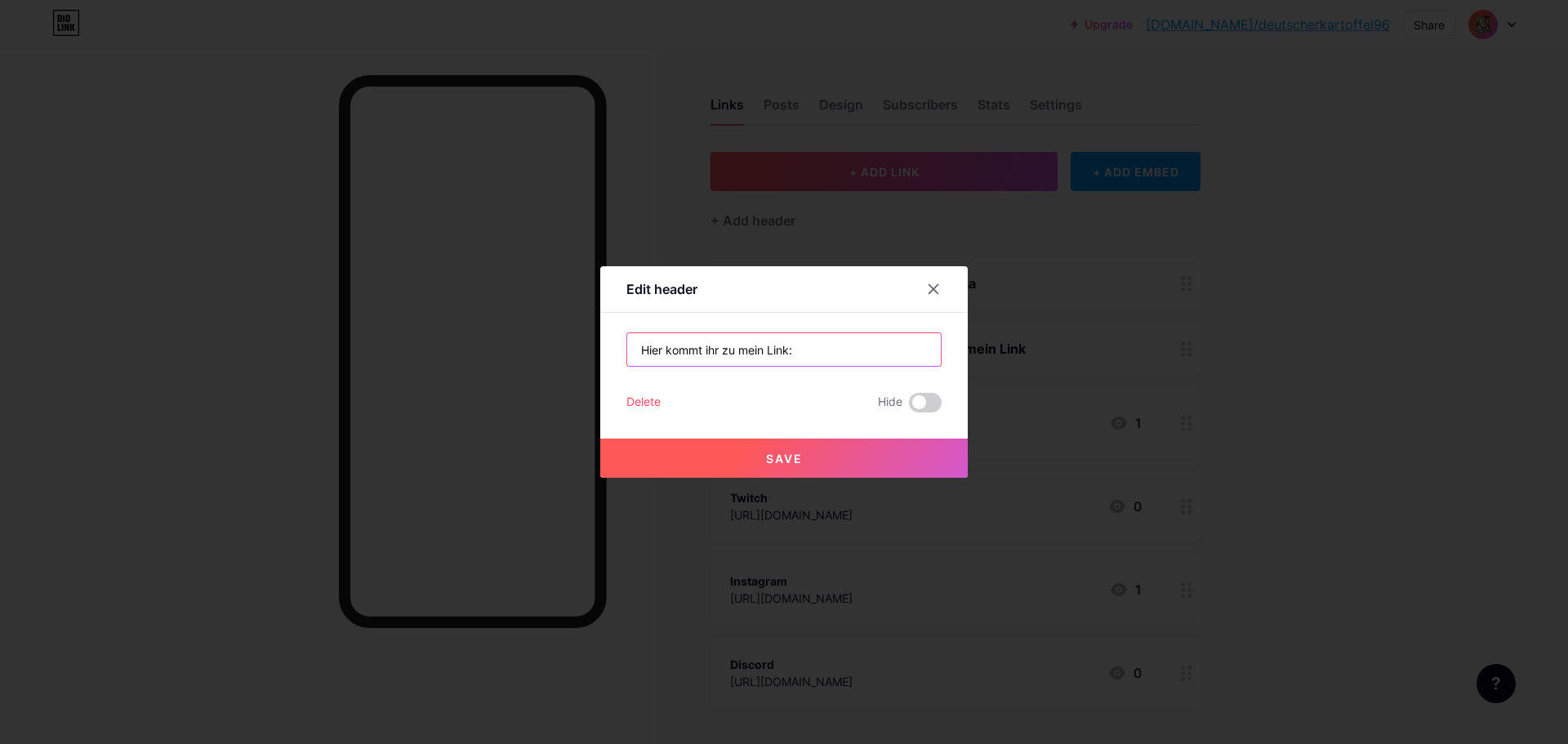
type input "Hier kommt ihr zu mein Link:"
click at [791, 464] on span "Save" at bounding box center [784, 458] width 37 height 14
